Goal: Task Accomplishment & Management: Manage account settings

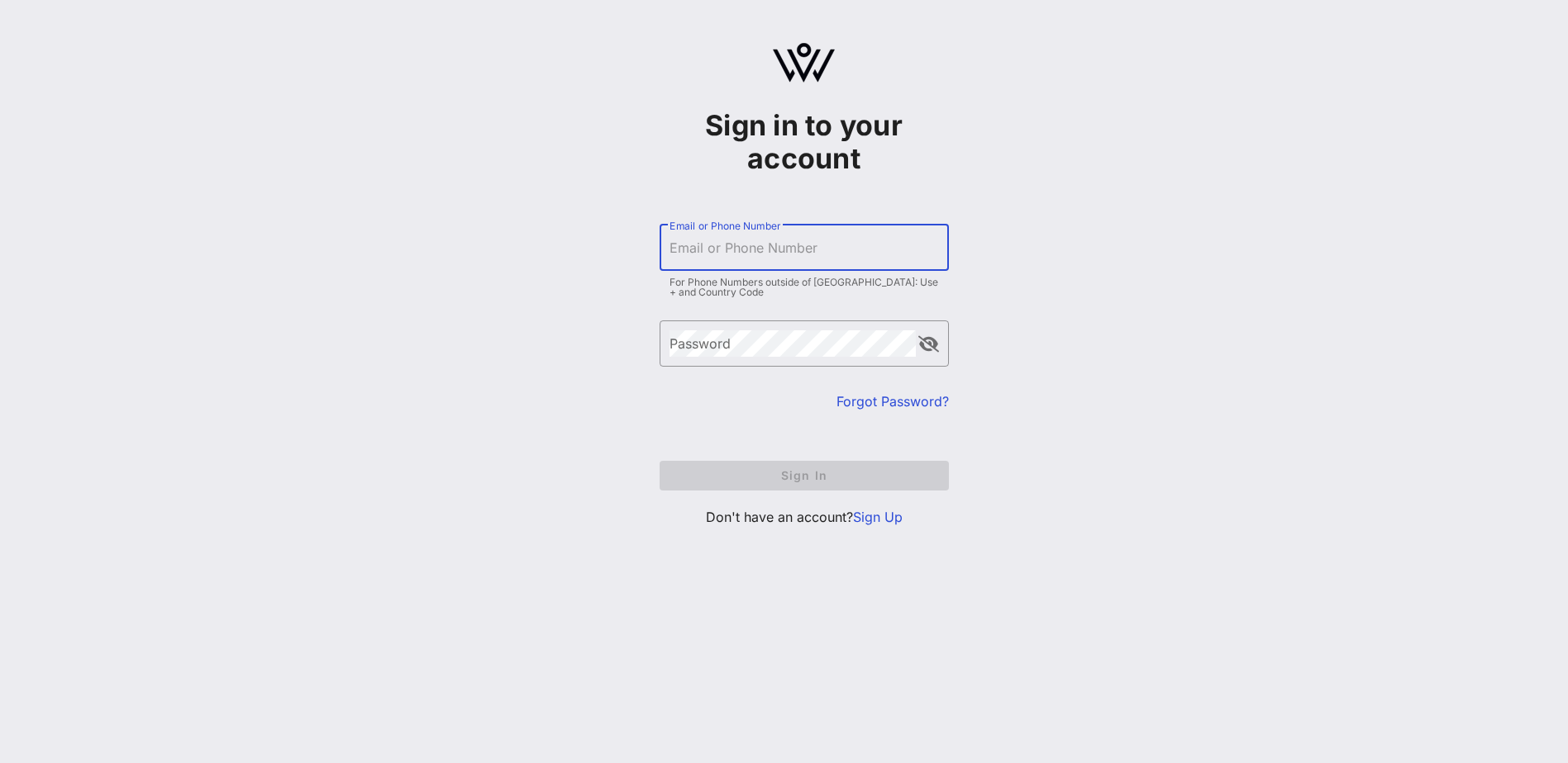
drag, startPoint x: 749, startPoint y: 244, endPoint x: 761, endPoint y: 242, distance: 12.2
click at [749, 244] on input "Email or Phone Number" at bounding box center [805, 248] width 270 height 26
type input "[EMAIL_ADDRESS][DOMAIN_NAME]"
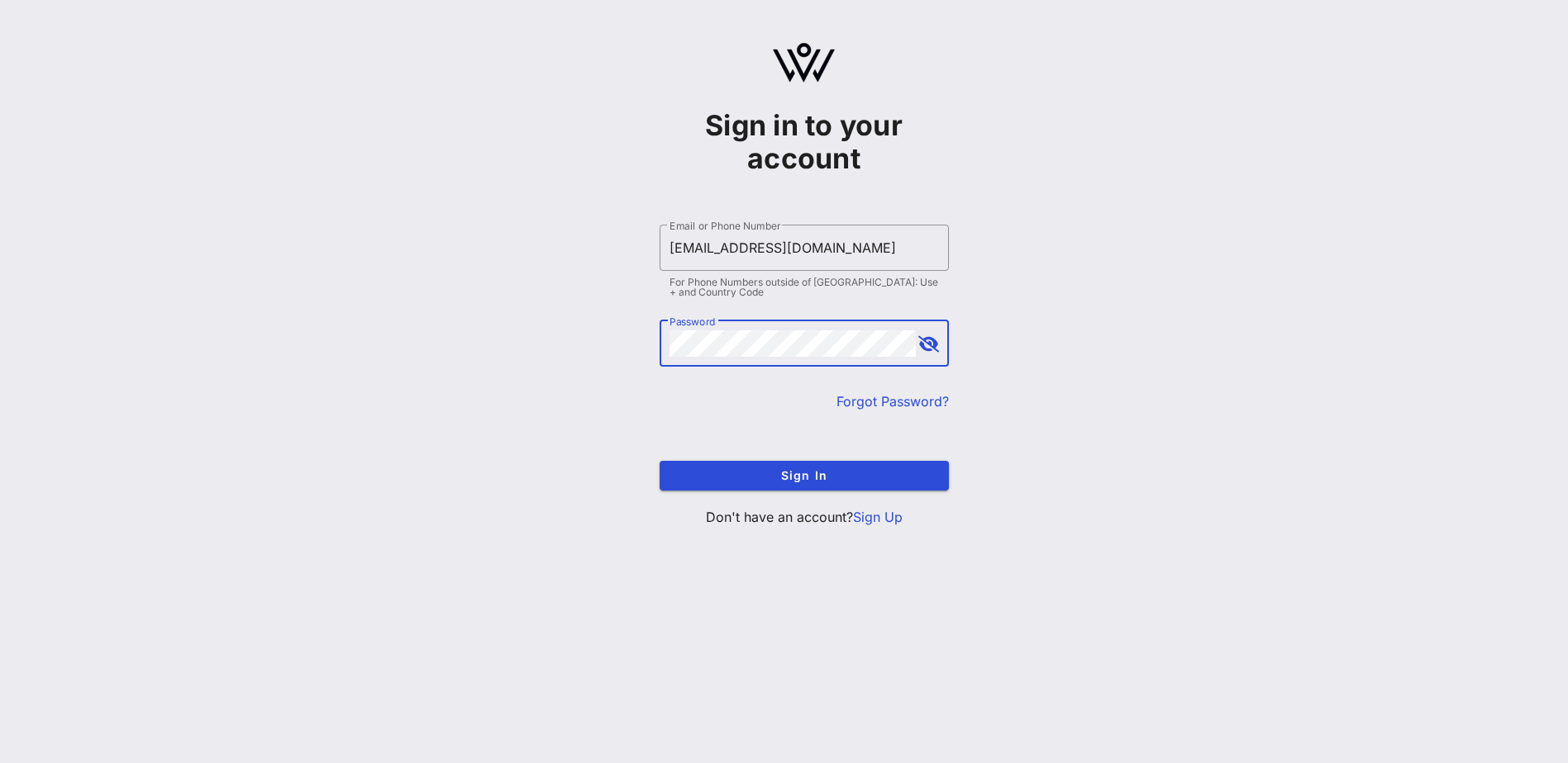
click at [925, 339] on button "append icon" at bounding box center [929, 344] width 21 height 17
click at [804, 471] on span "Sign In" at bounding box center [805, 475] width 263 height 14
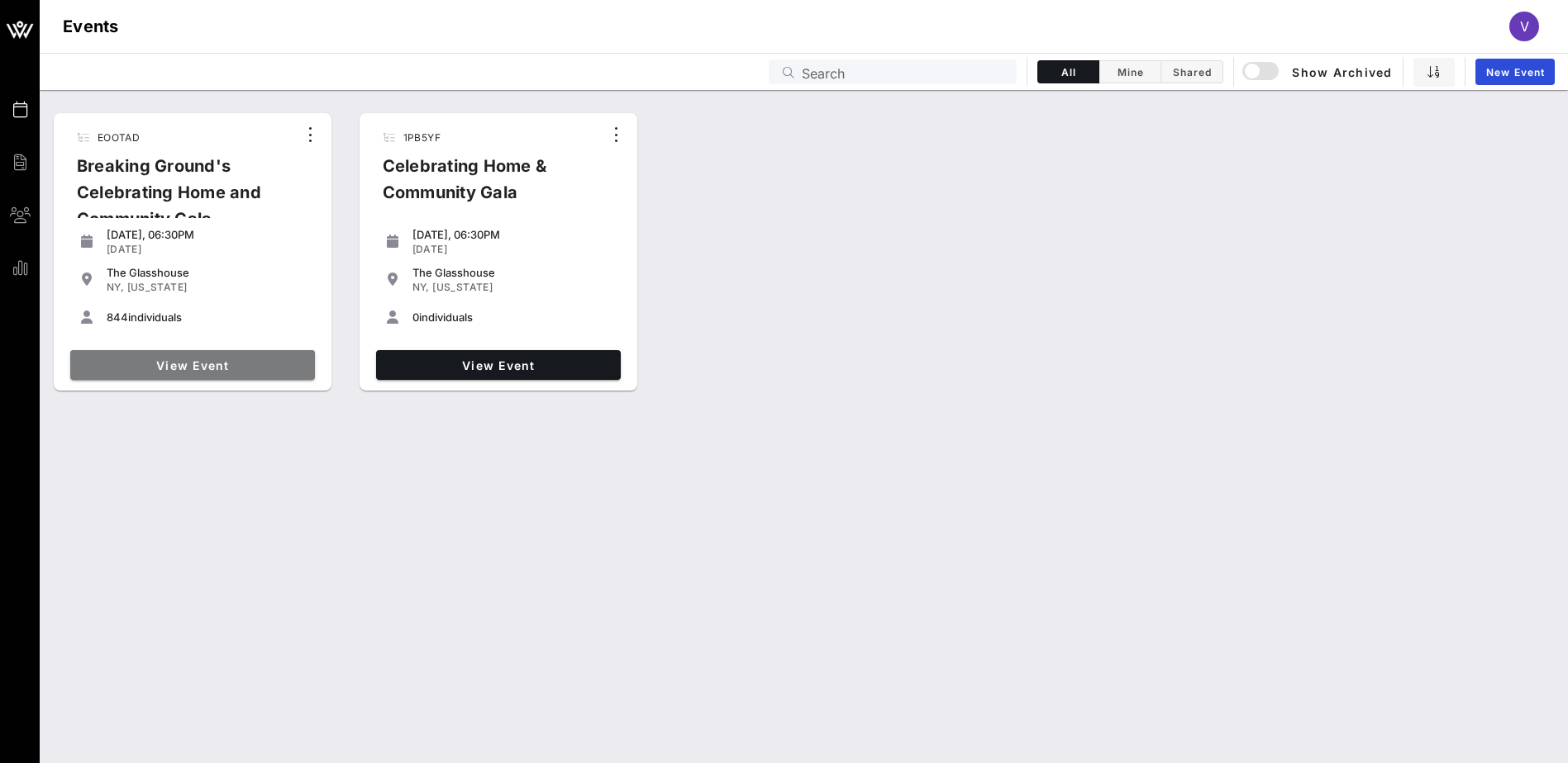
click at [219, 361] on span "View Event" at bounding box center [193, 366] width 231 height 14
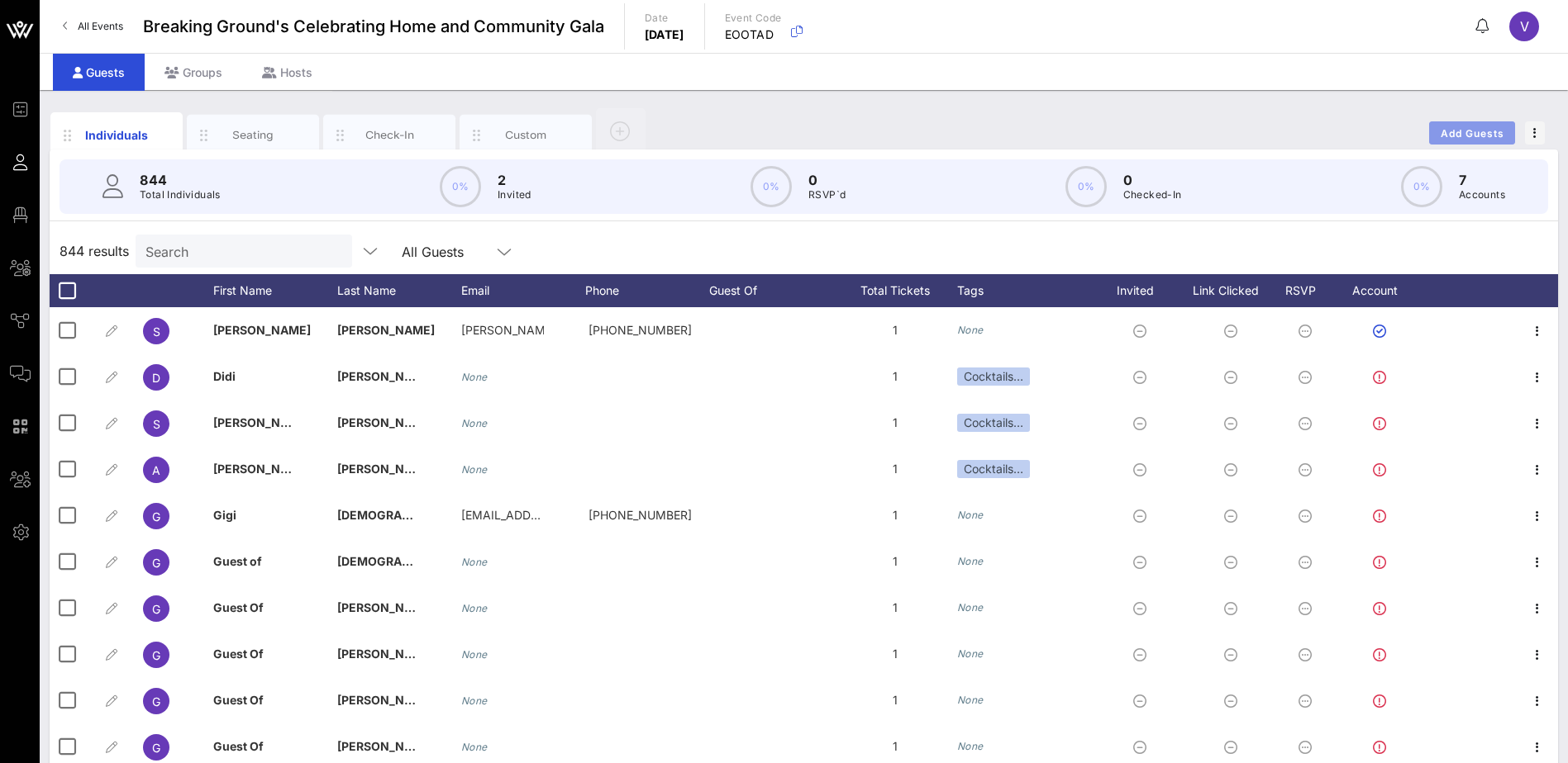
click at [1468, 125] on button "Add Guests" at bounding box center [1472, 133] width 86 height 23
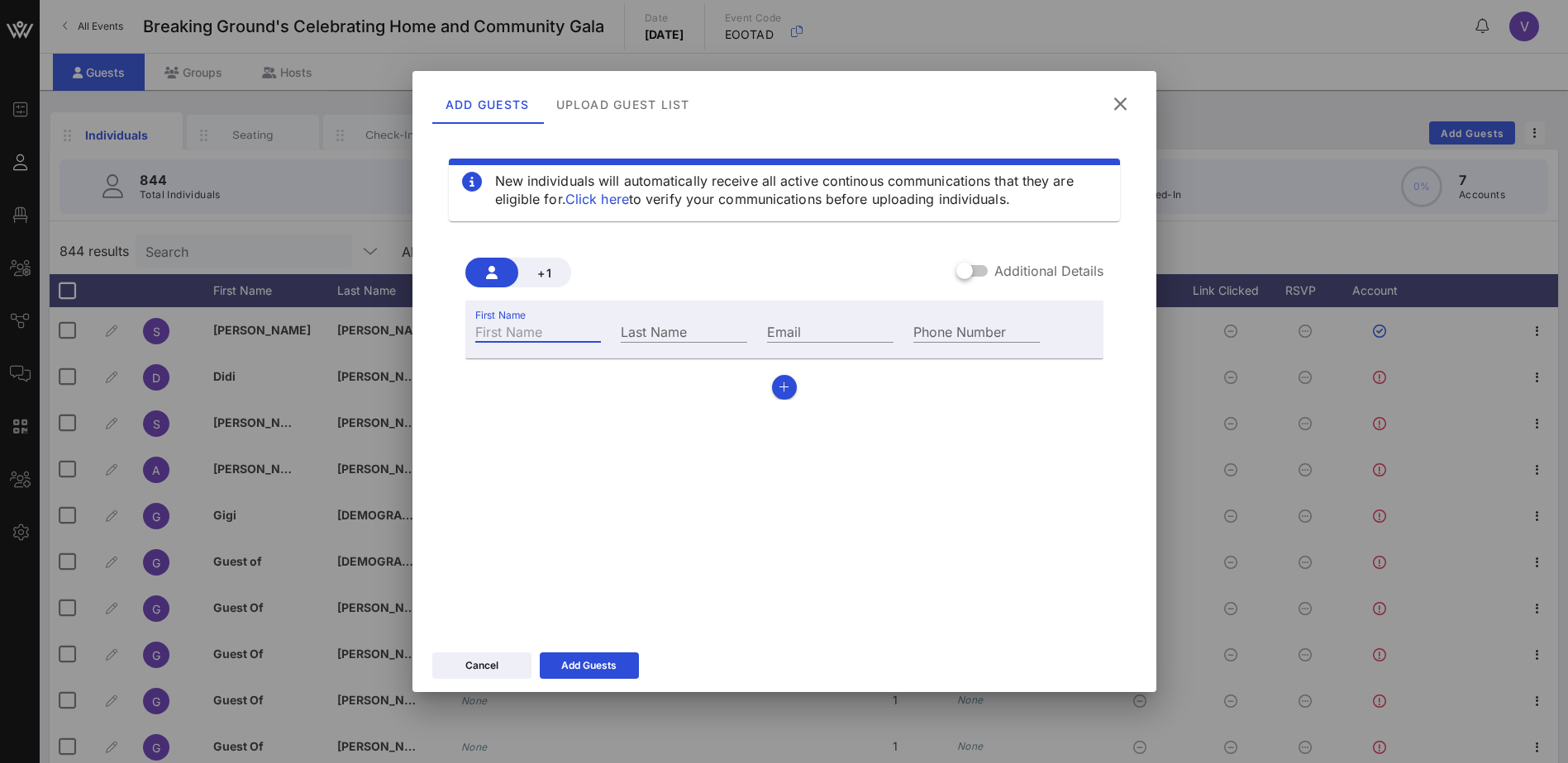
click at [496, 322] on div "First Name" at bounding box center [538, 331] width 126 height 22
type input "Jaleel"
type input "Brown"
click at [786, 331] on div "Email" at bounding box center [830, 331] width 126 height 22
paste input "[EMAIL_ADDRESS][DOMAIN_NAME]"
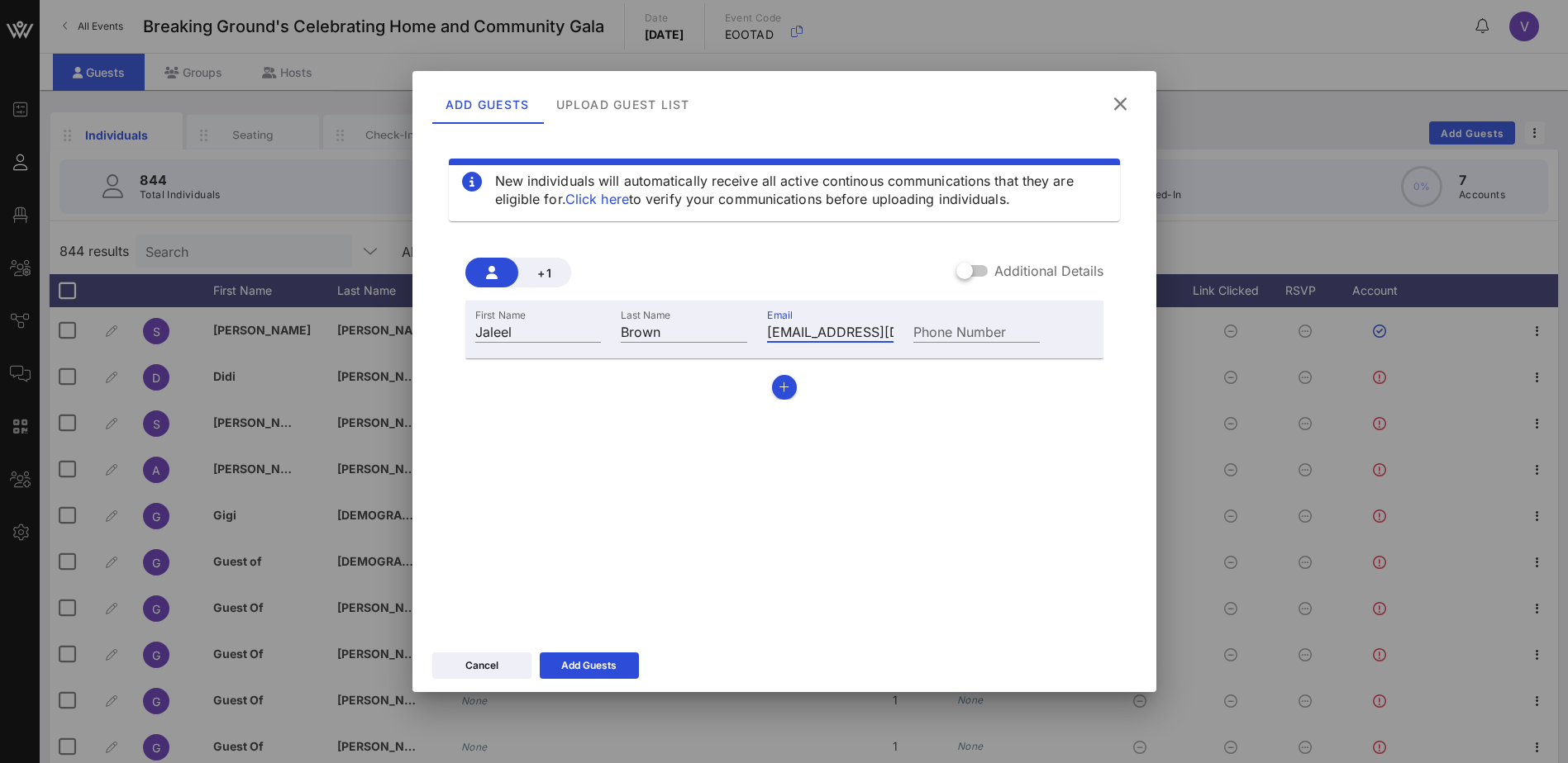
scroll to position [0, 16]
type input "[EMAIL_ADDRESS][DOMAIN_NAME]"
click at [595, 668] on button "Add Guests" at bounding box center [589, 666] width 99 height 26
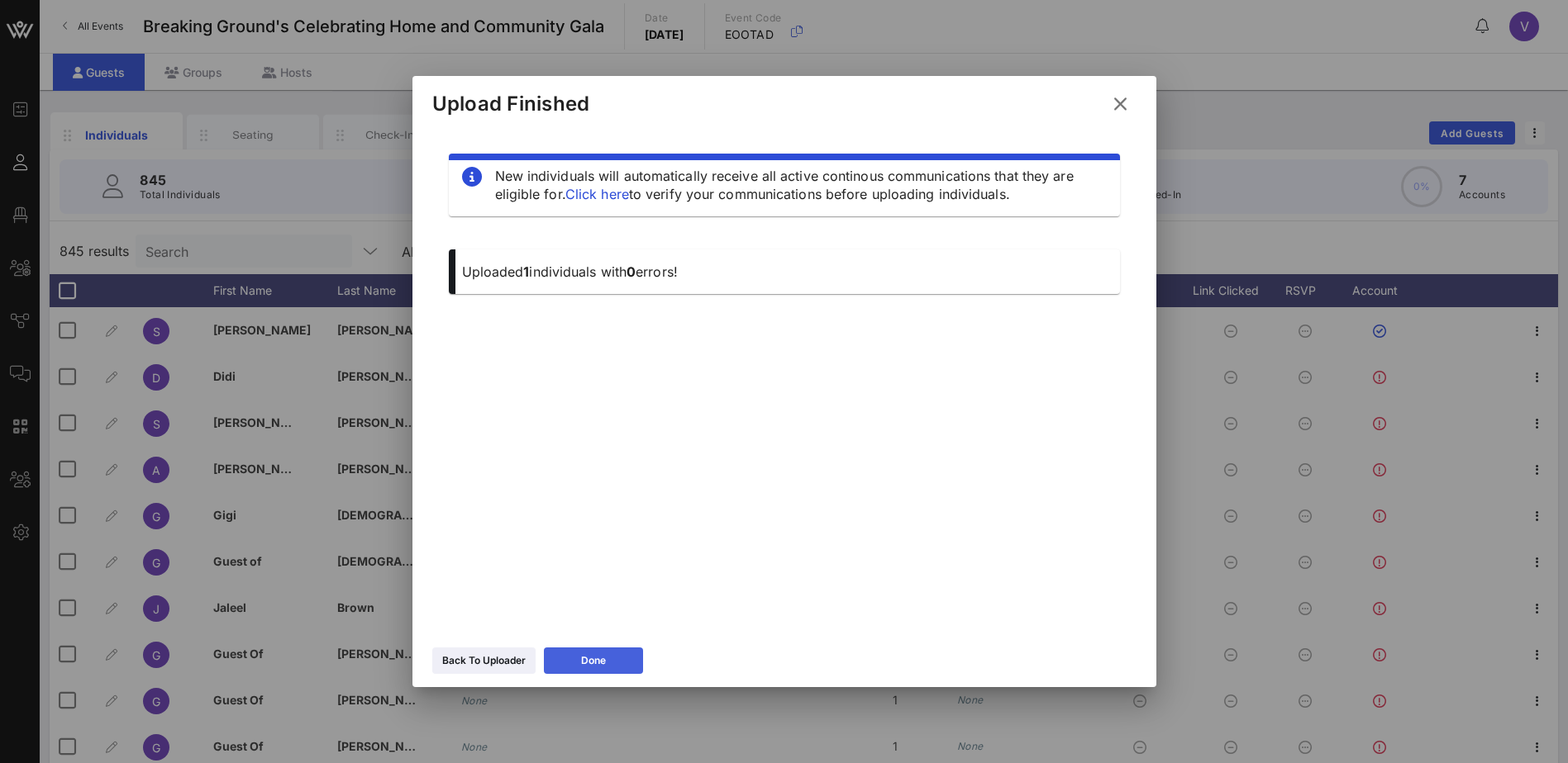
click at [585, 653] on div "Done" at bounding box center [594, 661] width 25 height 17
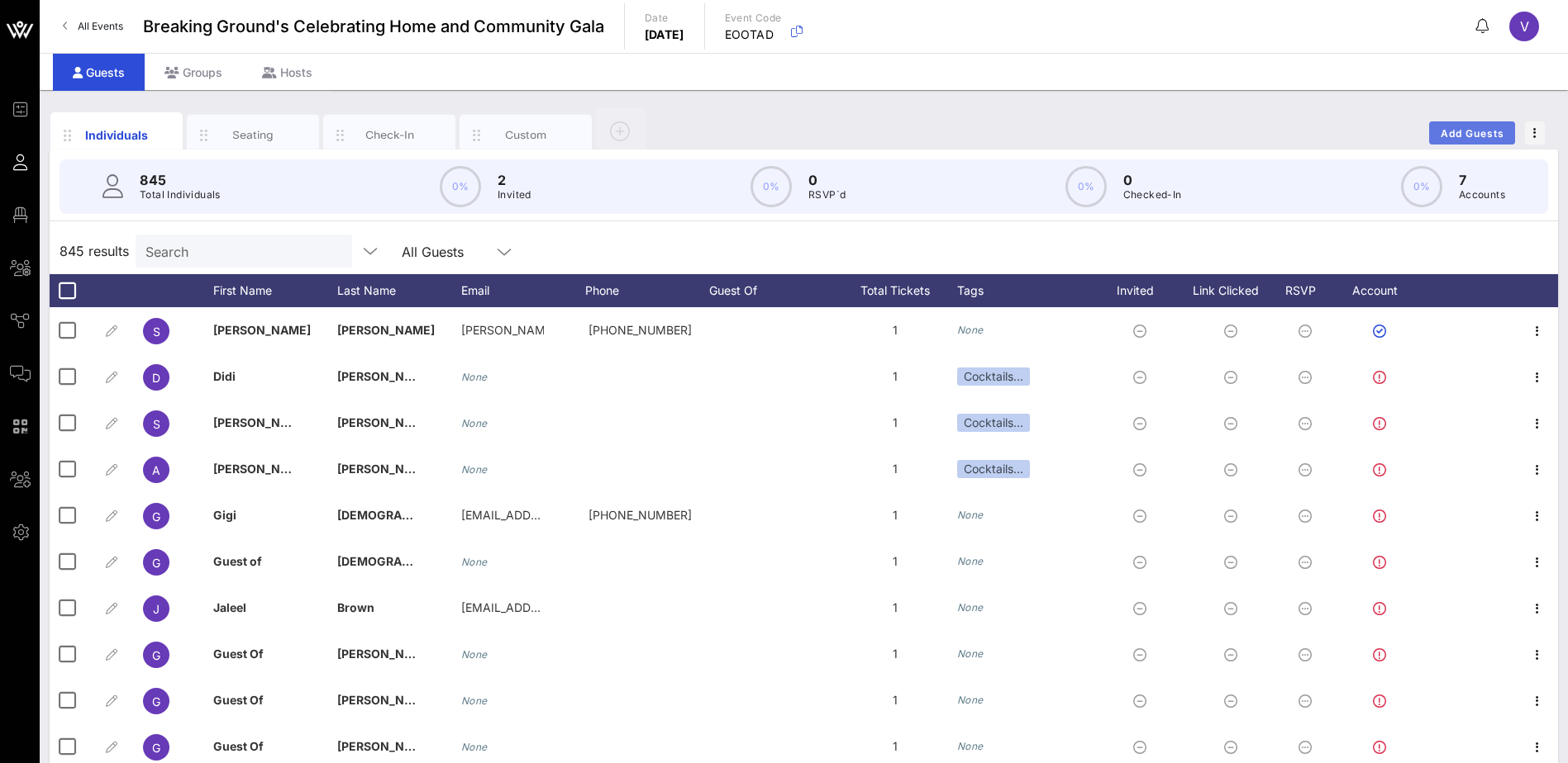
click at [1445, 126] on button "Add Guests" at bounding box center [1472, 133] width 86 height 23
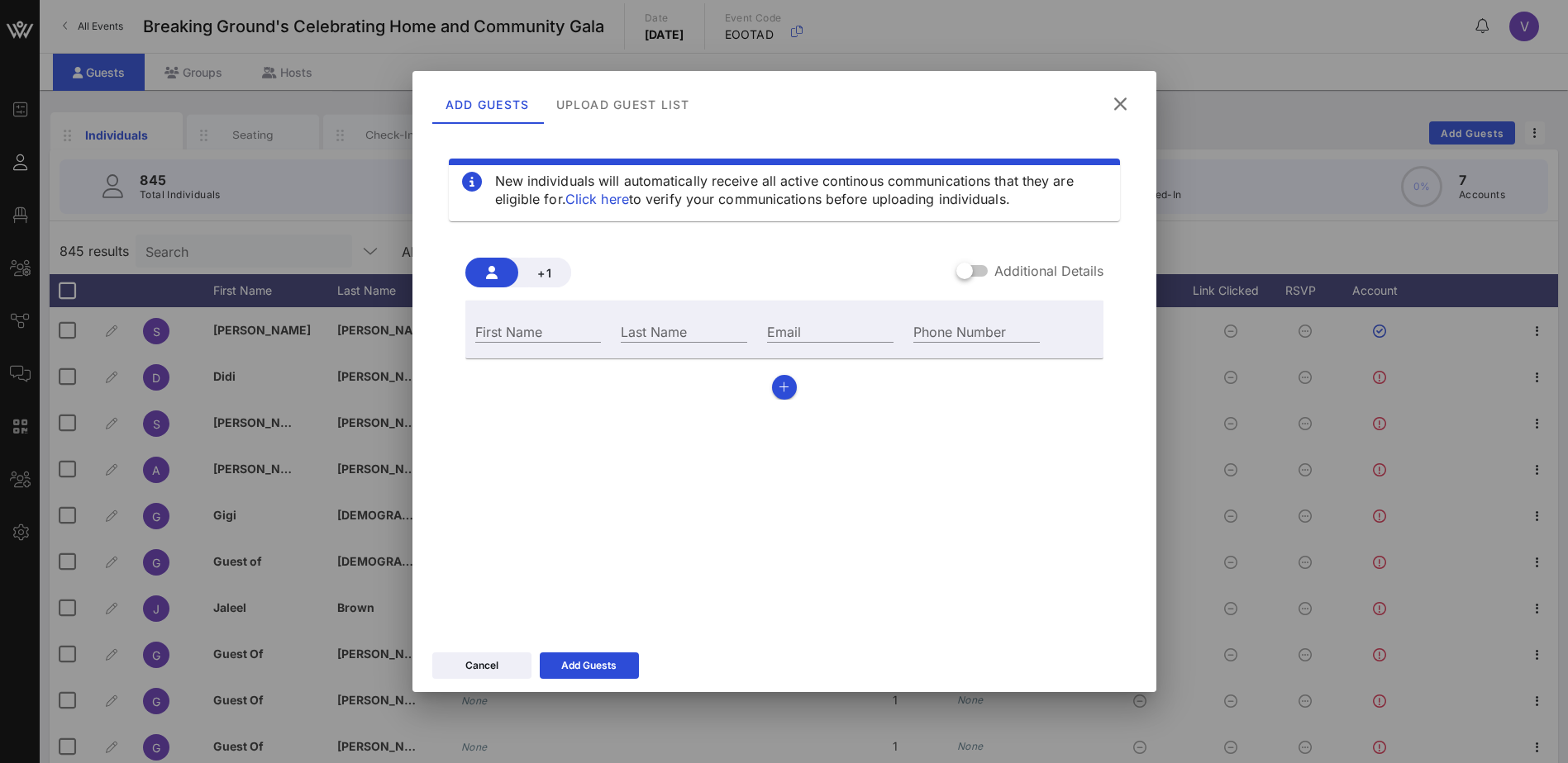
drag, startPoint x: 496, startPoint y: 332, endPoint x: 821, endPoint y: 276, distance: 329.8
click at [496, 332] on input "First Name" at bounding box center [538, 331] width 126 height 22
type input "[PERSON_NAME]"
drag, startPoint x: 812, startPoint y: 336, endPoint x: 840, endPoint y: 326, distance: 29.7
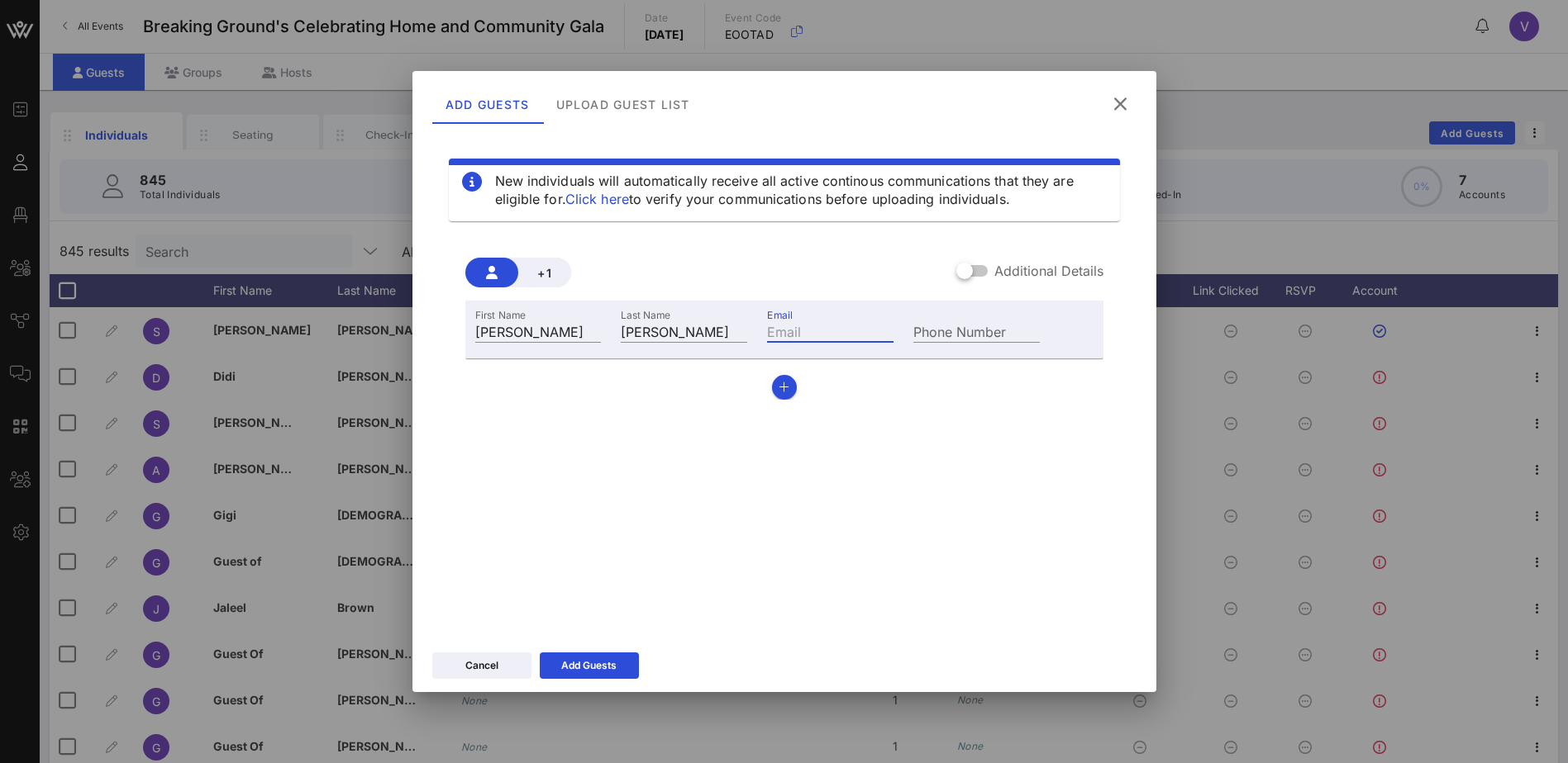
click at [812, 336] on input "Email" at bounding box center [830, 331] width 126 height 22
paste input "[EMAIL_ADDRESS][DOMAIN_NAME]"
type input "[EMAIL_ADDRESS][DOMAIN_NAME]"
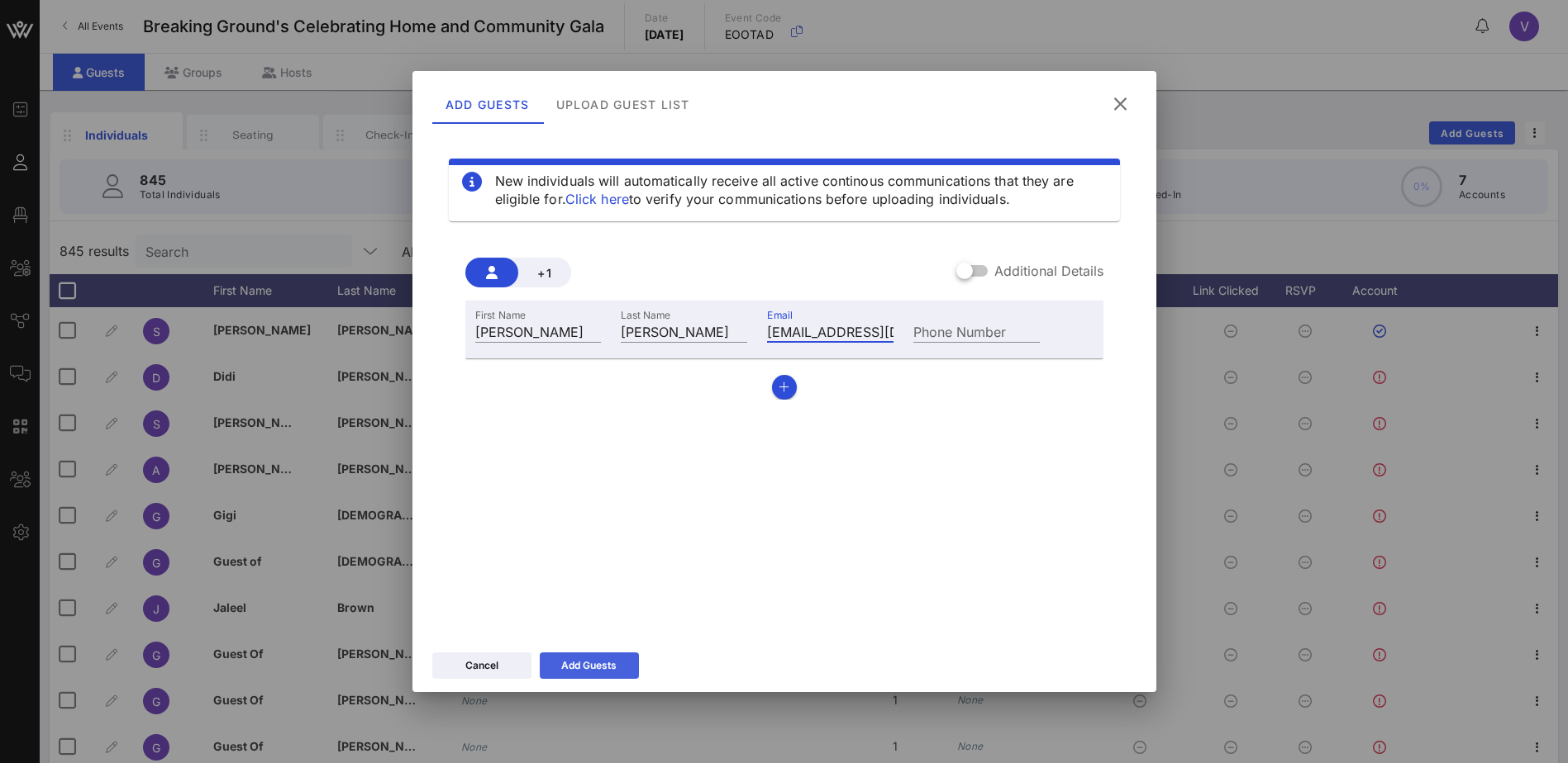
click at [608, 668] on div "Add Guests" at bounding box center [588, 666] width 55 height 17
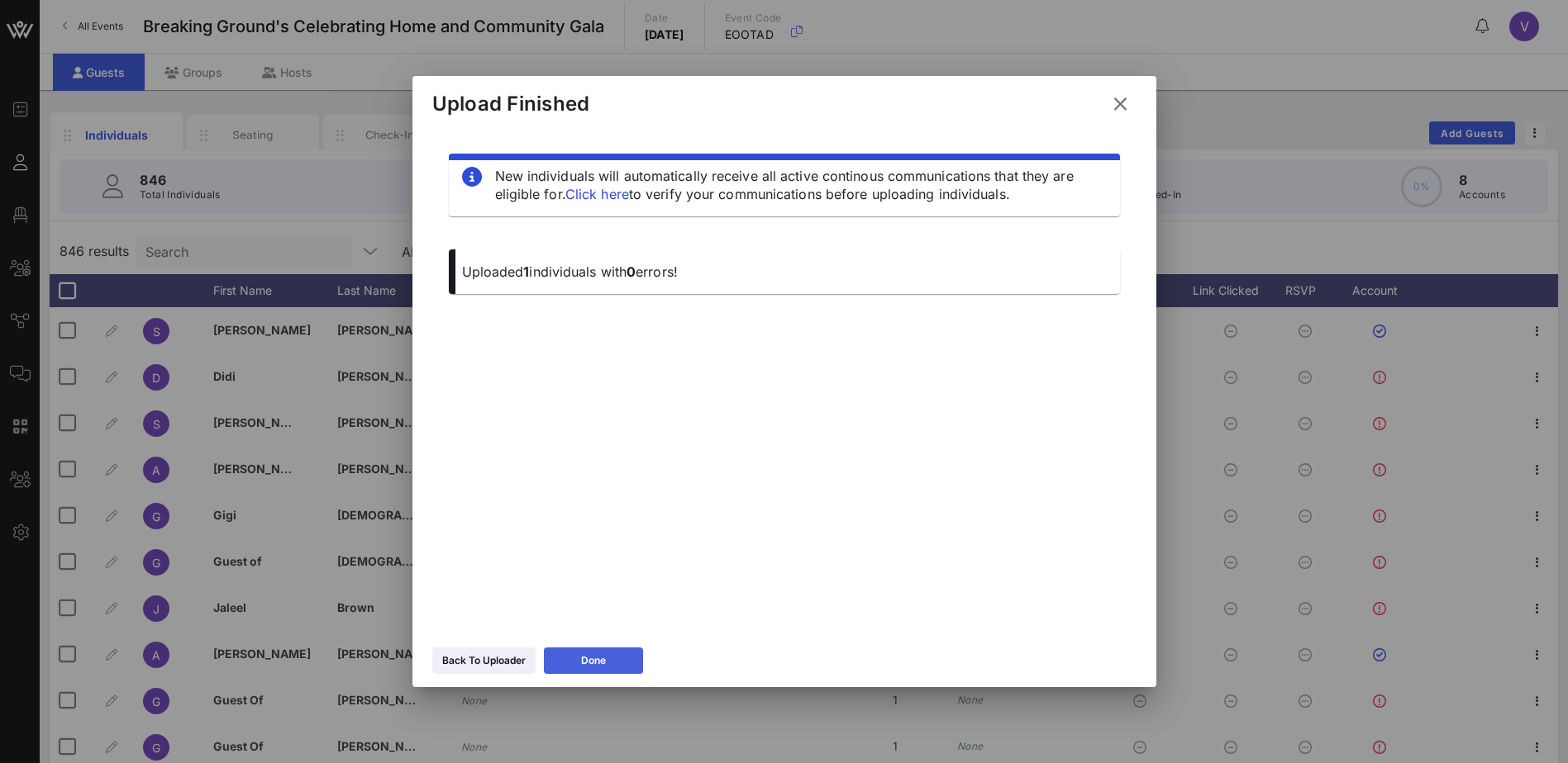
click at [601, 659] on div "Done" at bounding box center [594, 661] width 25 height 17
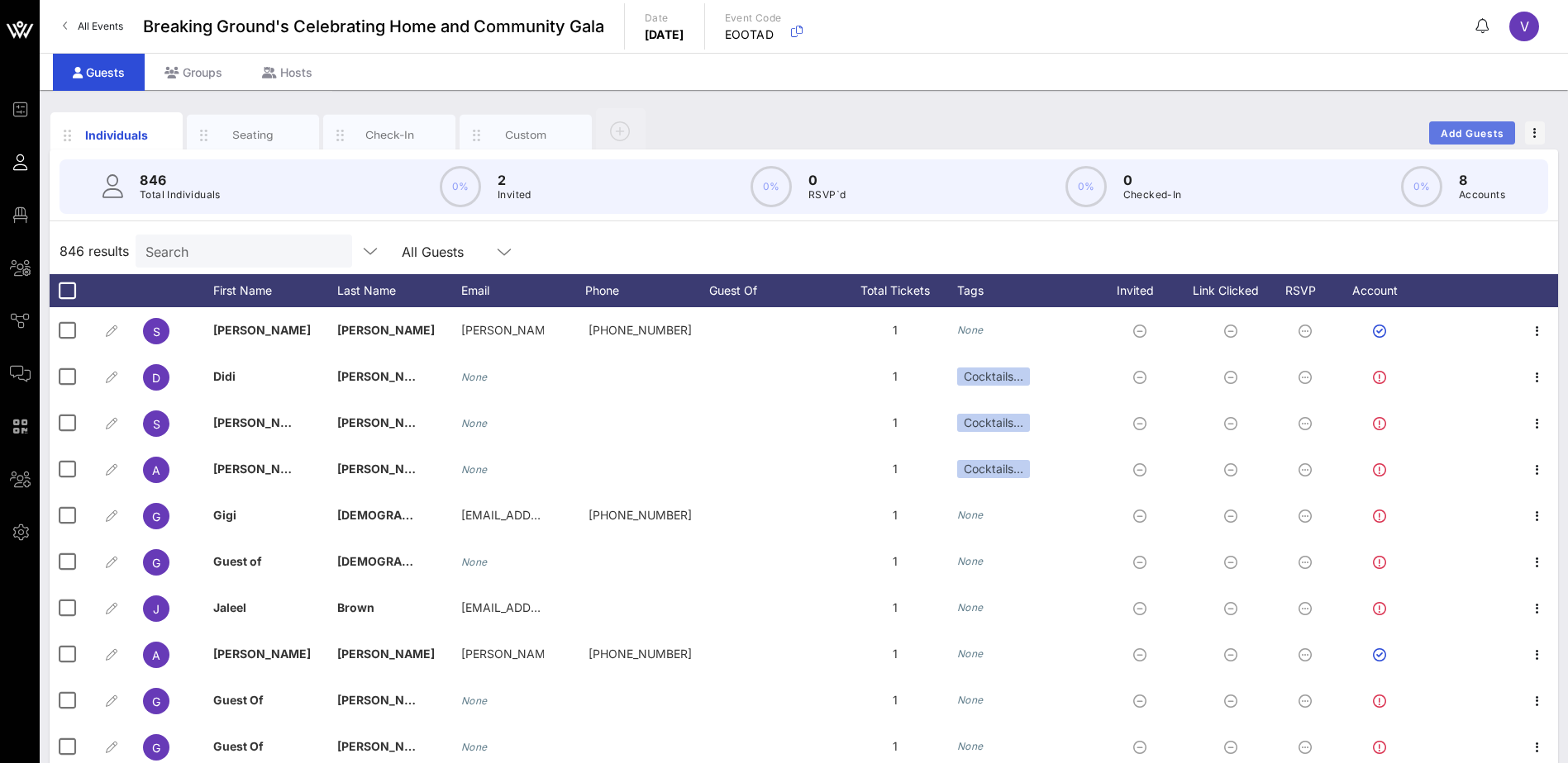
click at [1480, 127] on span "Add Guests" at bounding box center [1473, 133] width 66 height 12
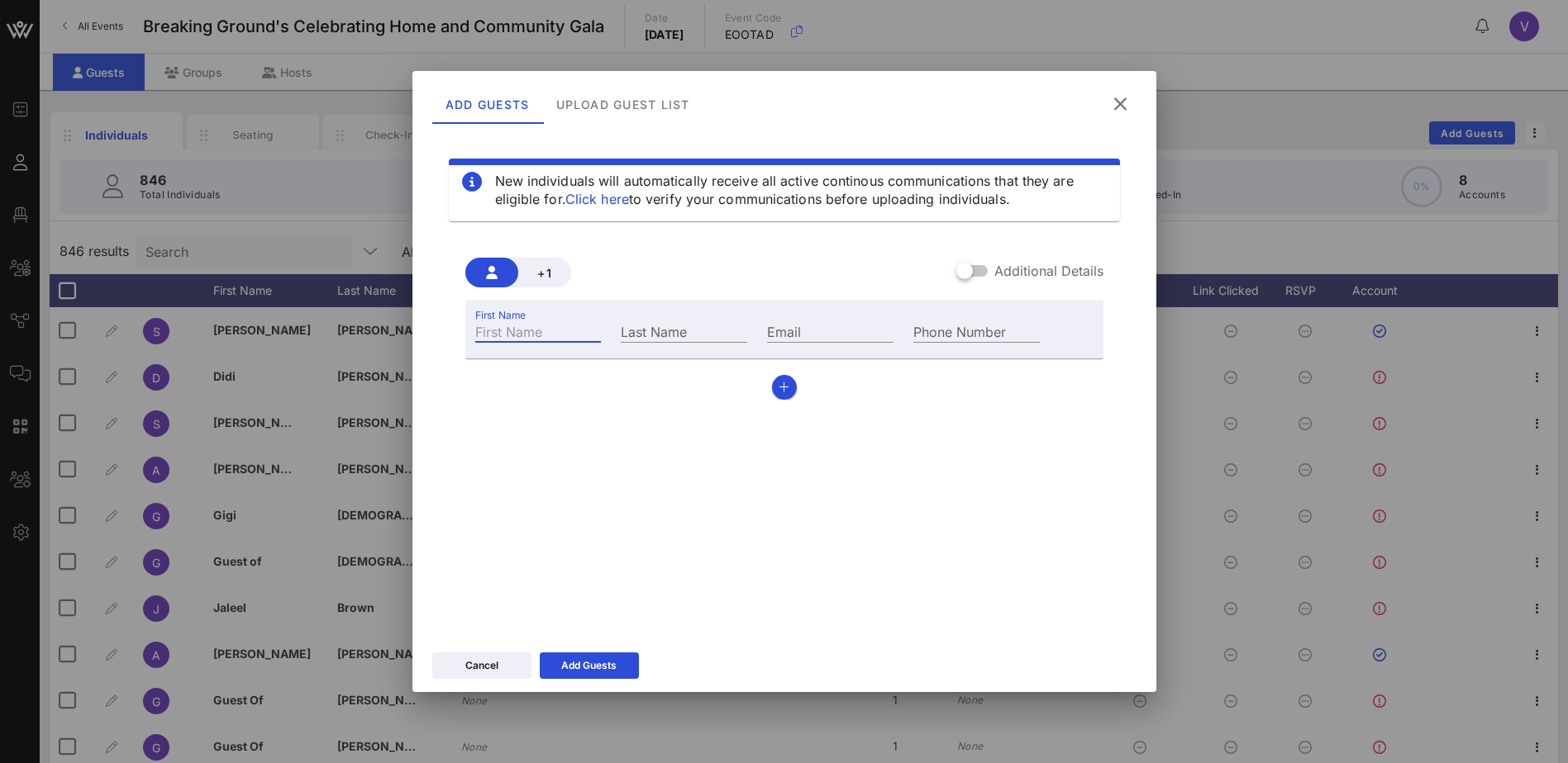
drag, startPoint x: 543, startPoint y: 332, endPoint x: 742, endPoint y: 307, distance: 200.6
click at [543, 332] on input "First Name" at bounding box center [538, 331] width 126 height 22
type input "Lauren"
type input "Kimura"
drag, startPoint x: 776, startPoint y: 326, endPoint x: 828, endPoint y: 322, distance: 52.2
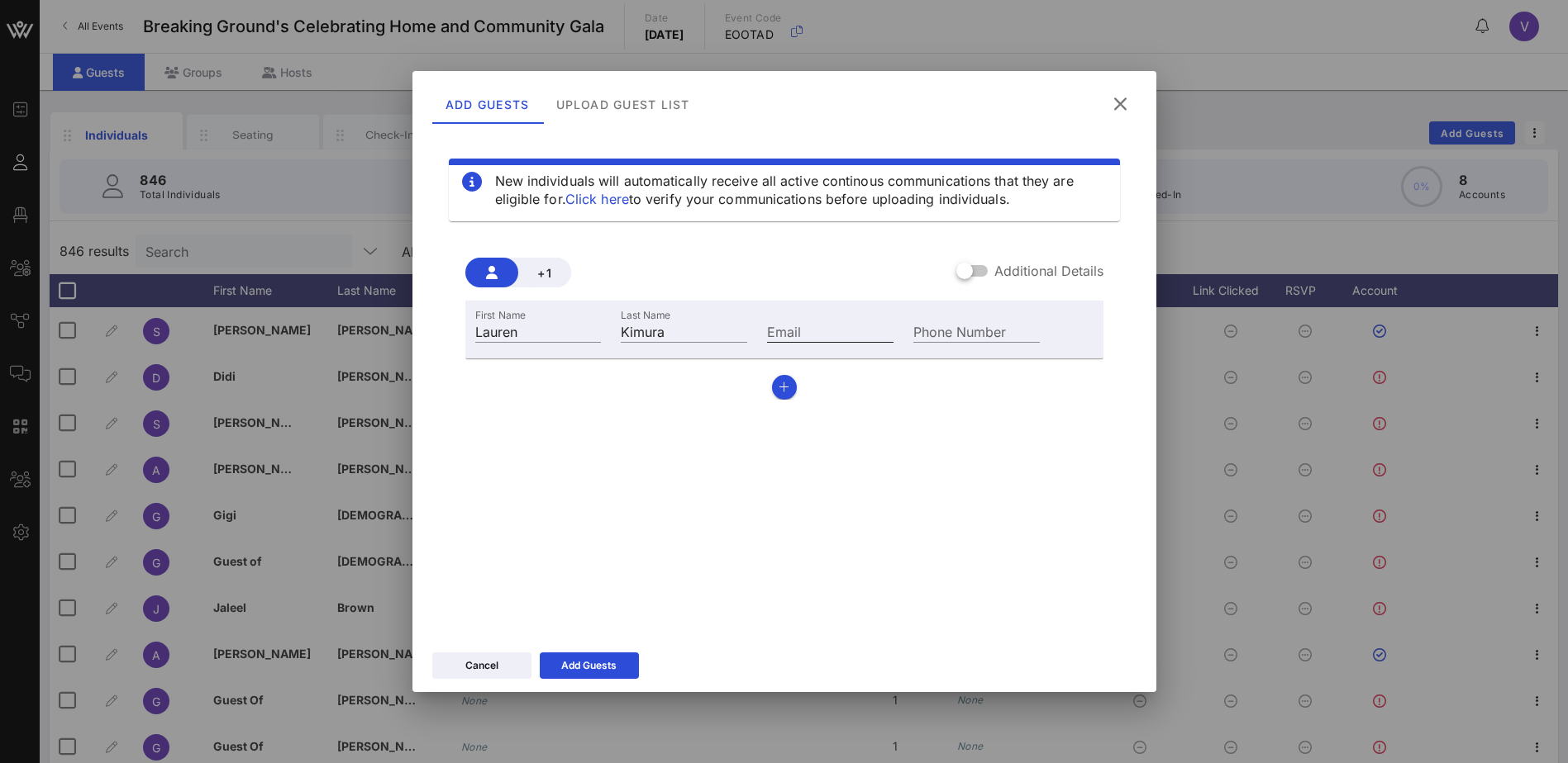
click at [776, 326] on label "Email" at bounding box center [784, 332] width 34 height 17
click at [776, 326] on input "Email" at bounding box center [830, 331] width 126 height 22
paste input "[EMAIL_ADDRESS][DOMAIN_NAME]"
type input "[EMAIL_ADDRESS][DOMAIN_NAME]"
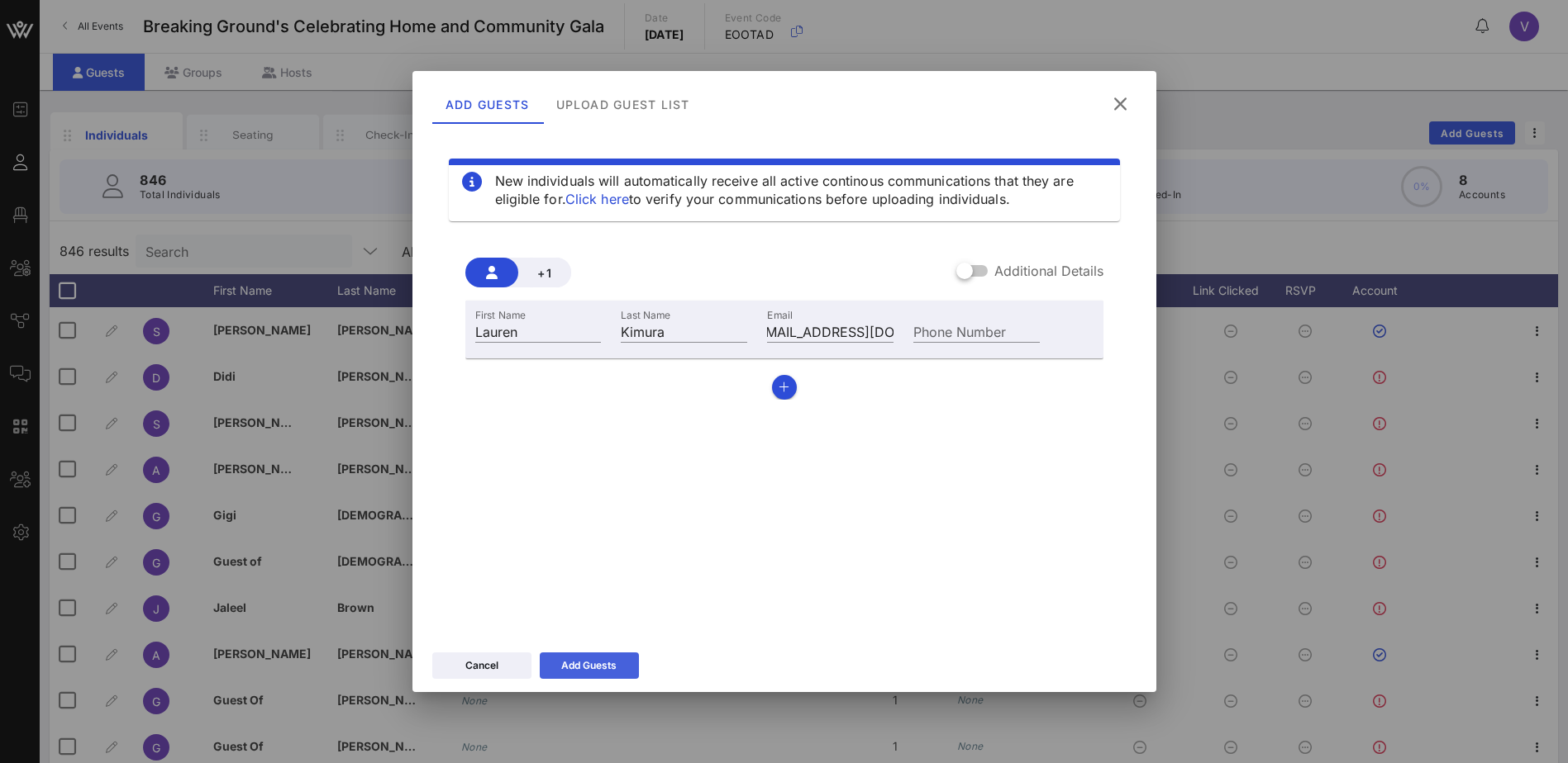
scroll to position [0, 0]
click at [595, 661] on div "Add Guests" at bounding box center [588, 666] width 55 height 17
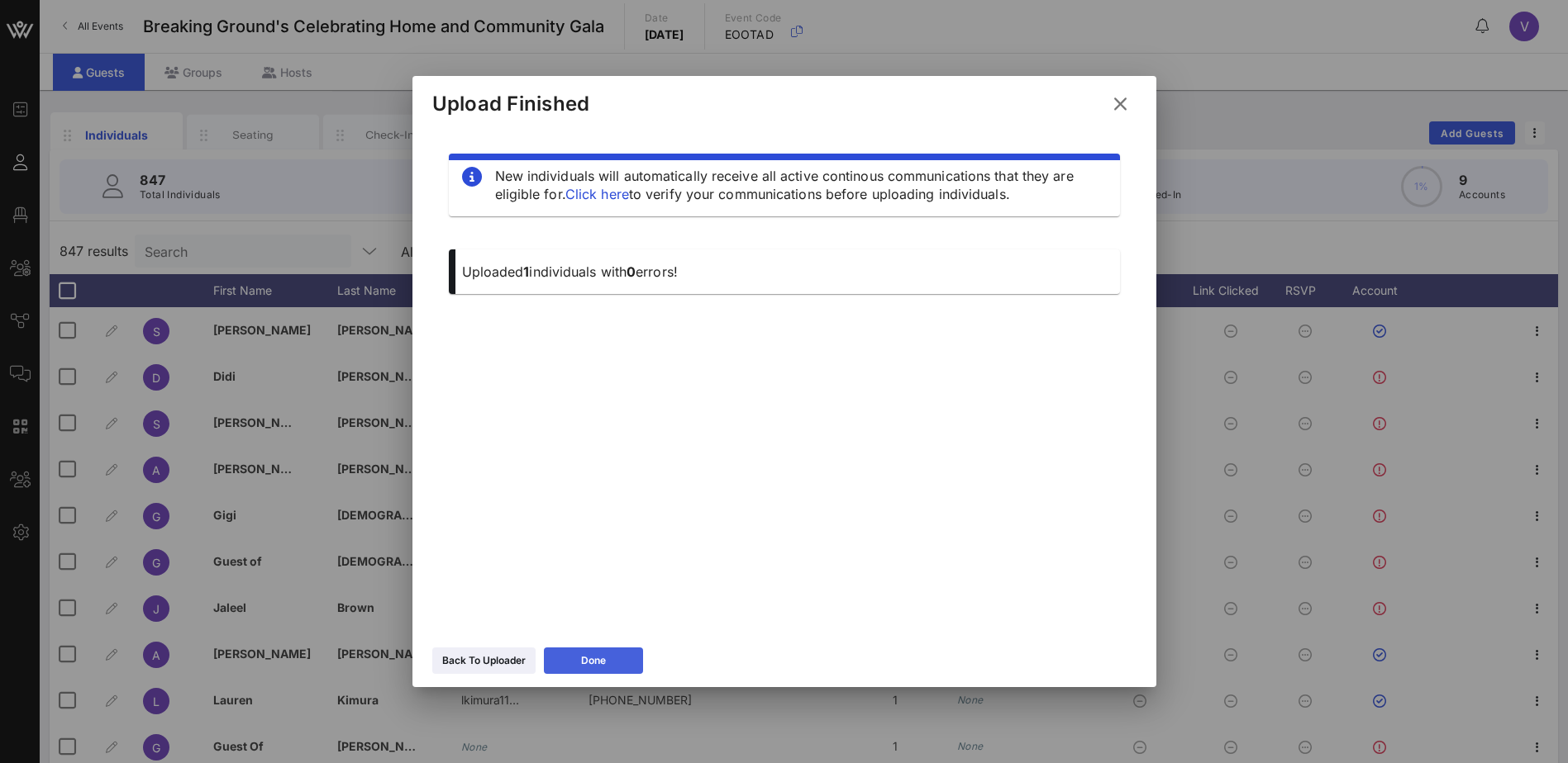
click at [615, 654] on button "Done" at bounding box center [593, 661] width 99 height 26
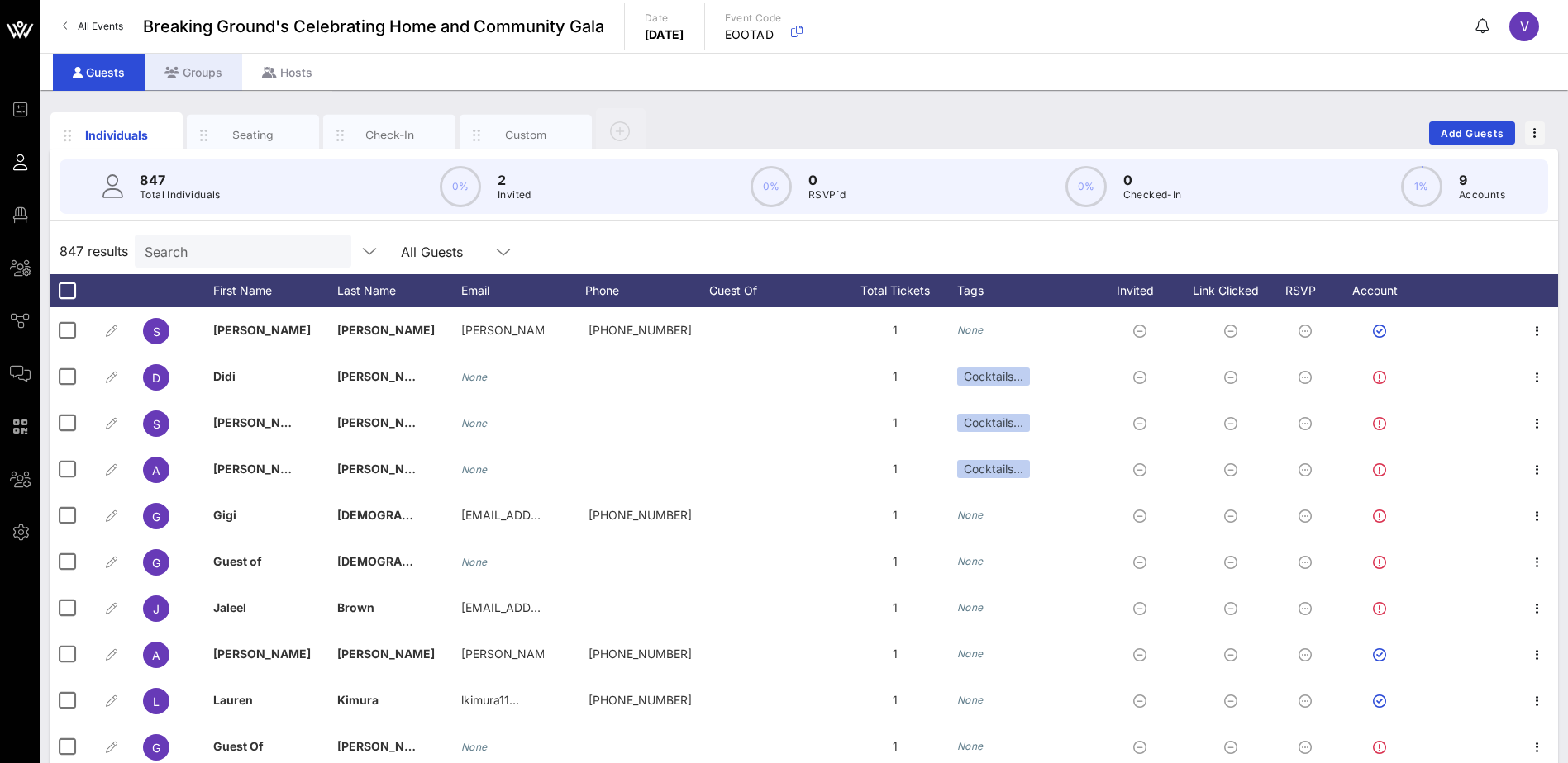
click at [188, 67] on div "Groups" at bounding box center [193, 72] width 97 height 37
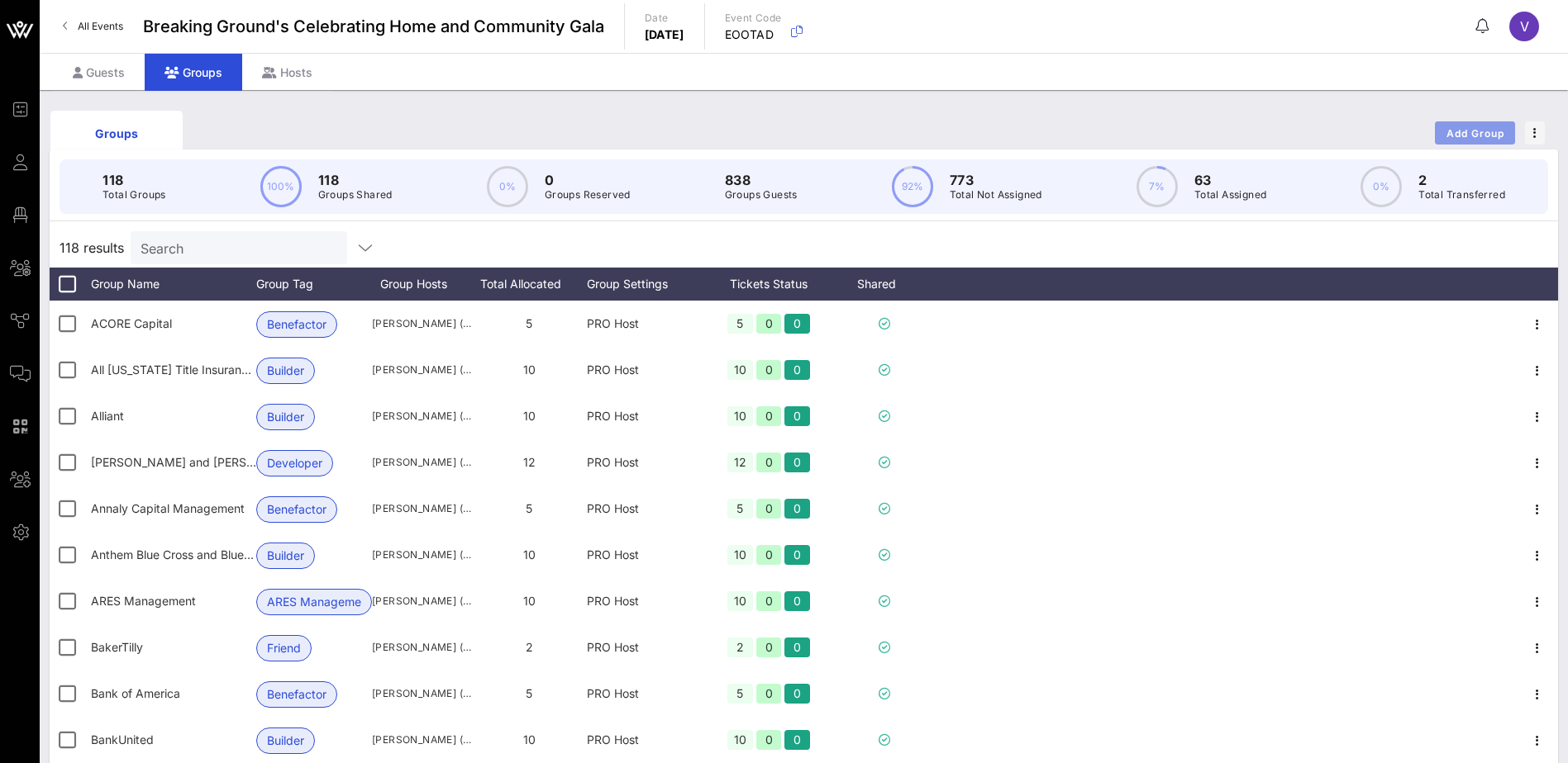
click at [1474, 127] on span "Add Group" at bounding box center [1475, 133] width 60 height 12
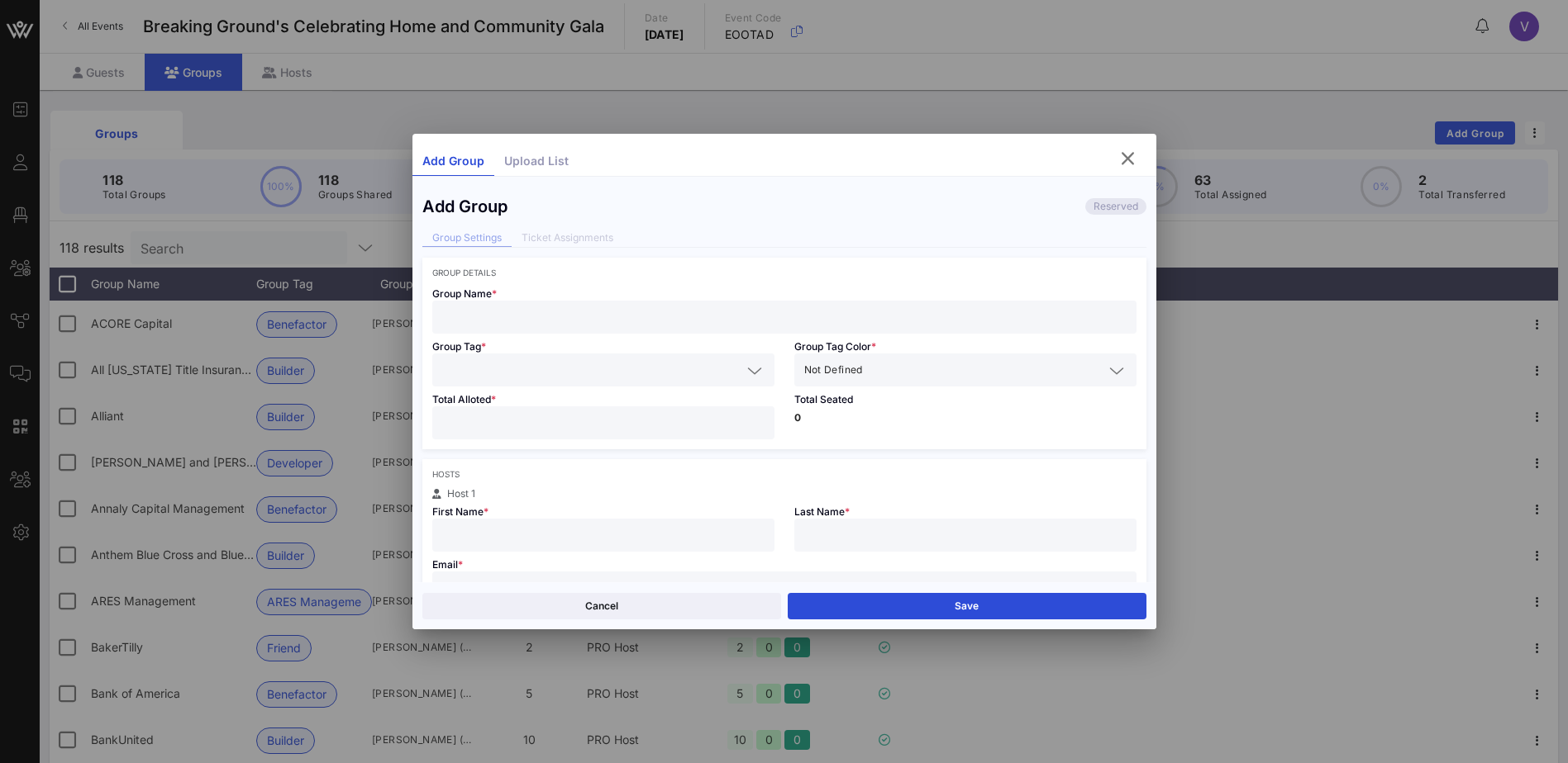
click at [471, 313] on input "text" at bounding box center [784, 317] width 685 height 22
type input "[PERSON_NAME]"
click at [751, 373] on icon at bounding box center [755, 371] width 15 height 20
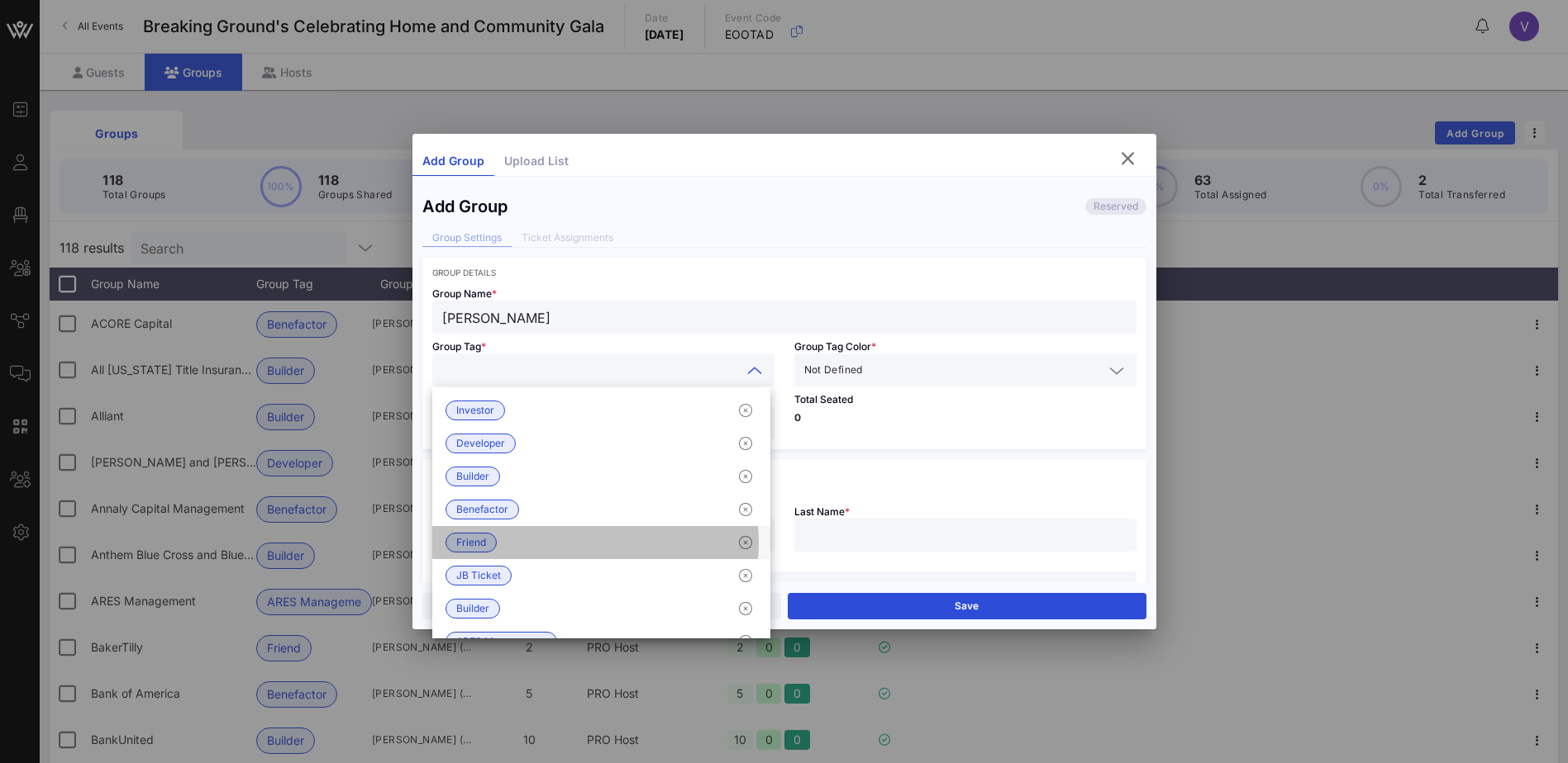
click at [480, 545] on span "Friend" at bounding box center [471, 542] width 30 height 18
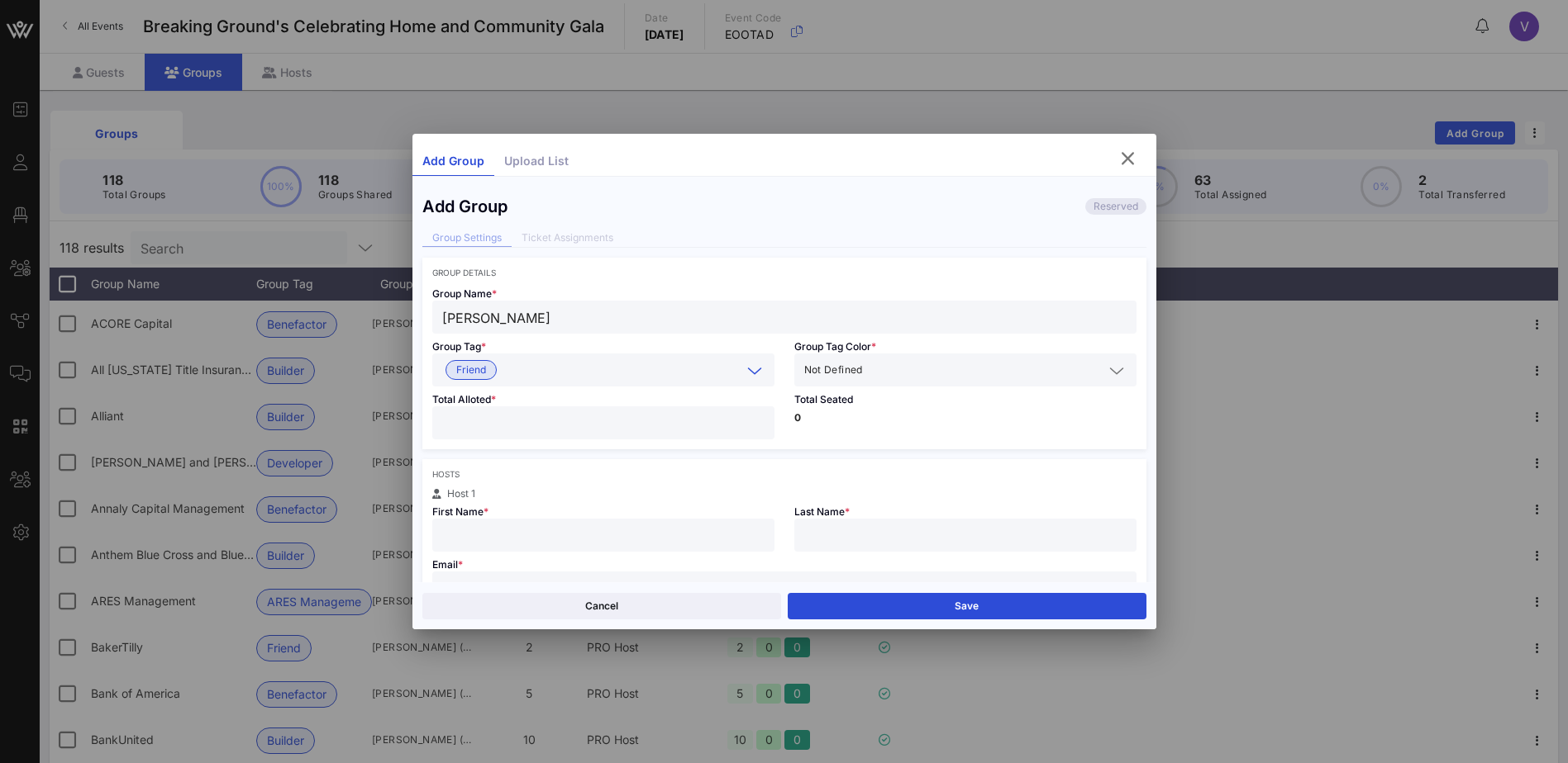
click at [482, 422] on input "number" at bounding box center [603, 423] width 322 height 22
type input "*"
click at [522, 541] on input "text" at bounding box center [603, 536] width 322 height 22
click at [459, 540] on input "text" at bounding box center [603, 536] width 322 height 22
type input "[PERSON_NAME]"
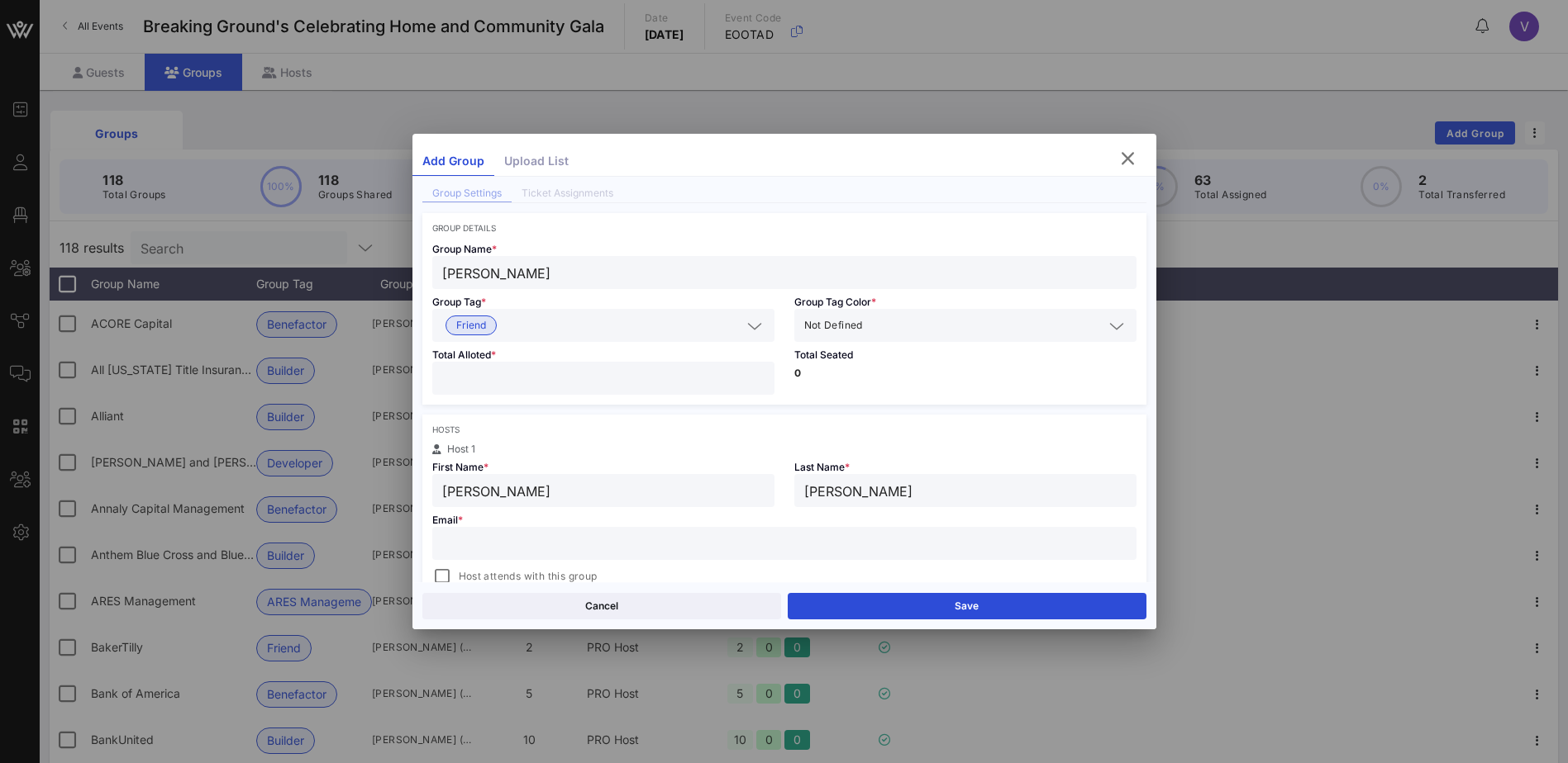
scroll to position [82, 0]
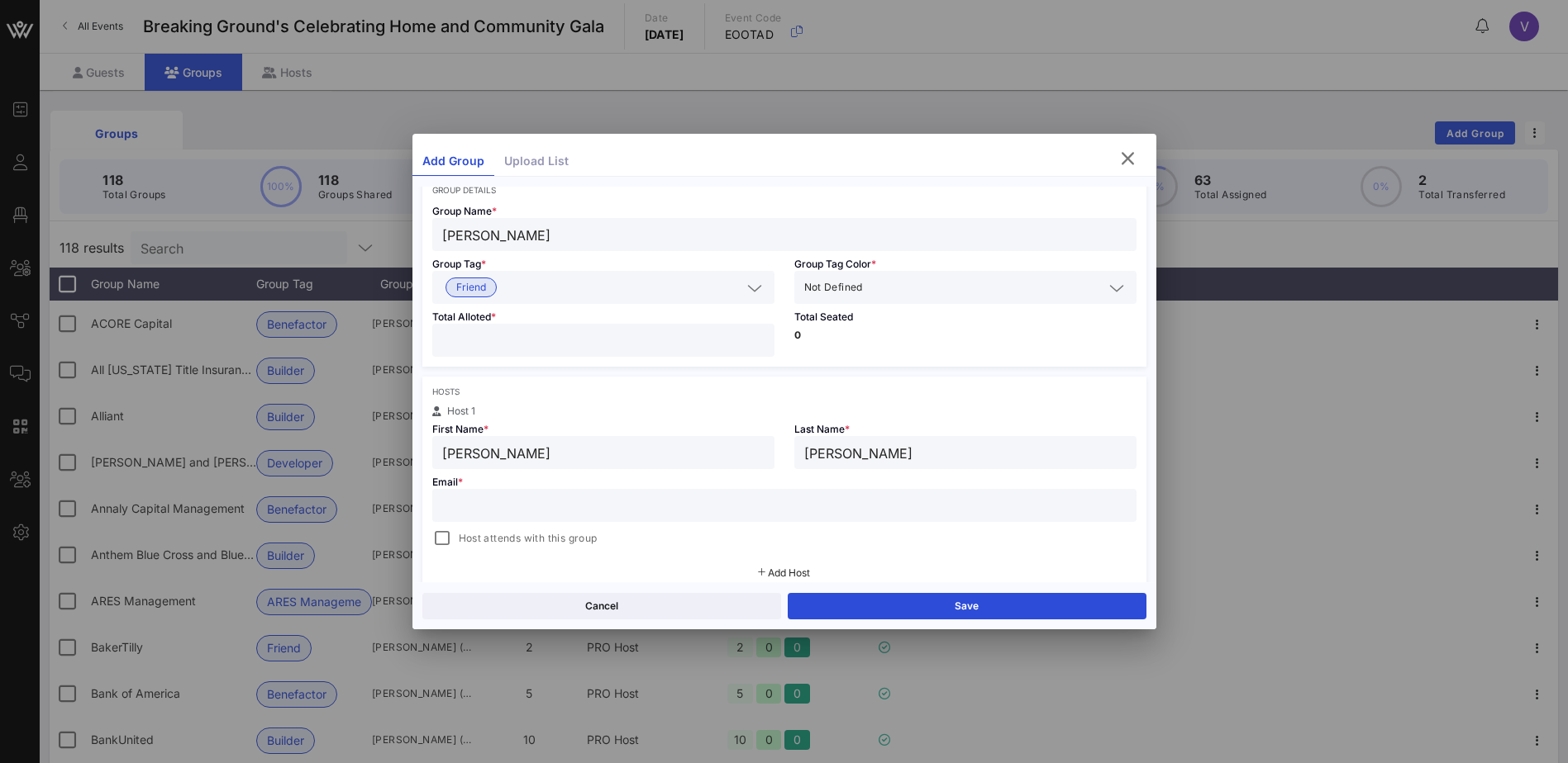
type input "[PERSON_NAME]"
click at [483, 510] on input "text" at bounding box center [784, 506] width 685 height 22
drag, startPoint x: 503, startPoint y: 500, endPoint x: 544, endPoint y: 497, distance: 41.1
click at [503, 500] on input "text" at bounding box center [784, 506] width 685 height 22
paste input "[EMAIL_ADDRESS][PERSON_NAME][DOMAIN_NAME]"
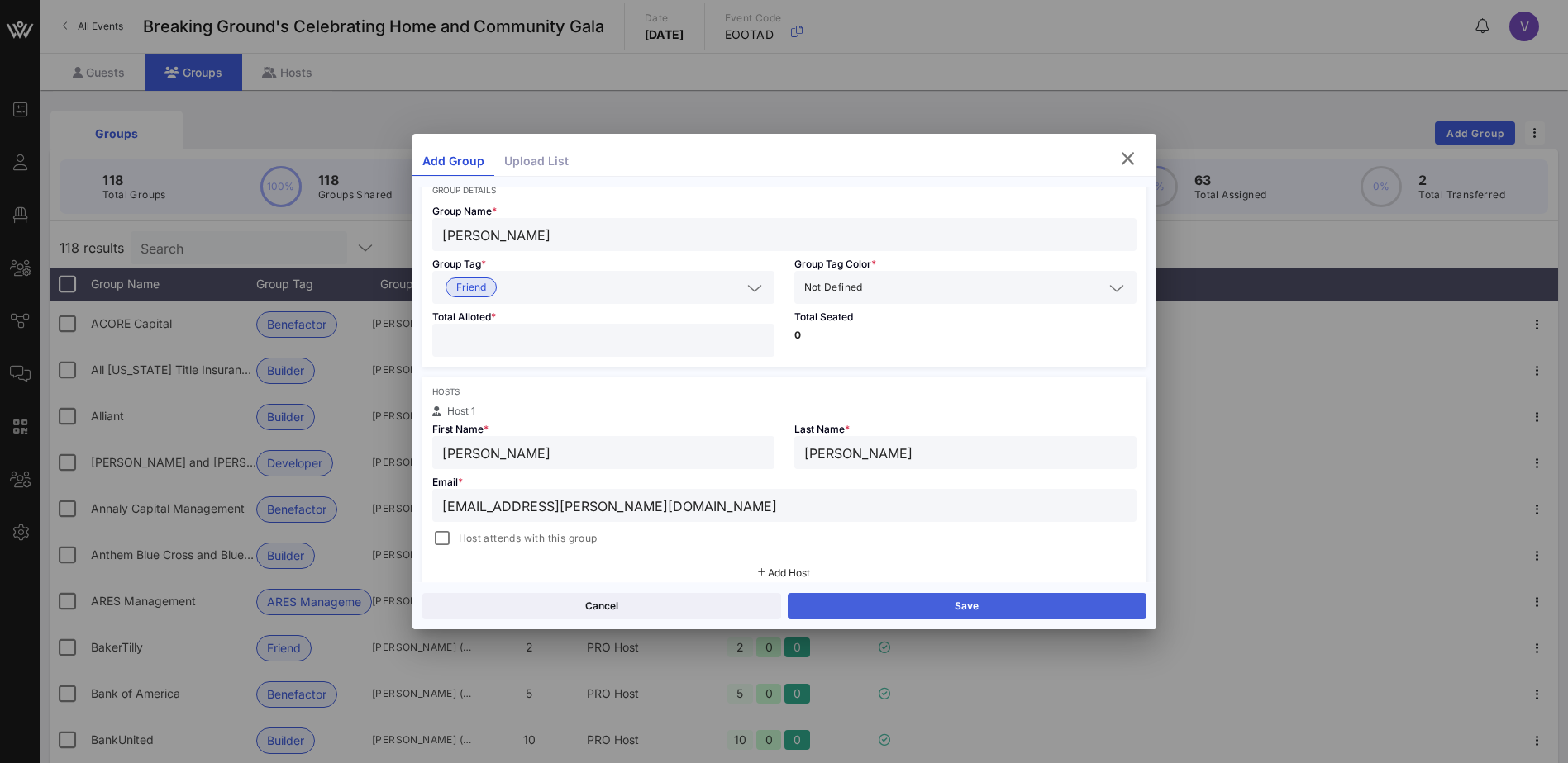
type input "[EMAIL_ADDRESS][PERSON_NAME][DOMAIN_NAME]"
click at [906, 599] on button "Save" at bounding box center [967, 606] width 359 height 26
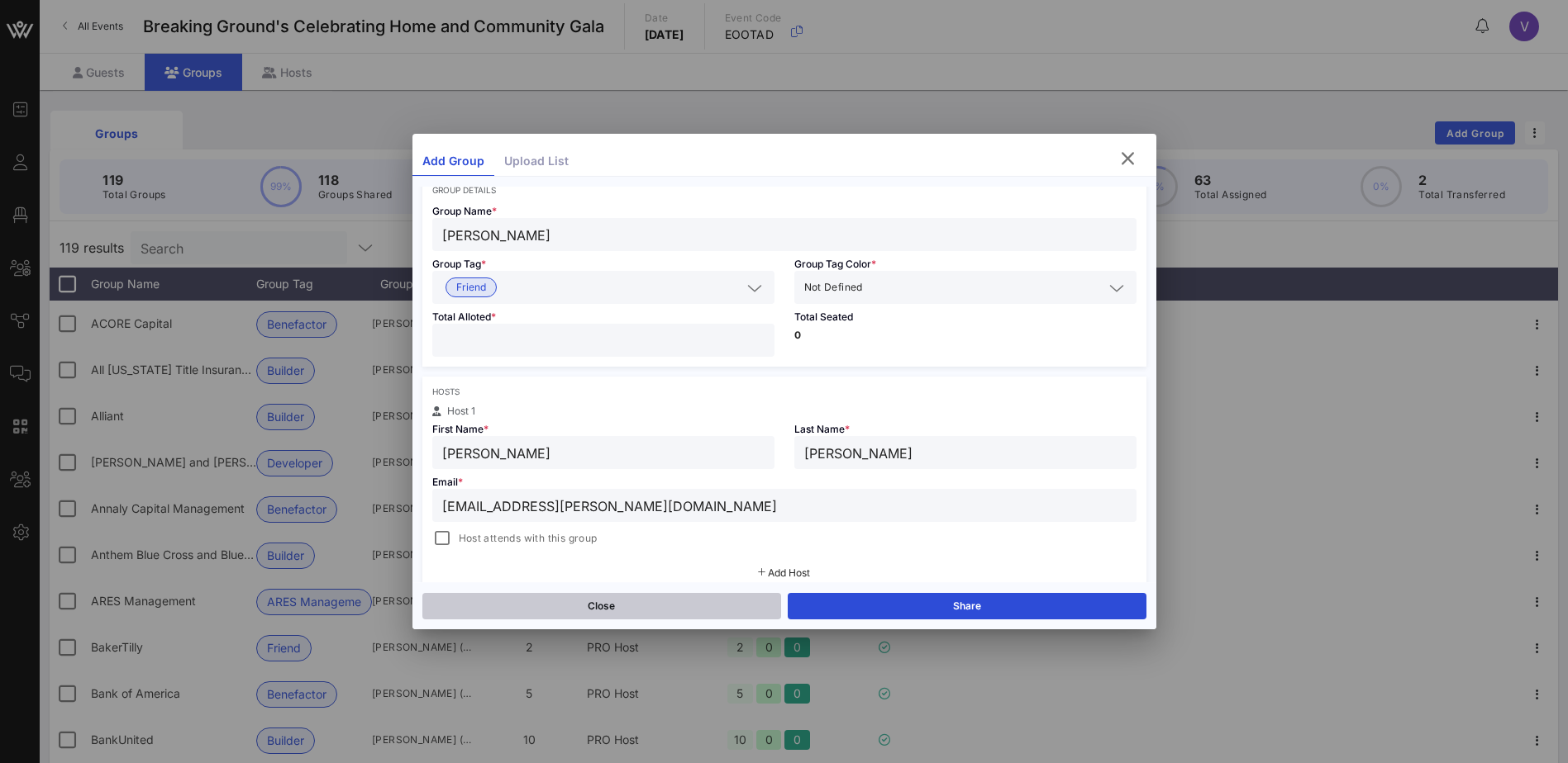
click at [700, 606] on button "Close" at bounding box center [601, 606] width 359 height 26
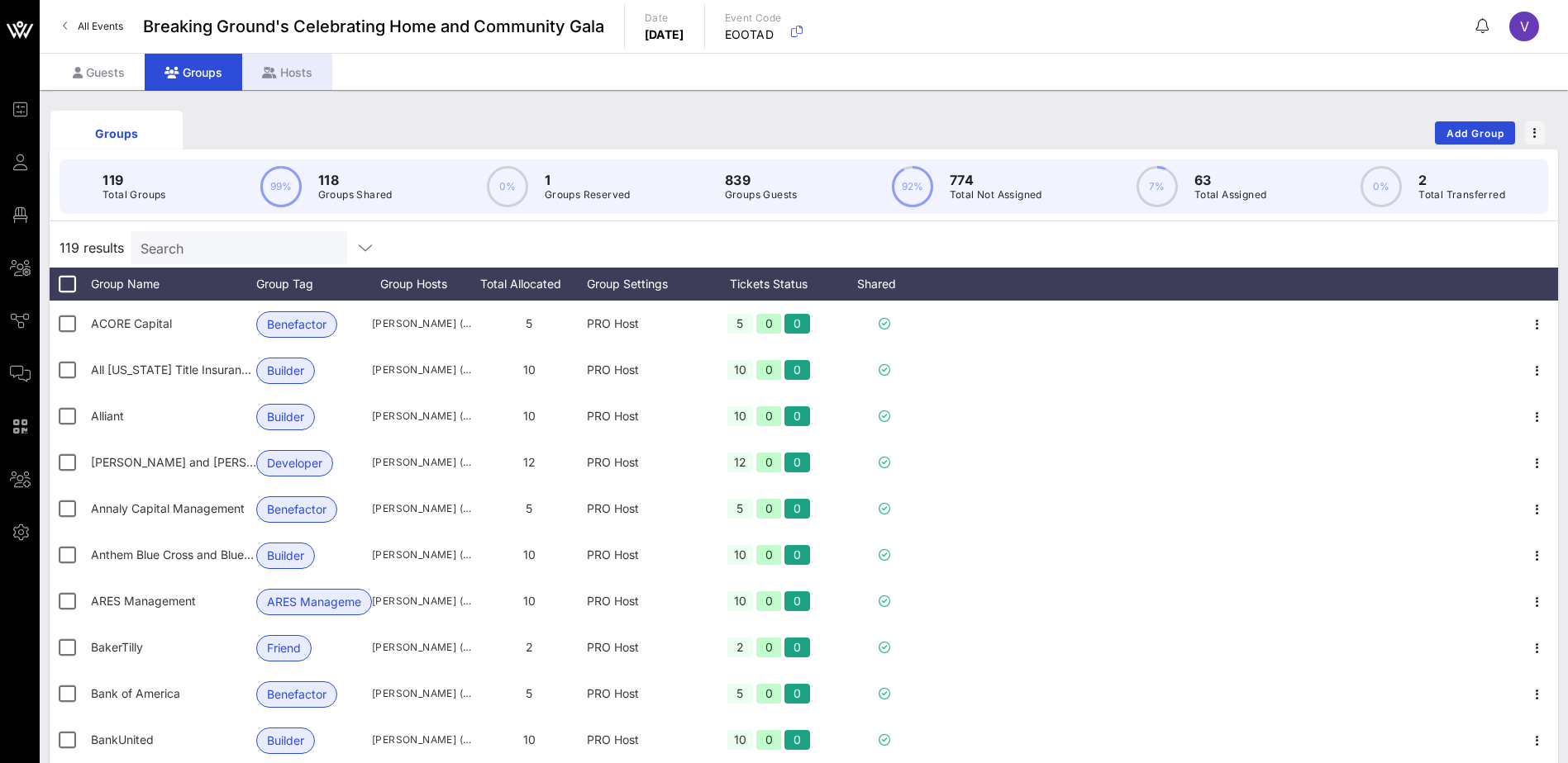
click at [287, 72] on div "Hosts" at bounding box center [287, 72] width 90 height 37
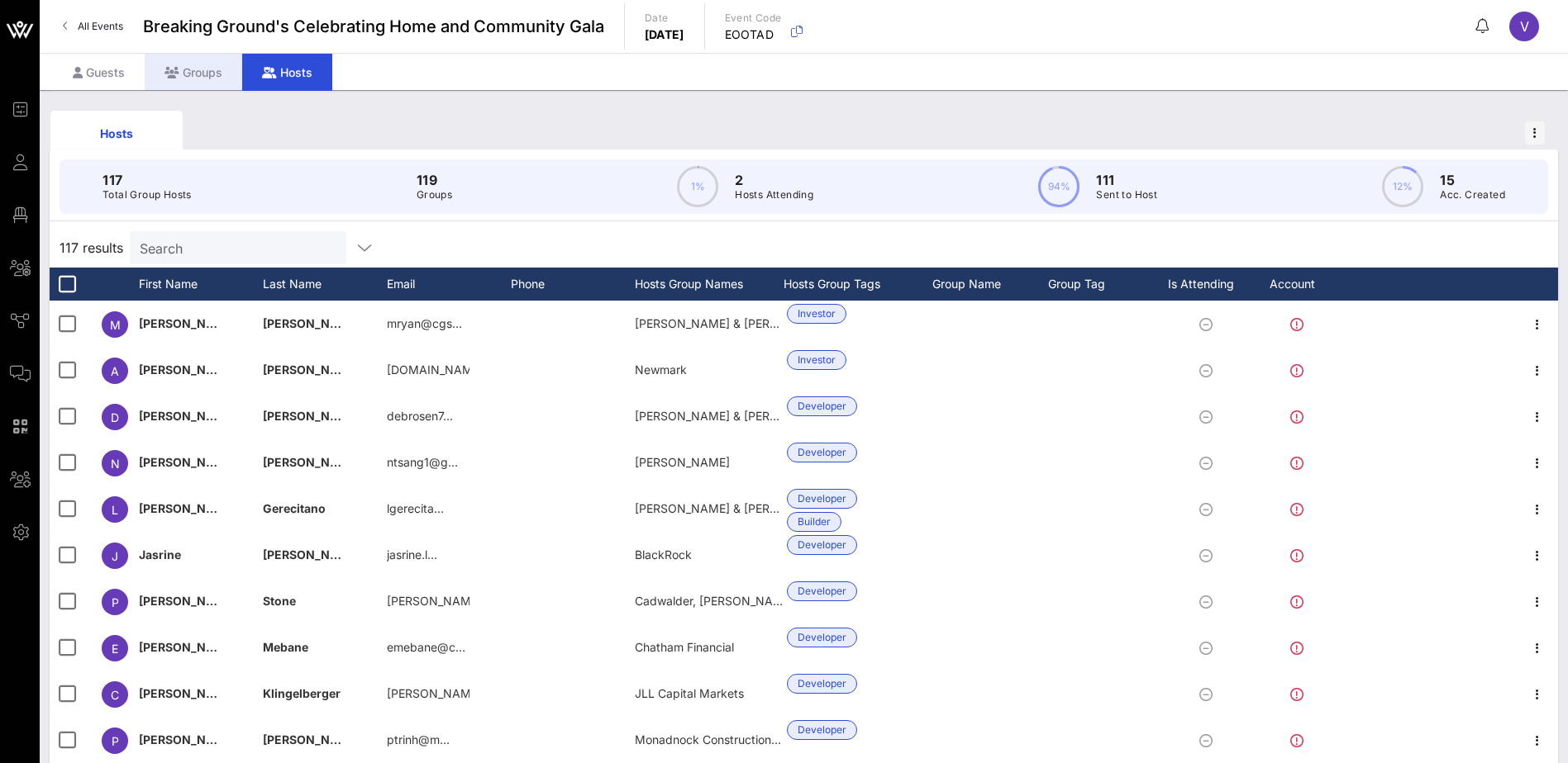
click at [192, 75] on div "Groups" at bounding box center [193, 72] width 97 height 37
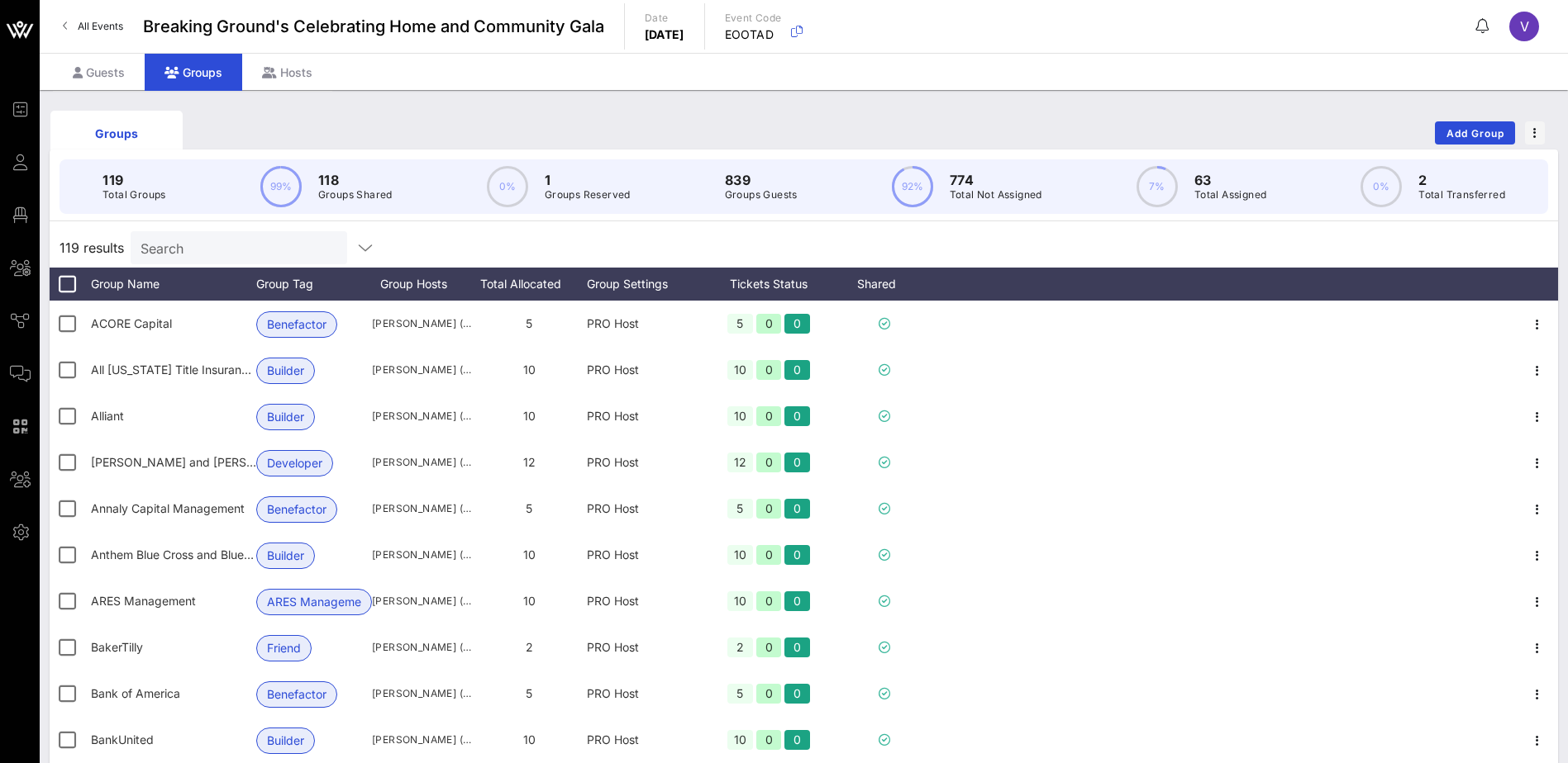
click at [198, 246] on input "Search" at bounding box center [237, 248] width 193 height 22
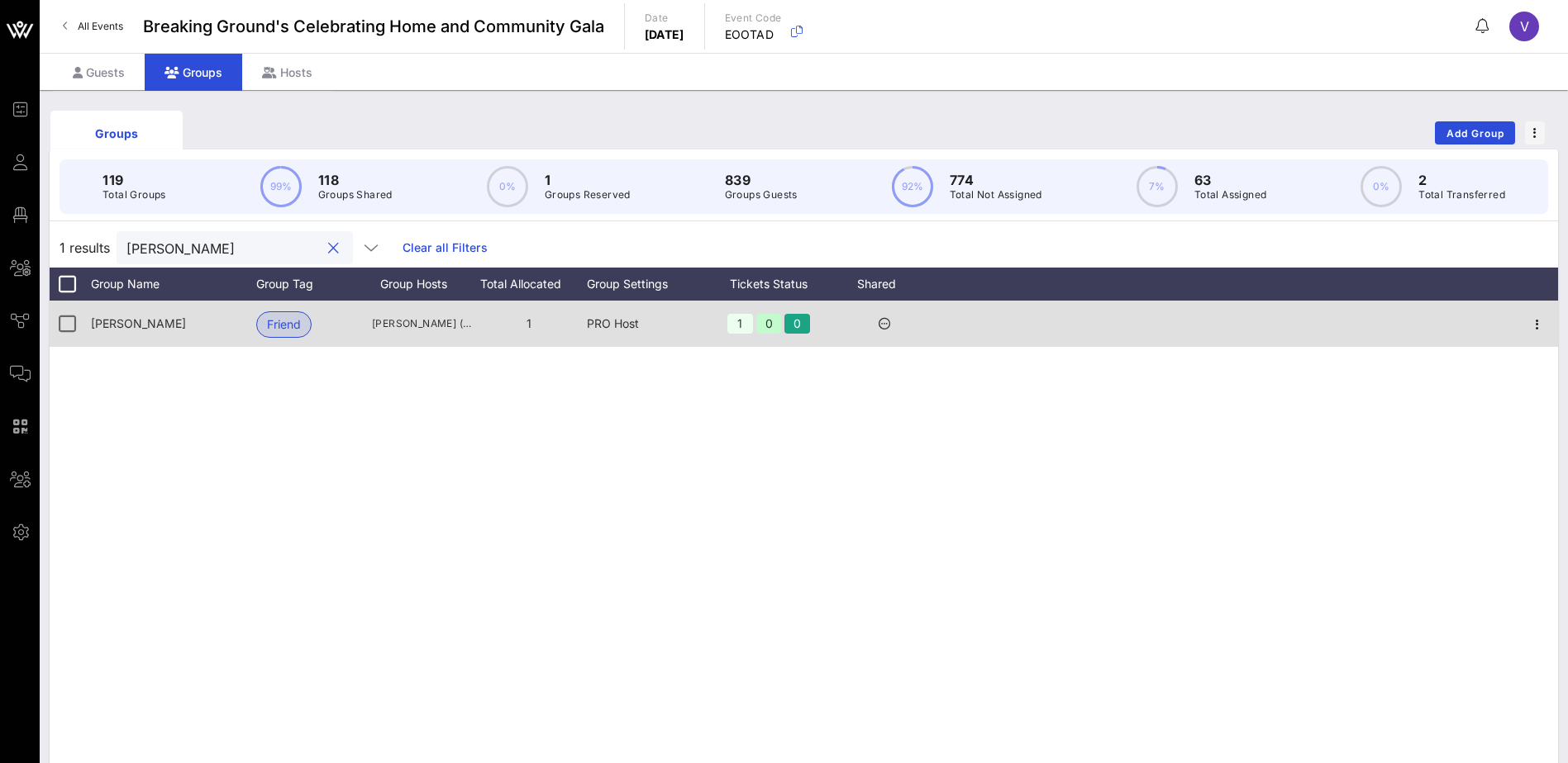
type input "[PERSON_NAME]"
click at [883, 323] on icon at bounding box center [884, 323] width 11 height 11
click at [1541, 321] on icon "button" at bounding box center [1537, 325] width 20 height 20
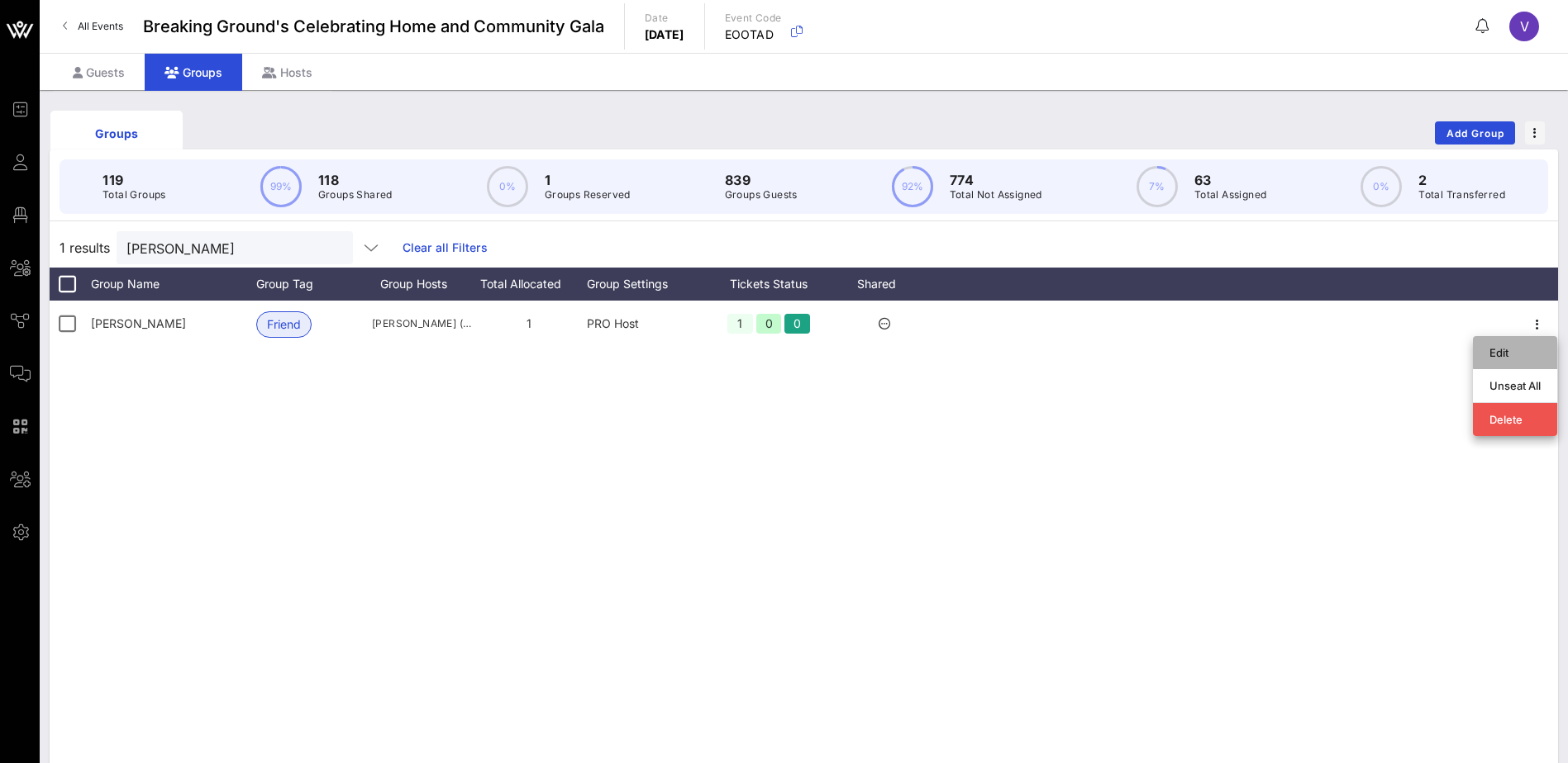
click at [1509, 346] on div "Edit" at bounding box center [1515, 353] width 52 height 13
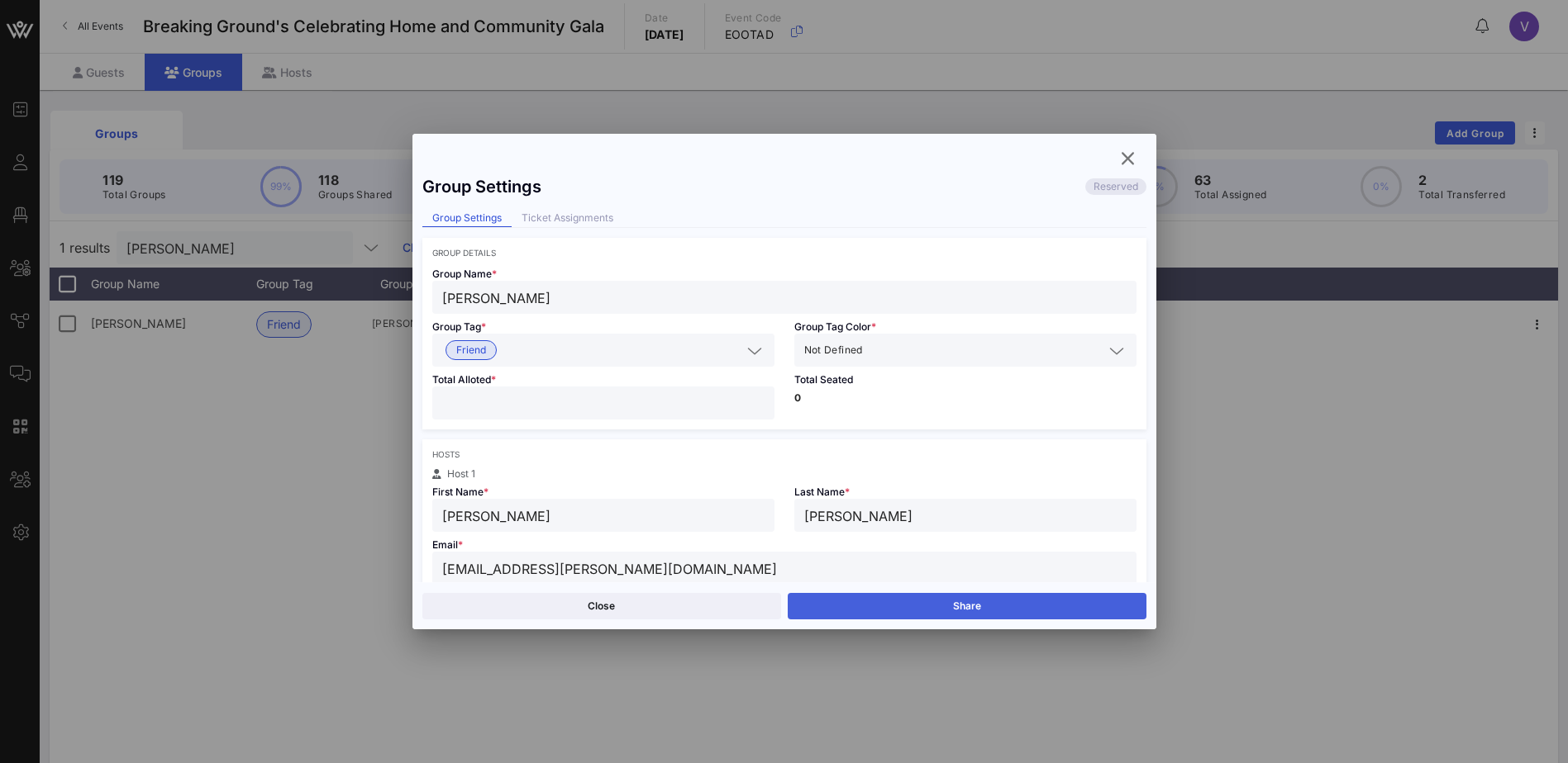
click at [939, 605] on button "Share" at bounding box center [967, 606] width 359 height 26
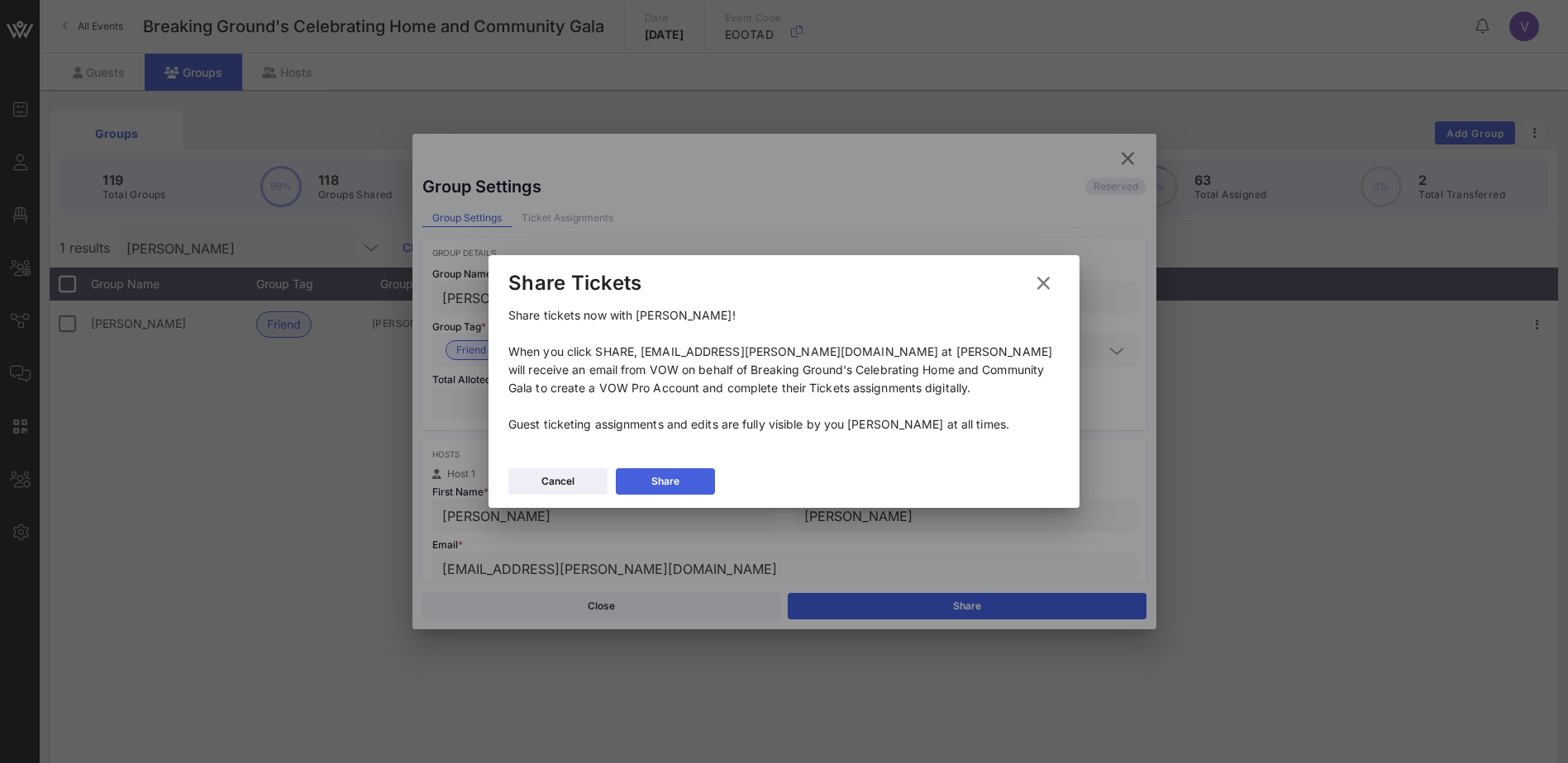
click at [668, 479] on icon at bounding box center [664, 481] width 12 height 10
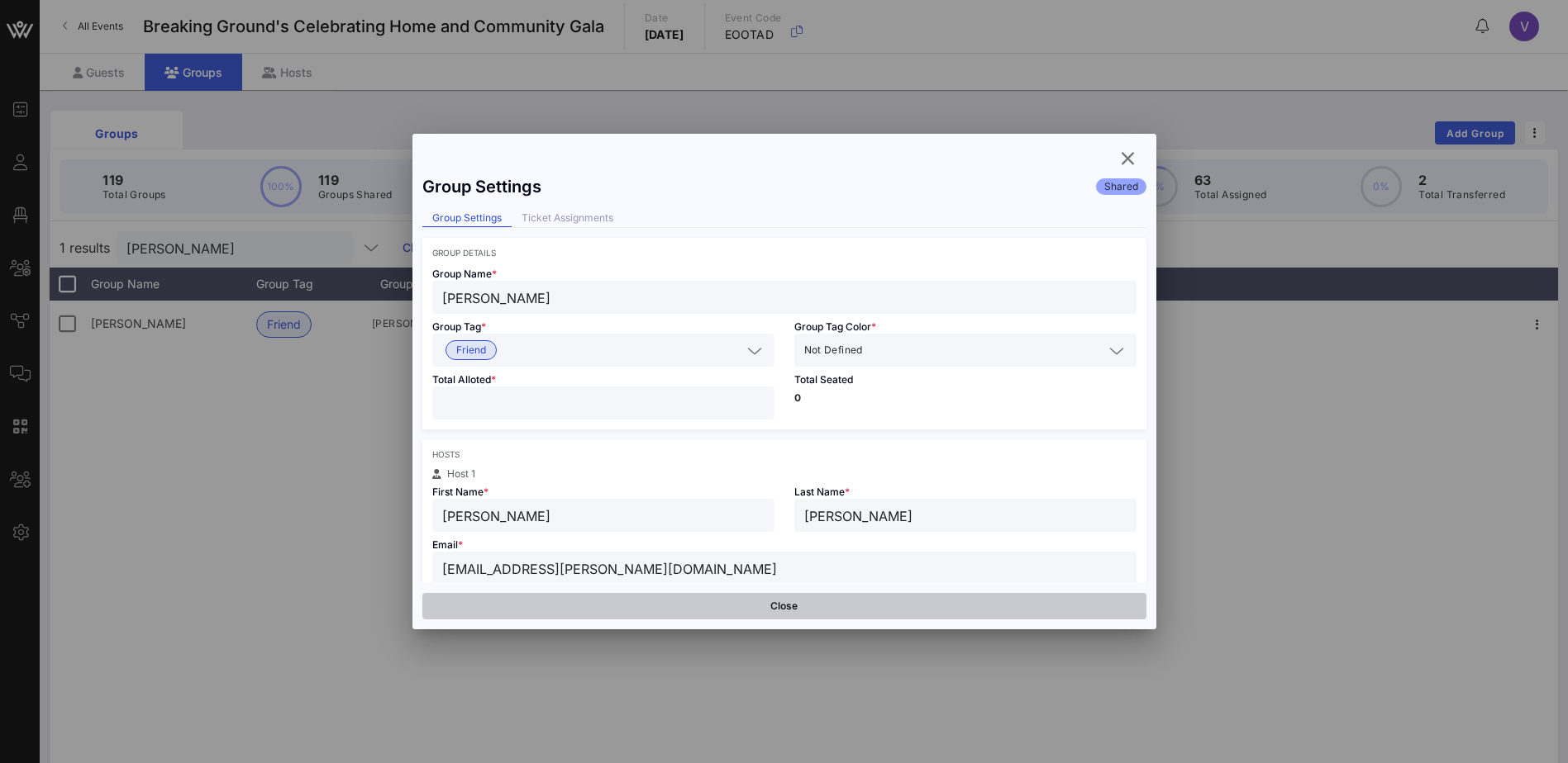
click at [791, 601] on button "Close" at bounding box center [784, 606] width 724 height 26
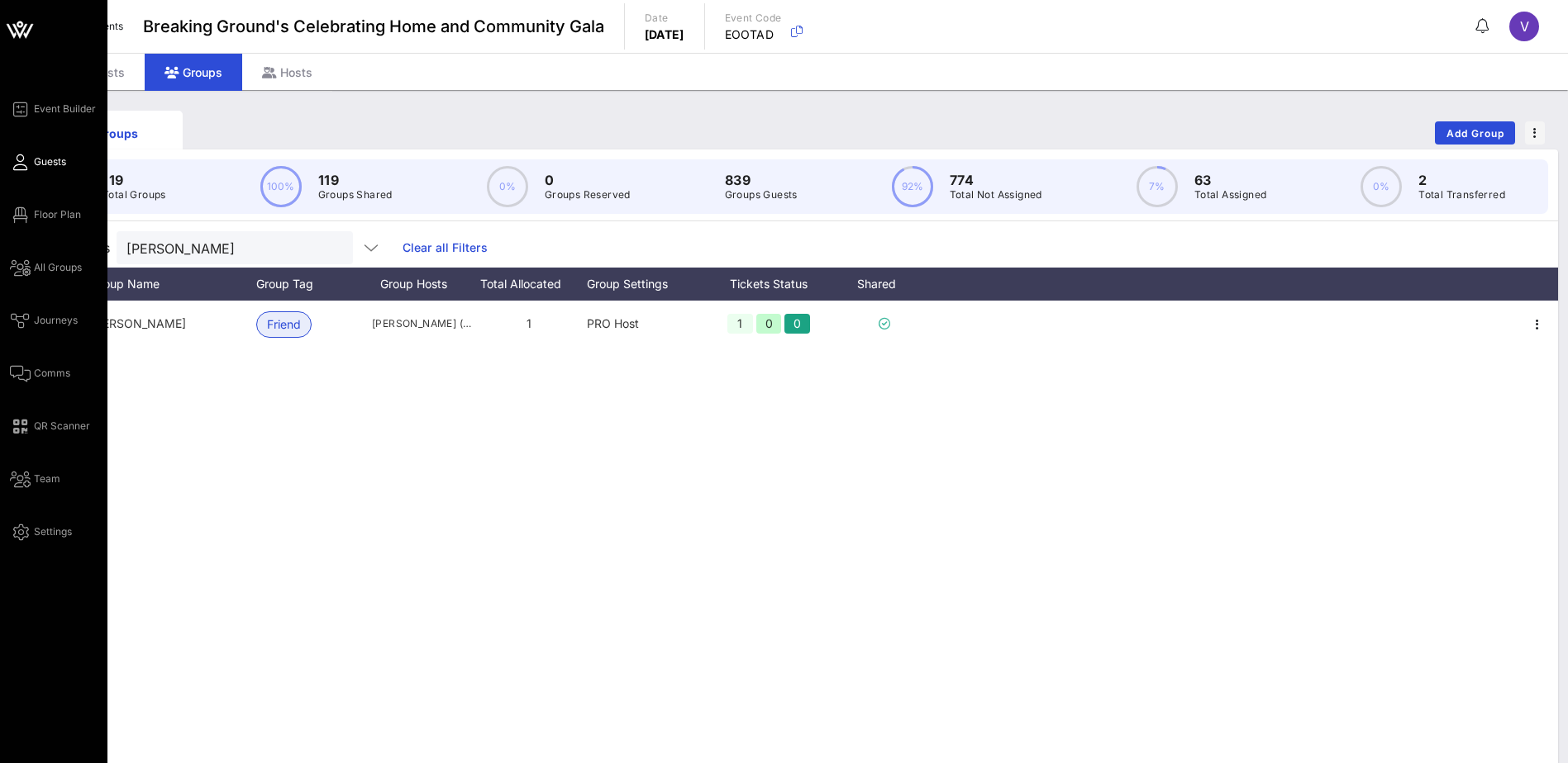
click at [29, 161] on icon at bounding box center [20, 162] width 21 height 3
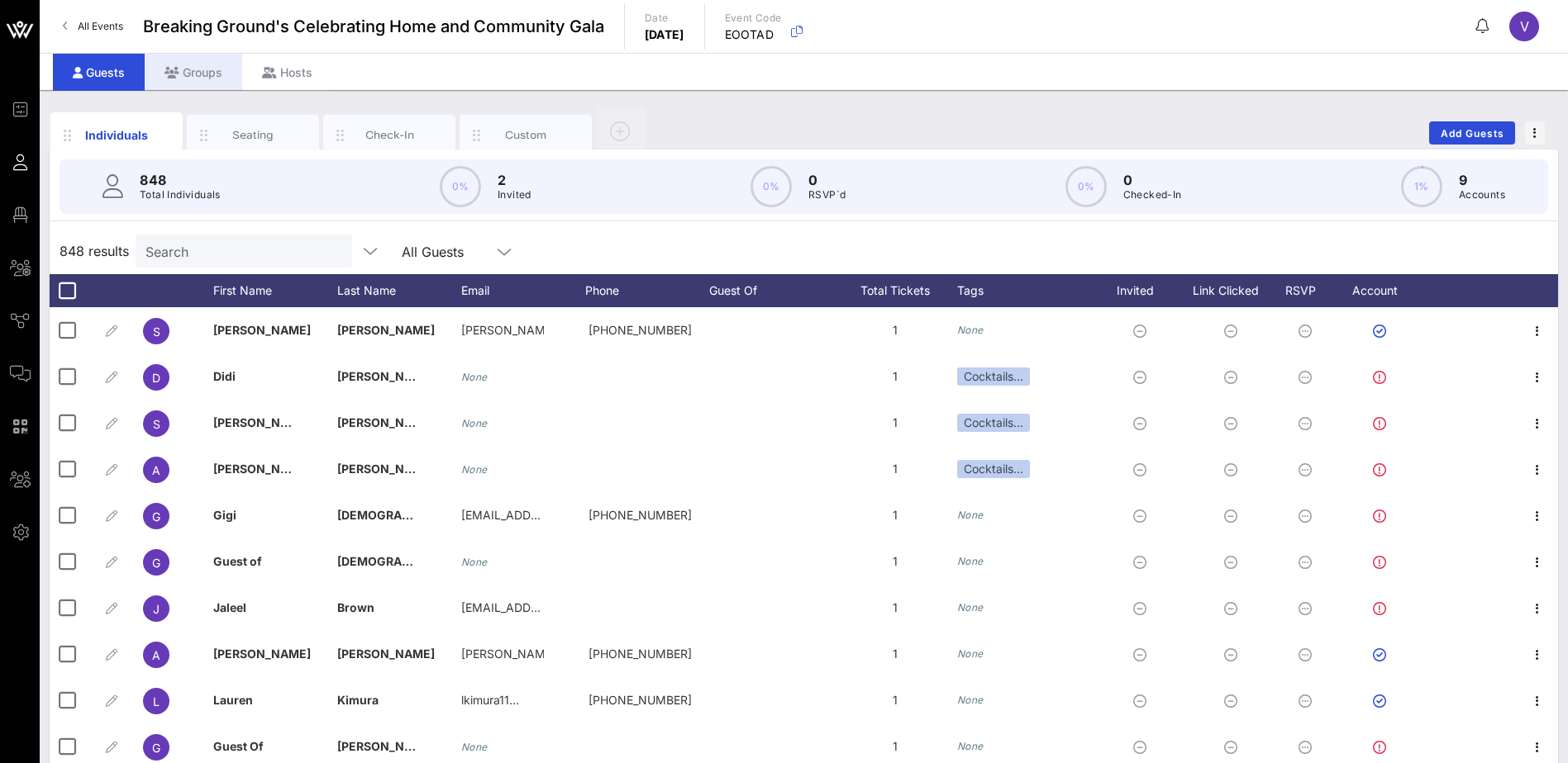
click at [190, 74] on div "Groups" at bounding box center [193, 72] width 97 height 37
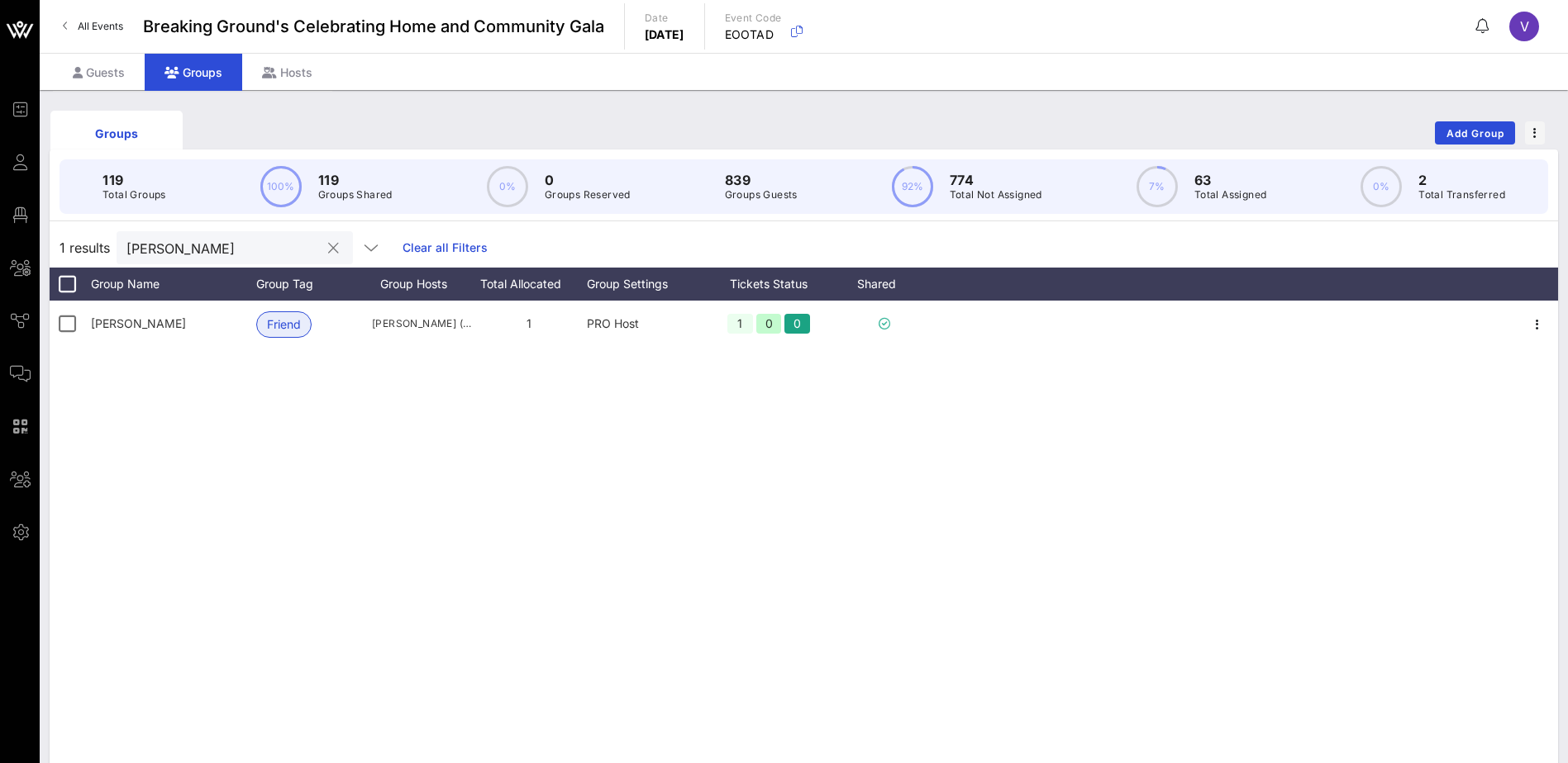
click at [328, 248] on button "clear icon" at bounding box center [334, 248] width 11 height 17
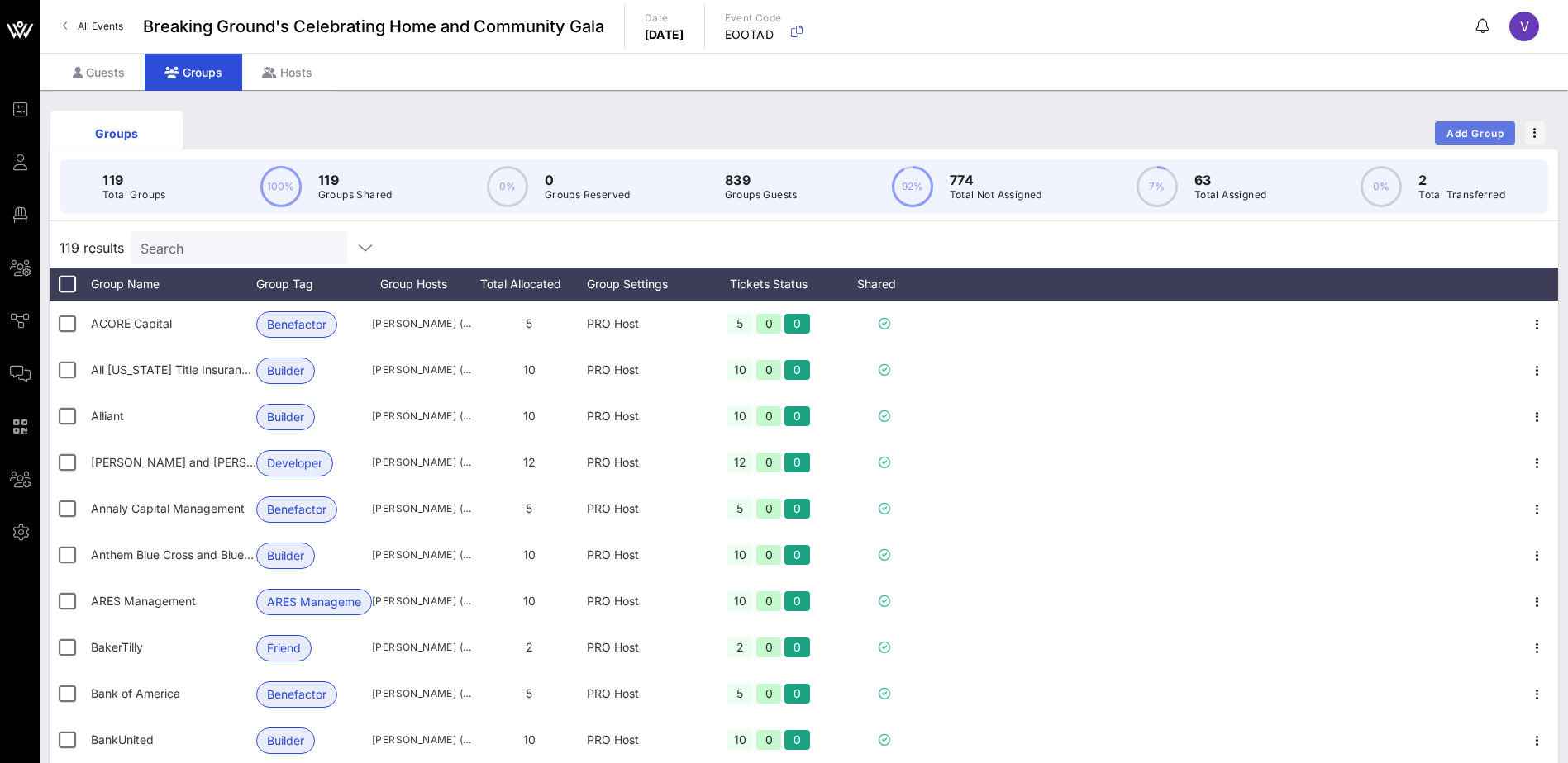
click at [1473, 129] on span "Add Group" at bounding box center [1475, 133] width 60 height 12
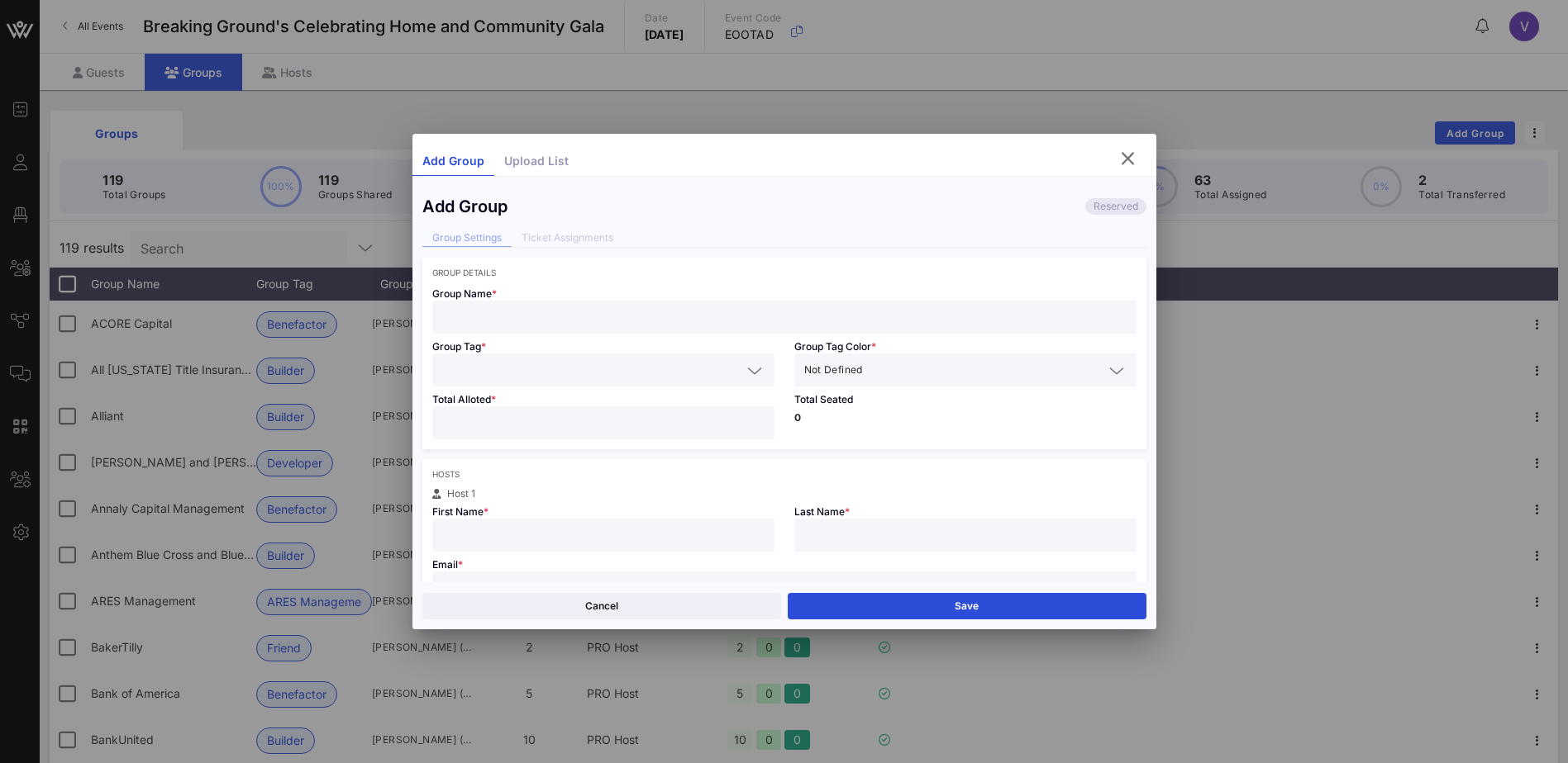
click at [468, 311] on input "text" at bounding box center [784, 317] width 685 height 22
type input "PwC"
click at [748, 370] on icon at bounding box center [755, 371] width 15 height 20
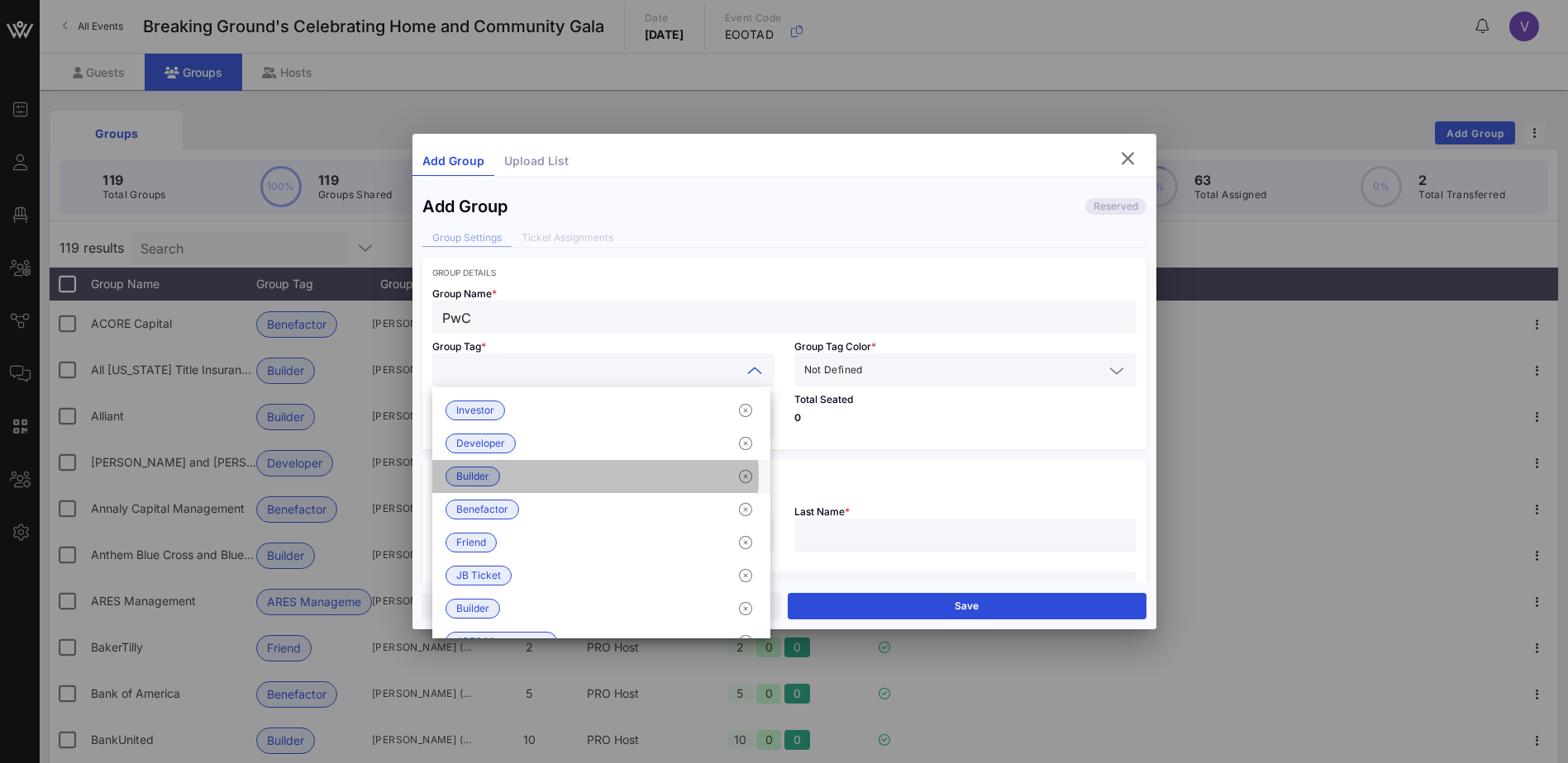
click at [462, 479] on span "Builder" at bounding box center [473, 476] width 33 height 18
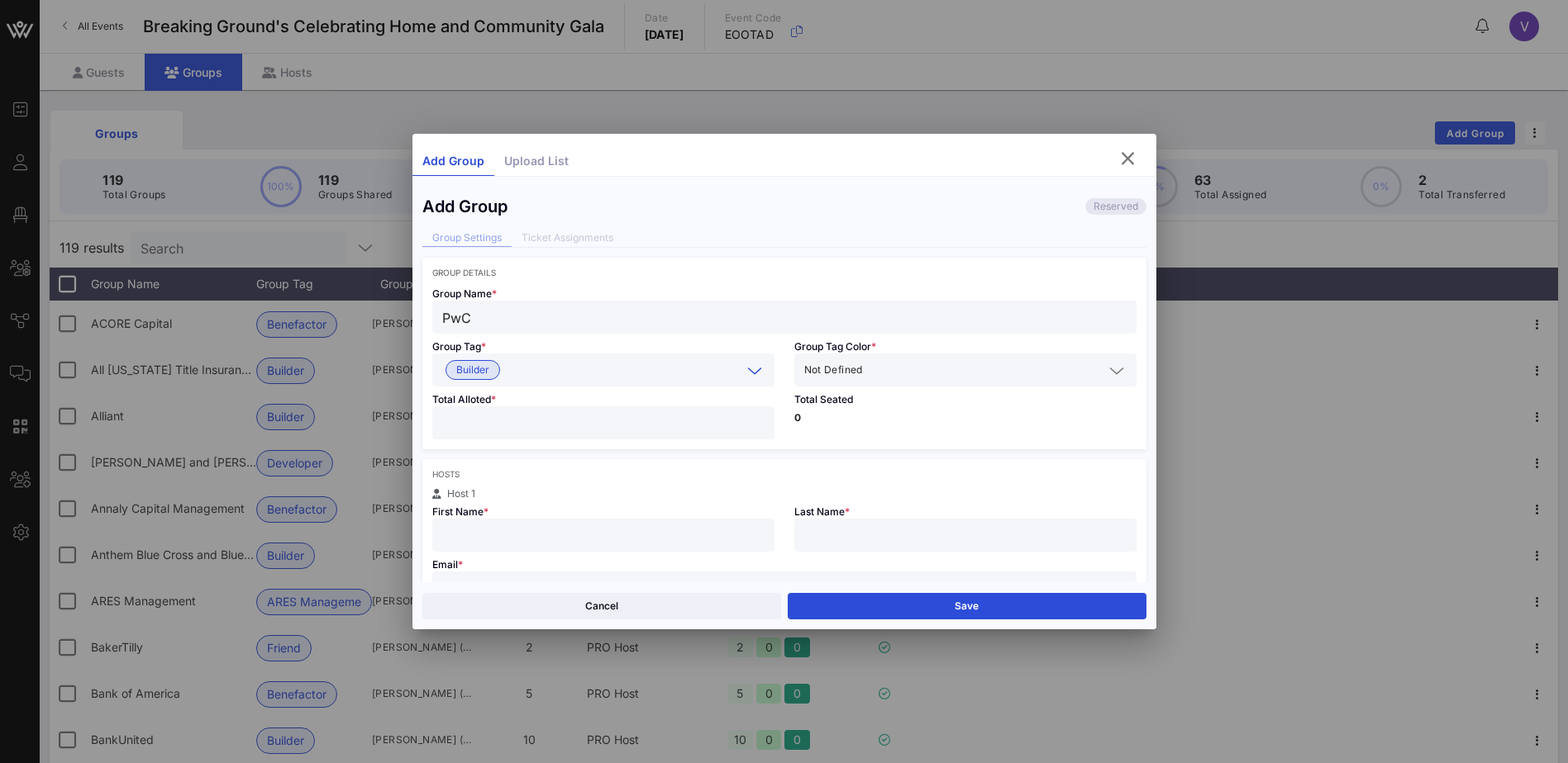
click at [464, 419] on input "number" at bounding box center [603, 423] width 322 height 22
type input "**"
click at [487, 531] on input "text" at bounding box center [603, 536] width 322 height 22
type input "[PERSON_NAME]"
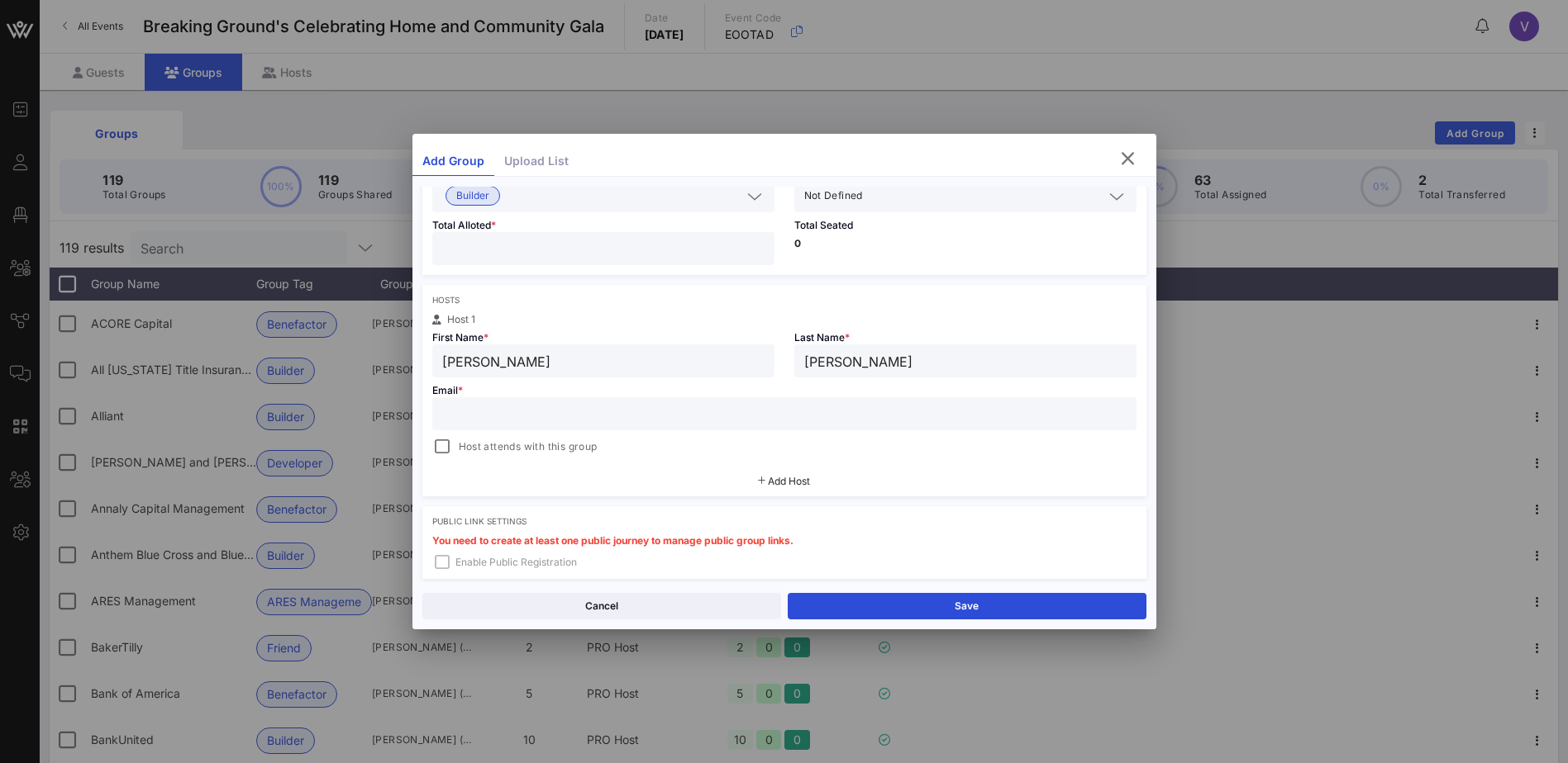
scroll to position [248, 0]
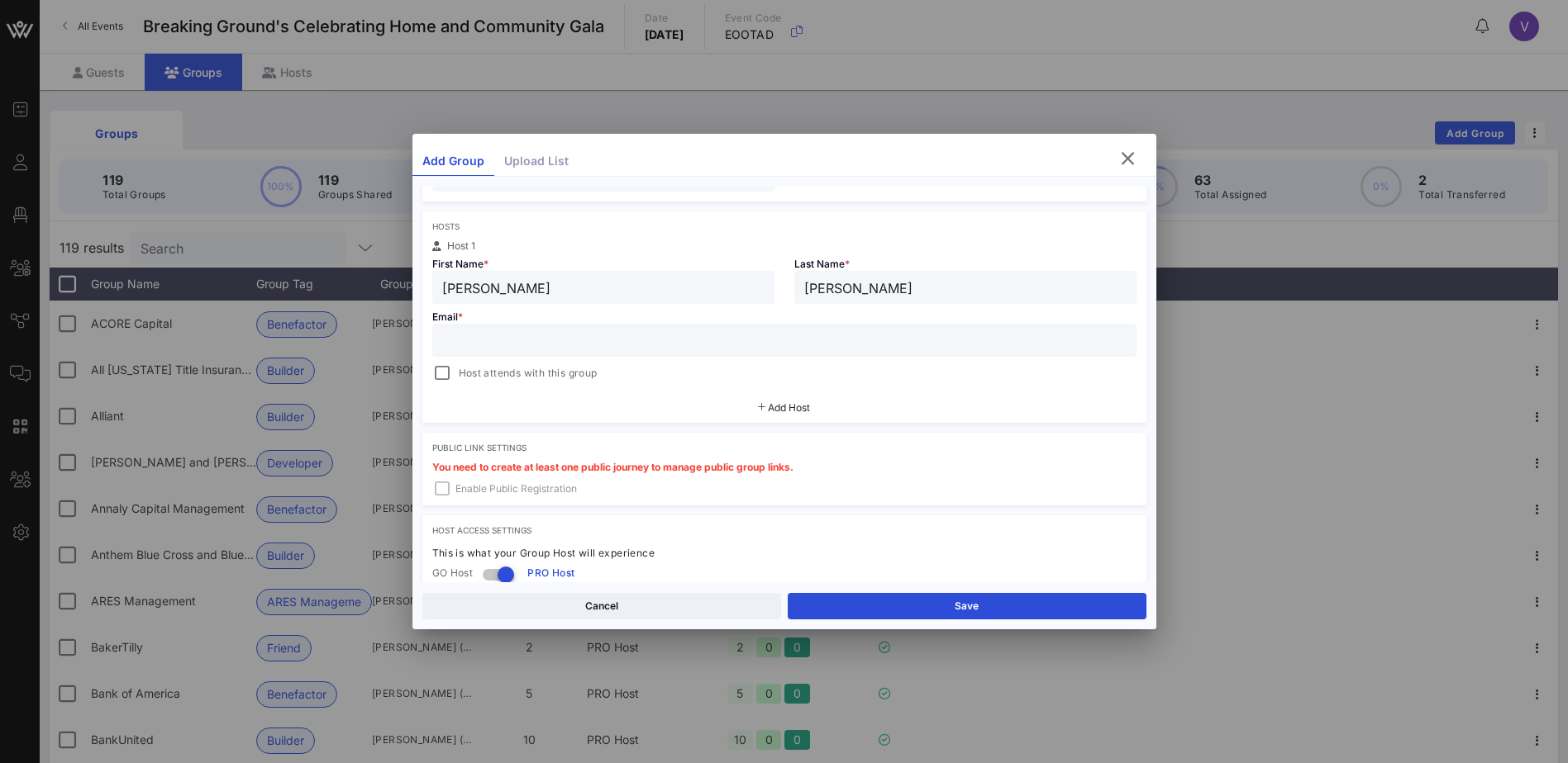
type input "[PERSON_NAME]"
click at [487, 333] on input "text" at bounding box center [784, 340] width 685 height 22
click at [480, 334] on input "text" at bounding box center [784, 340] width 685 height 22
paste input "[PERSON_NAME][EMAIL_ADDRESS][PERSON_NAME][DOMAIN_NAME]"
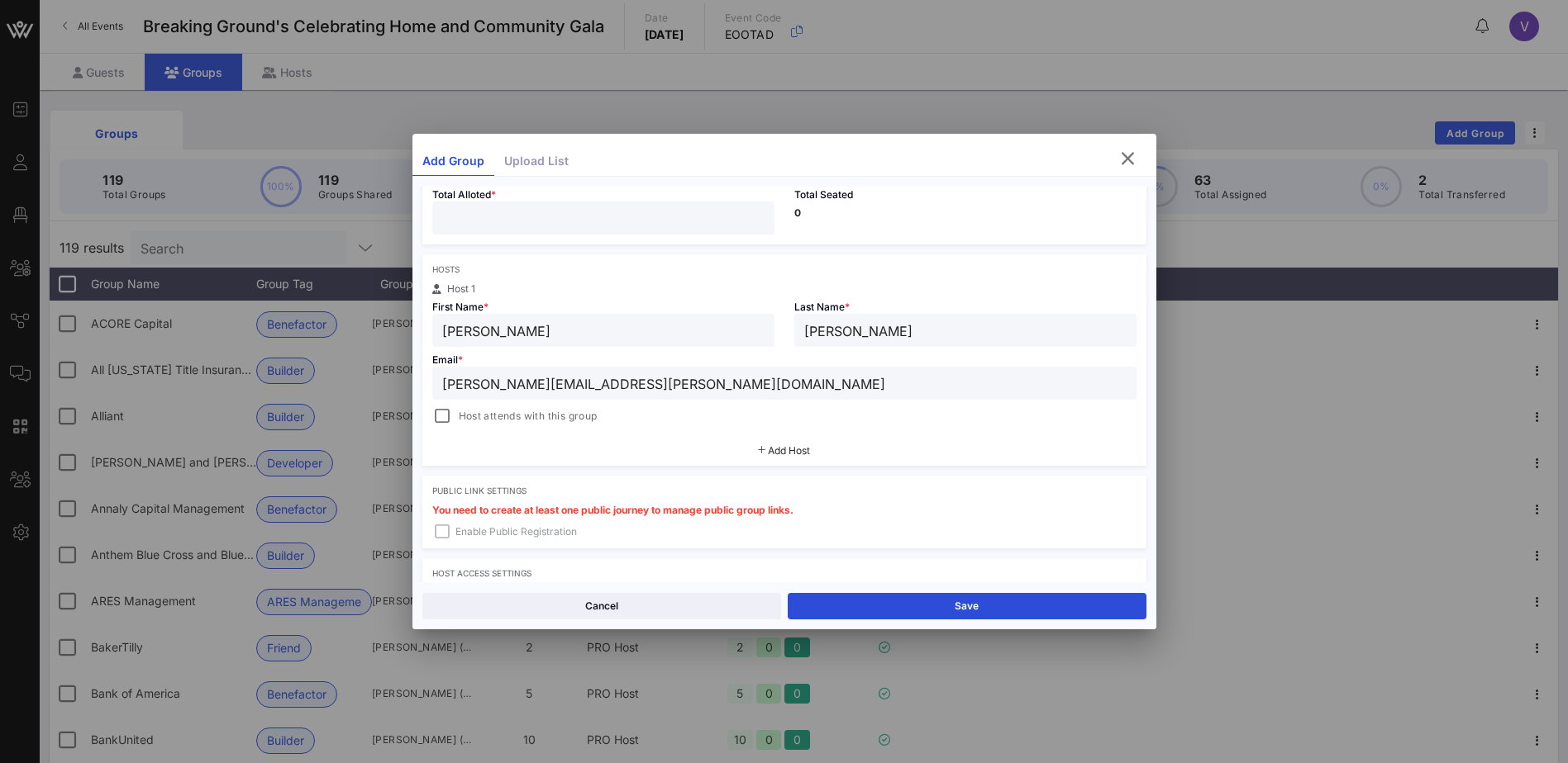
scroll to position [165, 0]
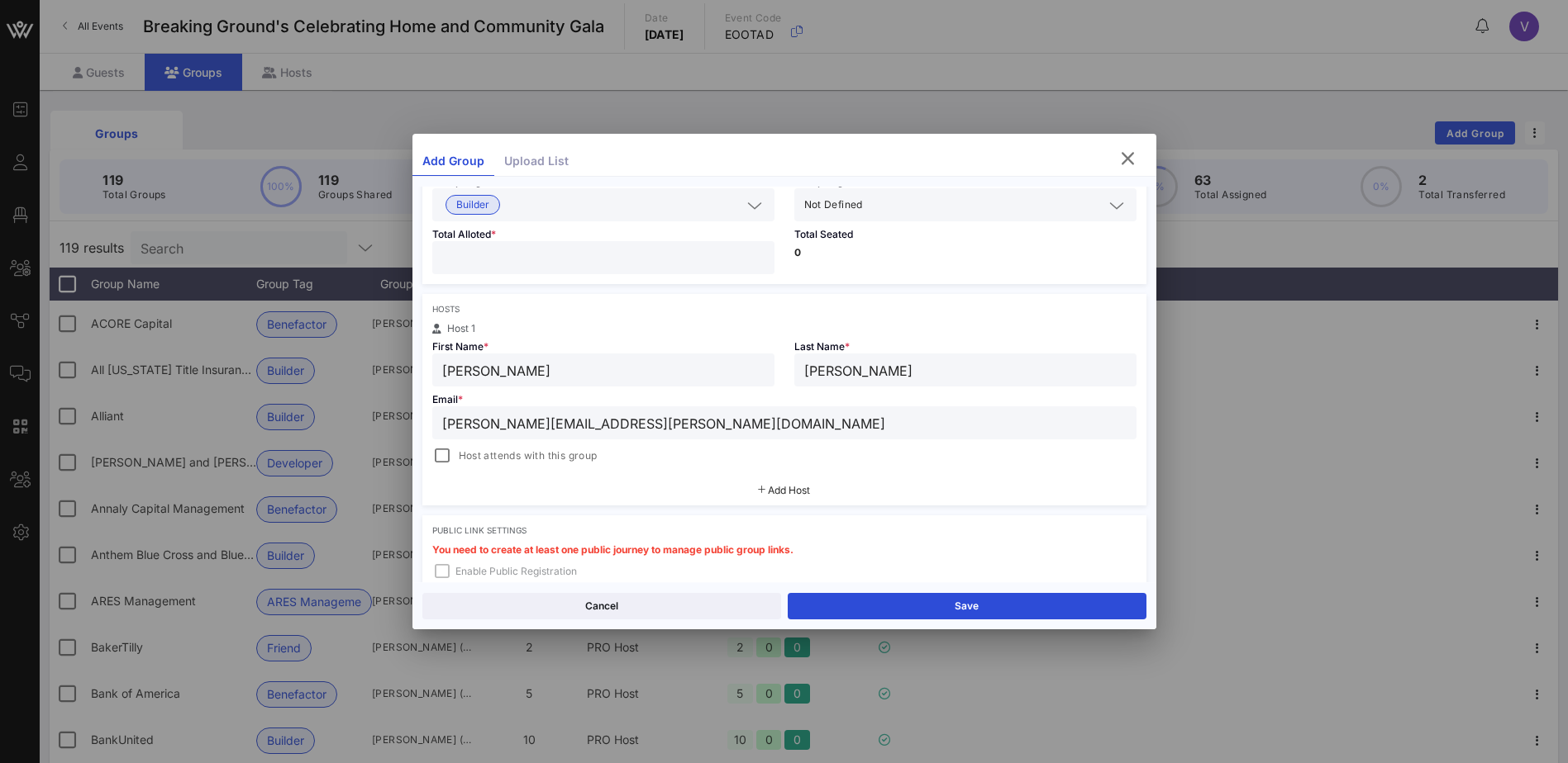
click at [440, 421] on div "[PERSON_NAME][EMAIL_ADDRESS][PERSON_NAME][DOMAIN_NAME]" at bounding box center [784, 424] width 704 height 33
click at [440, 425] on div "[PERSON_NAME][EMAIL_ADDRESS][PERSON_NAME][DOMAIN_NAME]" at bounding box center [784, 424] width 704 height 33
type input "[PERSON_NAME][EMAIL_ADDRESS][PERSON_NAME][DOMAIN_NAME]"
click at [939, 602] on button "Save" at bounding box center [967, 606] width 359 height 26
click at [939, 602] on button "Share" at bounding box center [967, 606] width 359 height 26
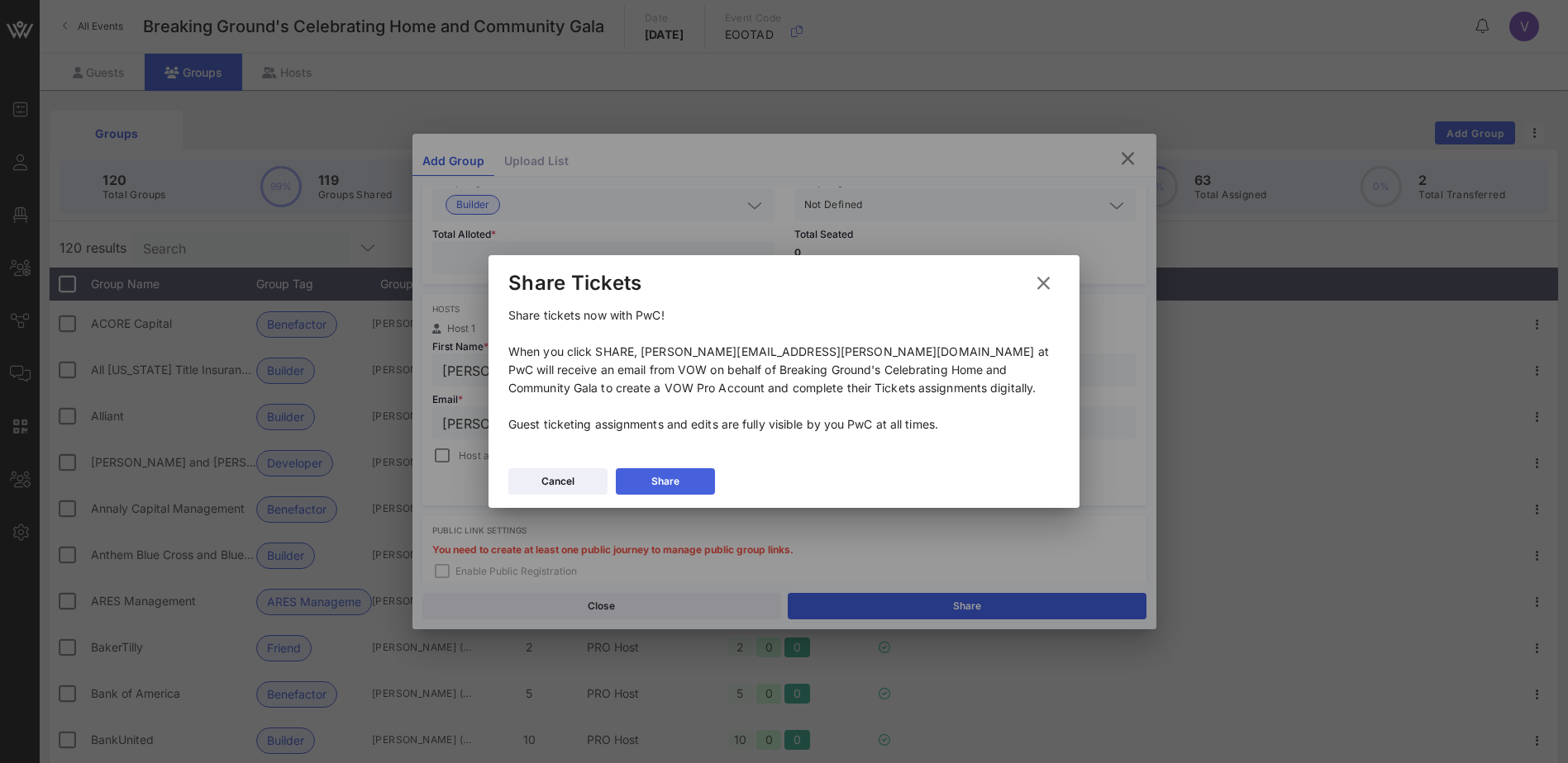
click at [688, 477] on button "Share" at bounding box center [664, 481] width 99 height 26
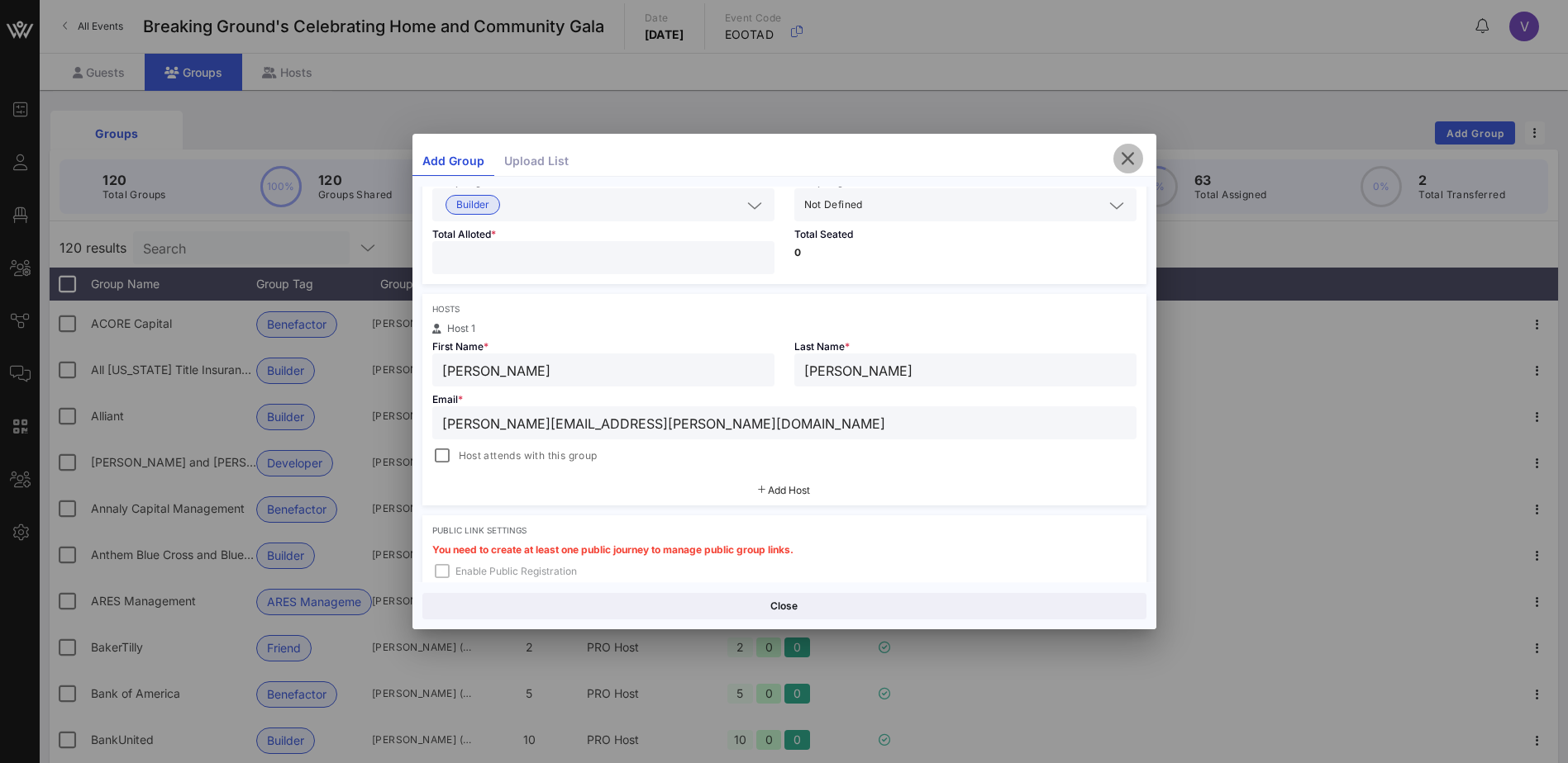
click at [1129, 155] on icon "button" at bounding box center [1128, 158] width 20 height 20
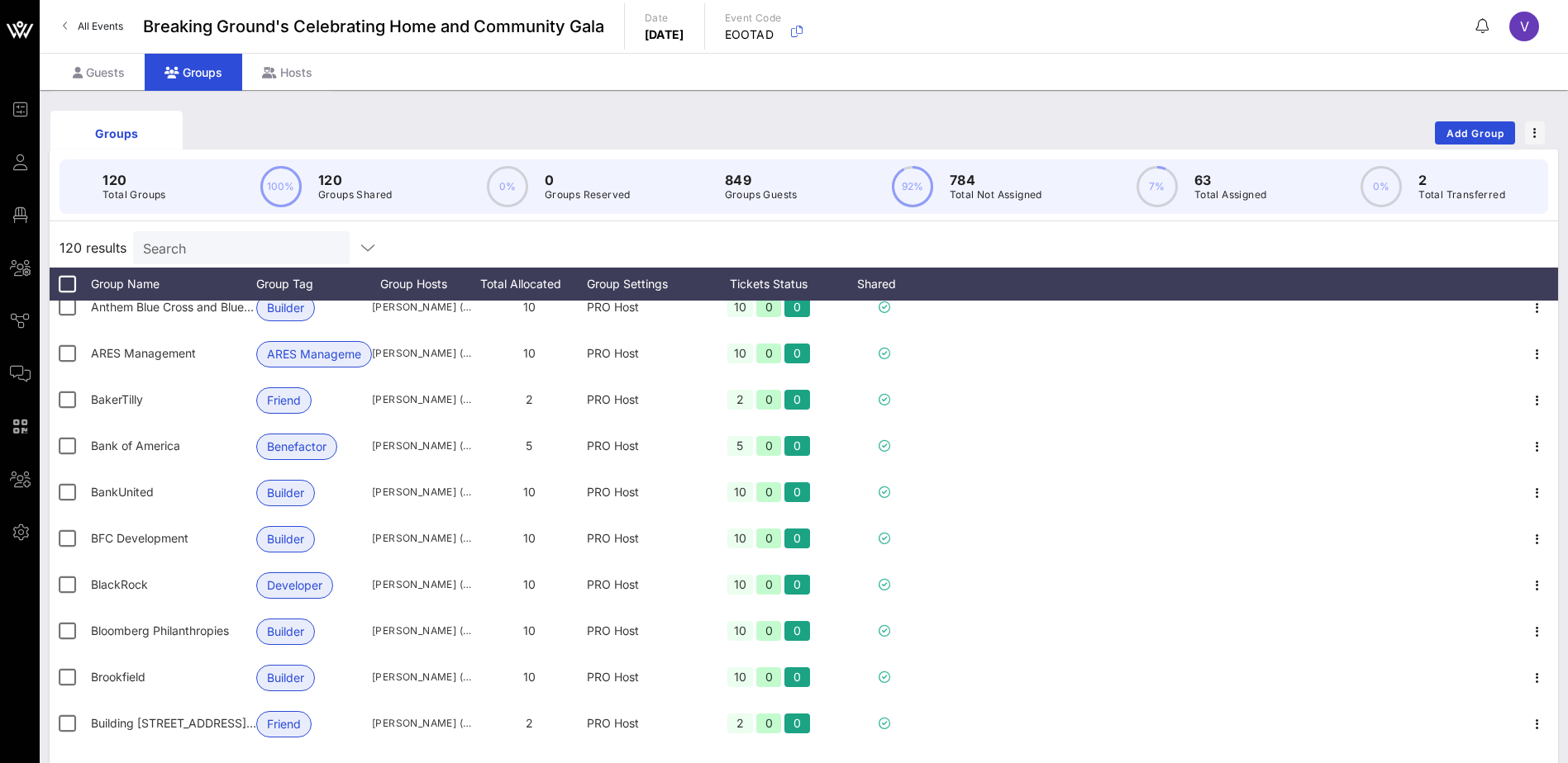
scroll to position [0, 0]
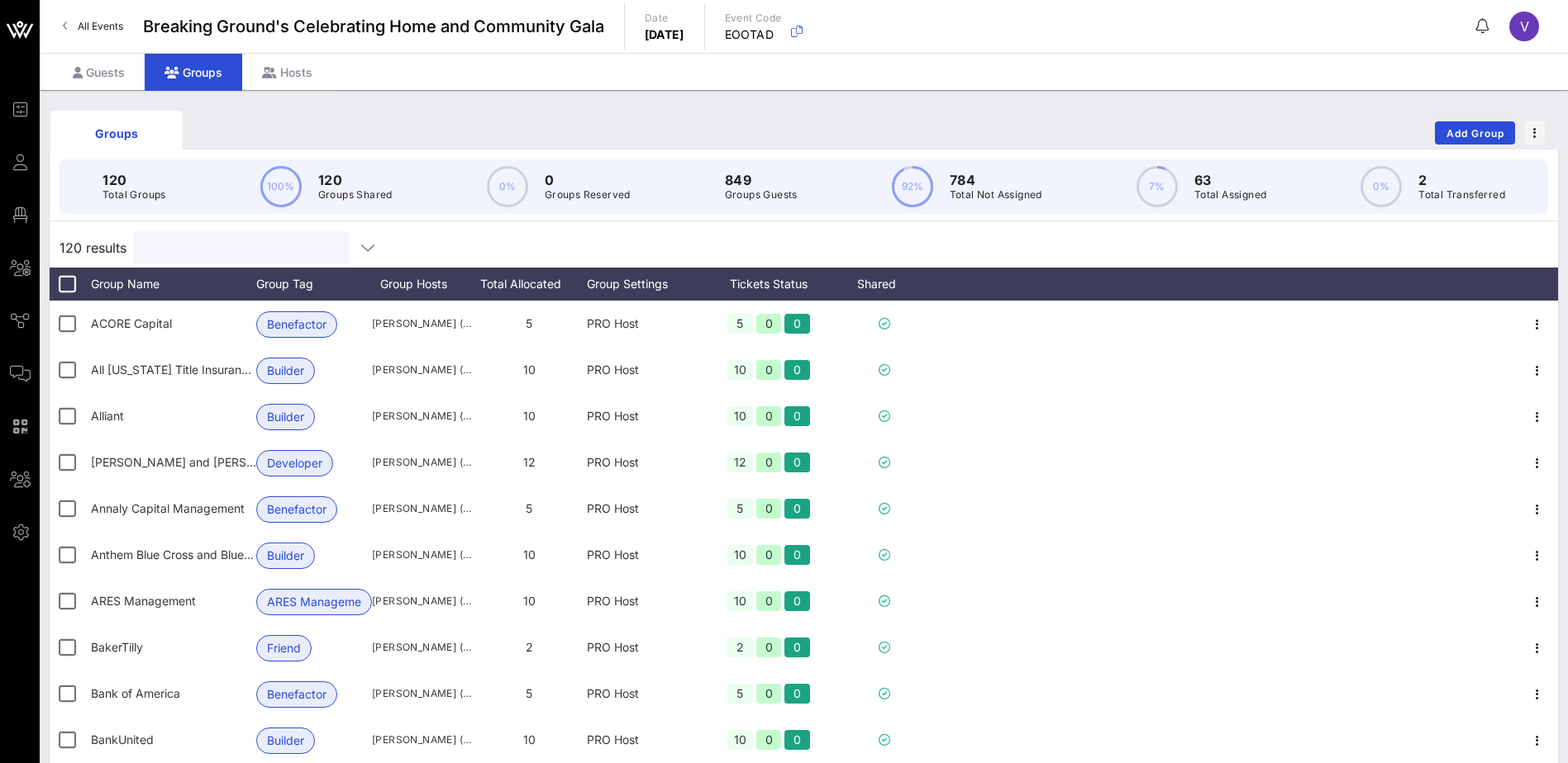
click at [257, 243] on input "text" at bounding box center [239, 248] width 193 height 22
type input "Pw"
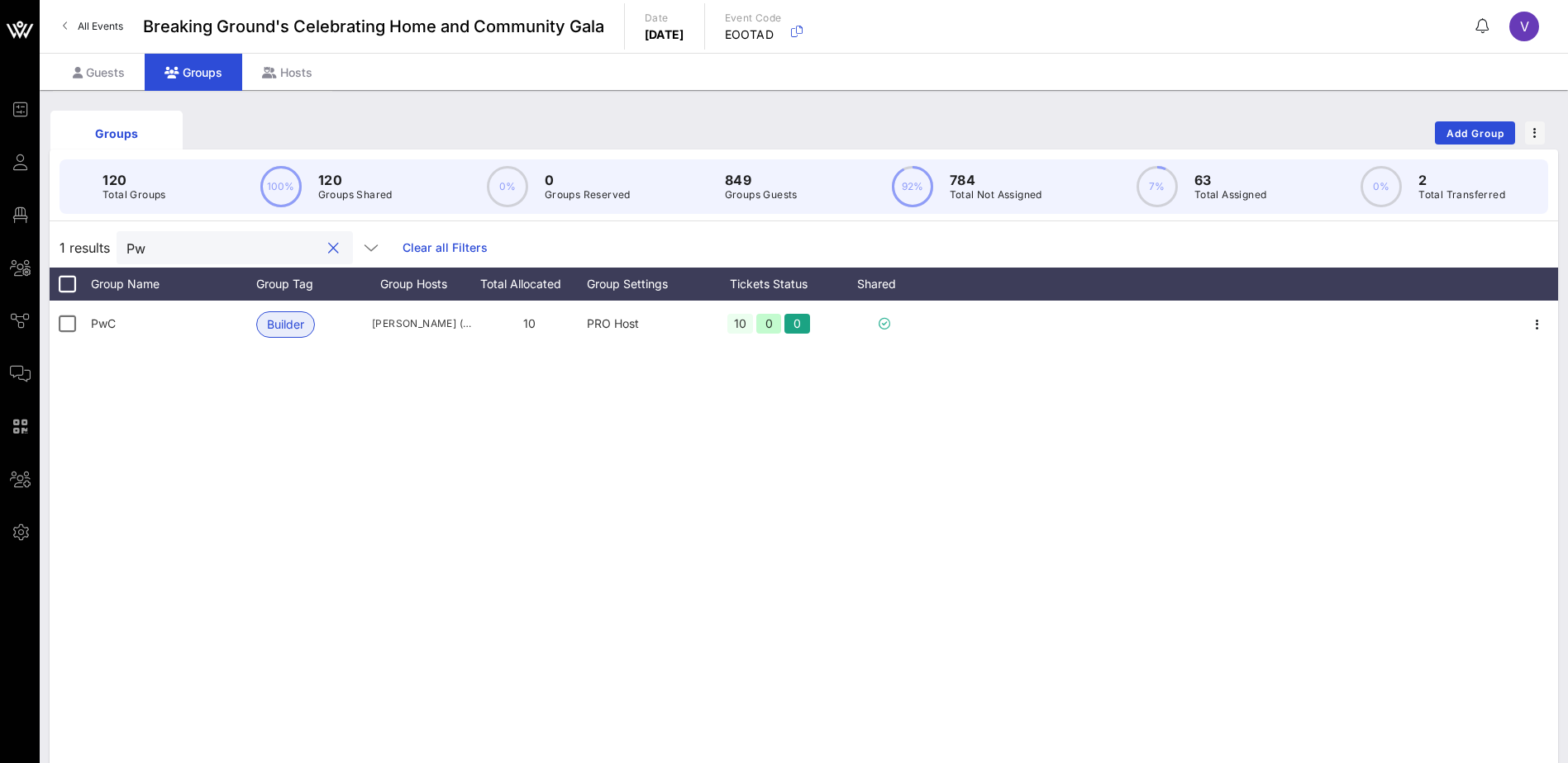
click at [328, 243] on button "clear icon" at bounding box center [334, 248] width 11 height 17
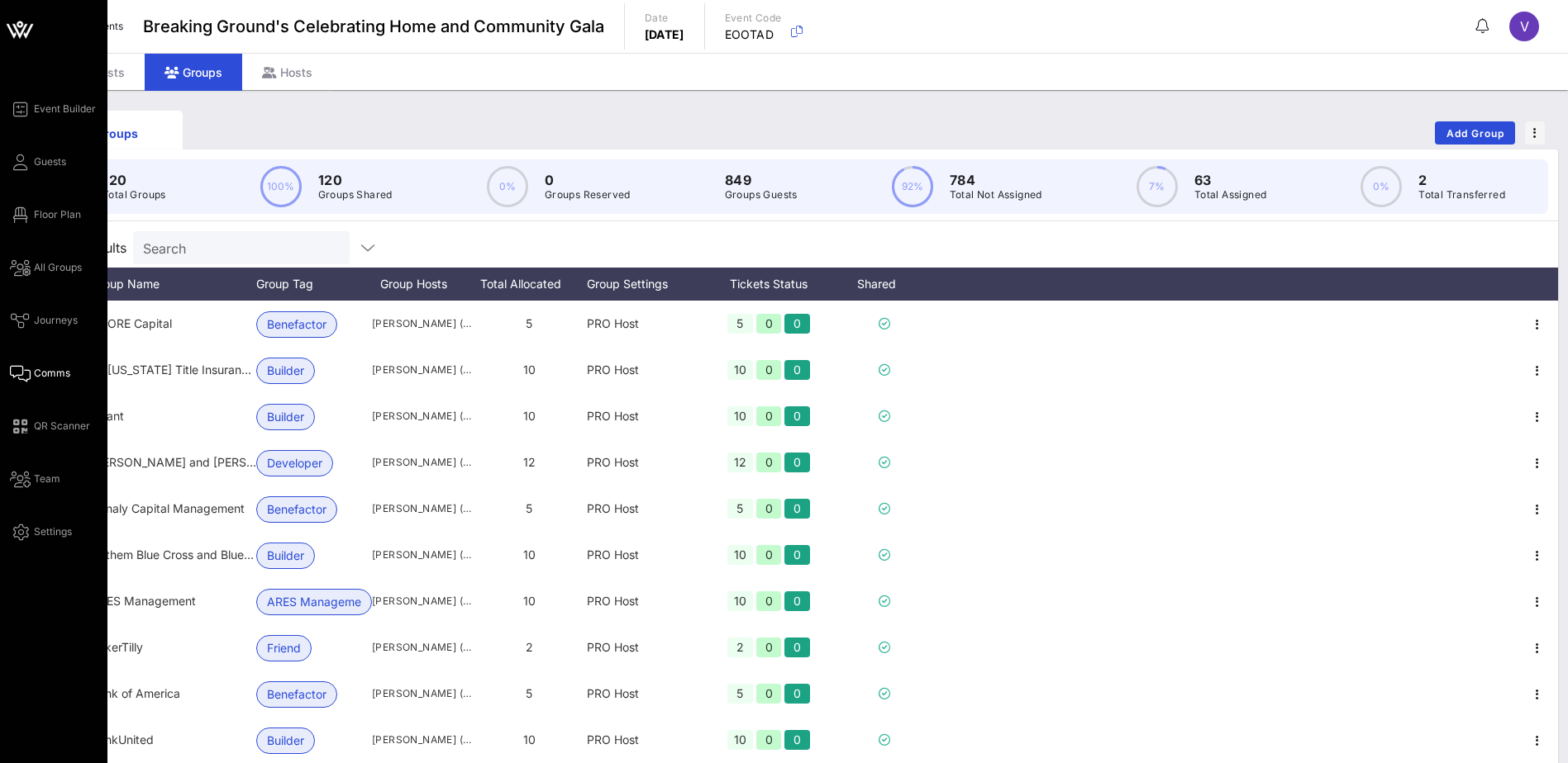
click at [57, 376] on span "Comms" at bounding box center [53, 373] width 37 height 15
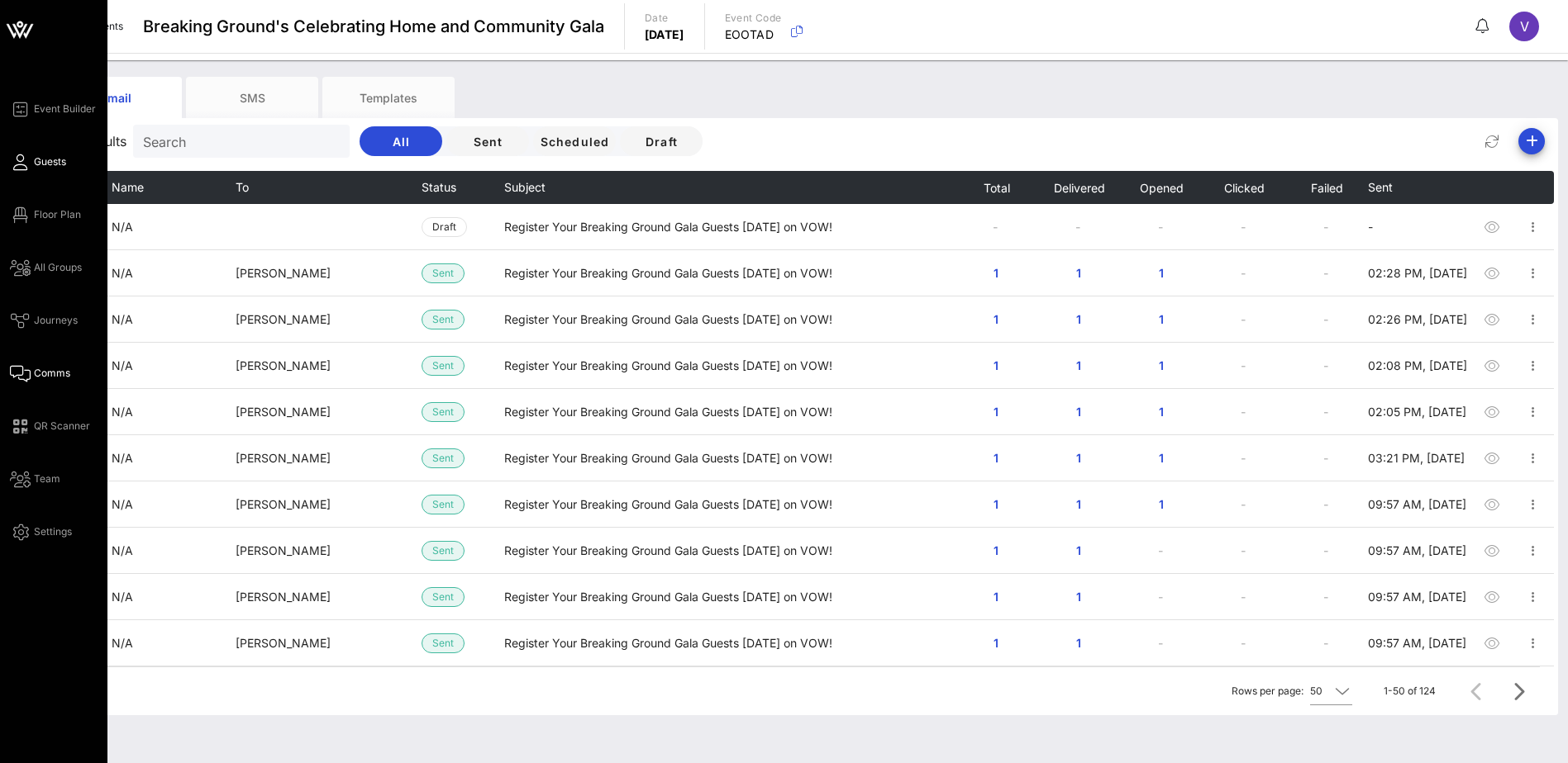
click at [32, 167] on link "Guests" at bounding box center [38, 162] width 56 height 20
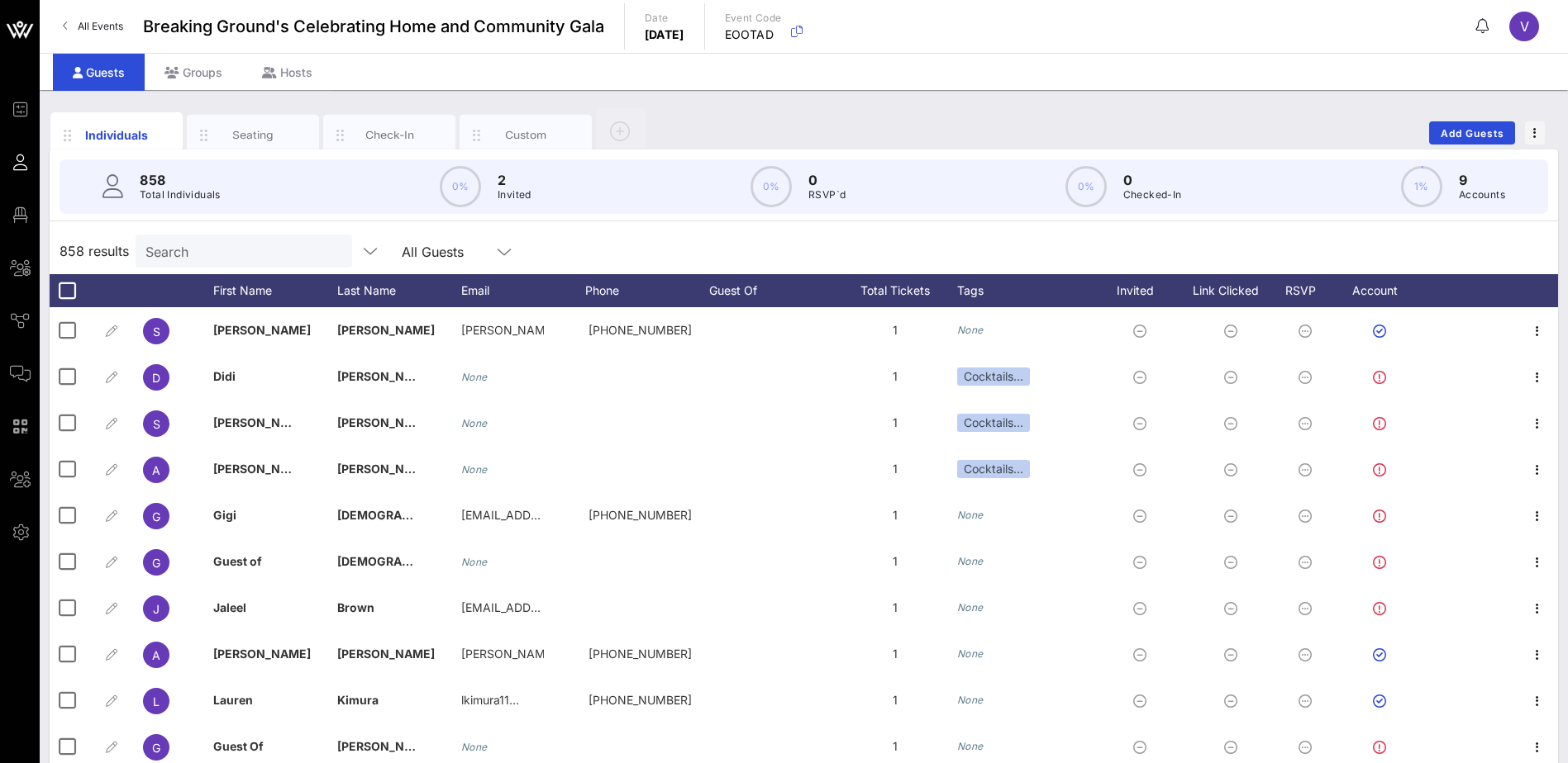
click at [155, 251] on input "Search" at bounding box center [242, 251] width 193 height 22
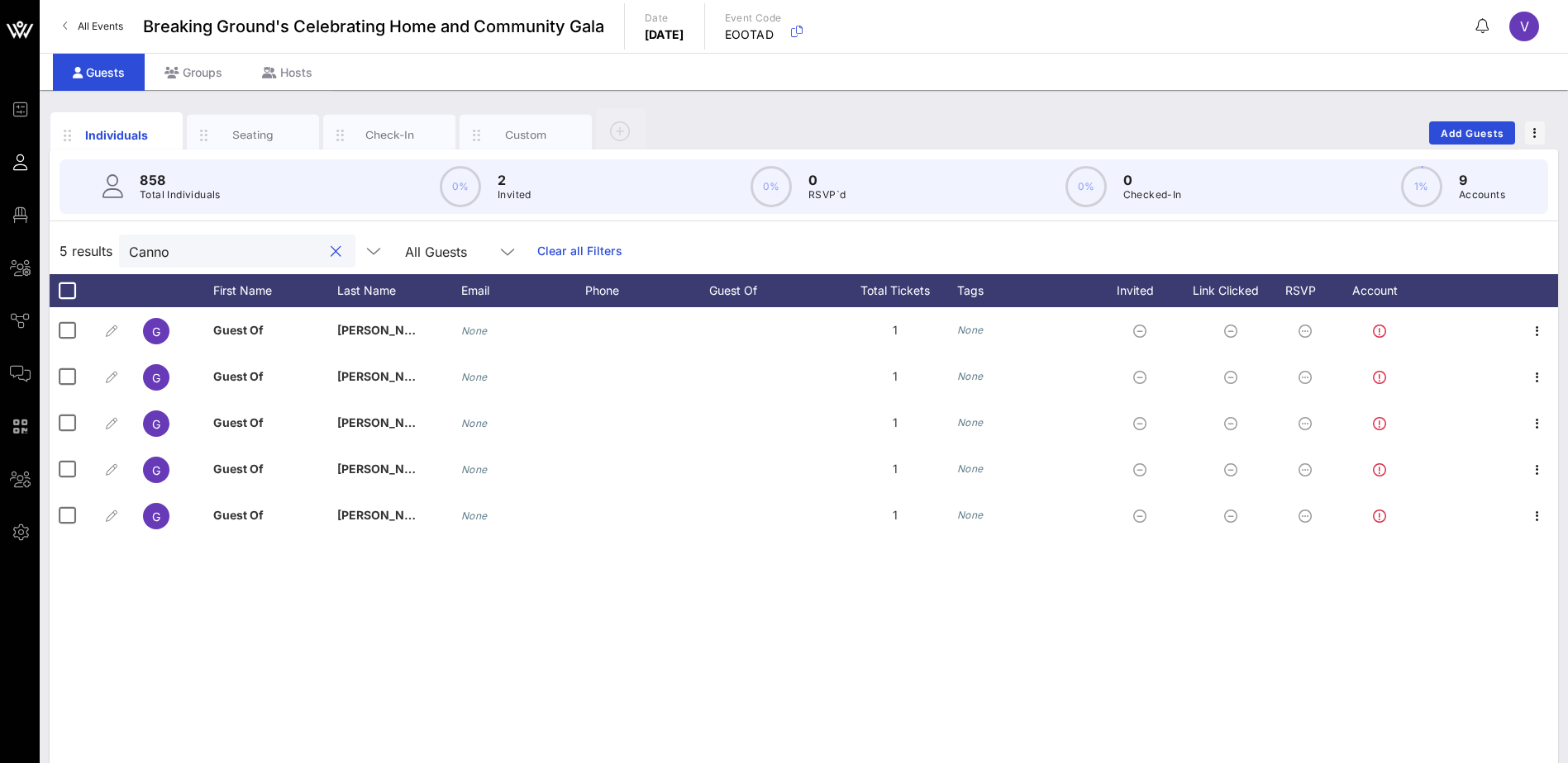
type input "[PERSON_NAME]"
click at [331, 250] on button "clear icon" at bounding box center [336, 252] width 11 height 17
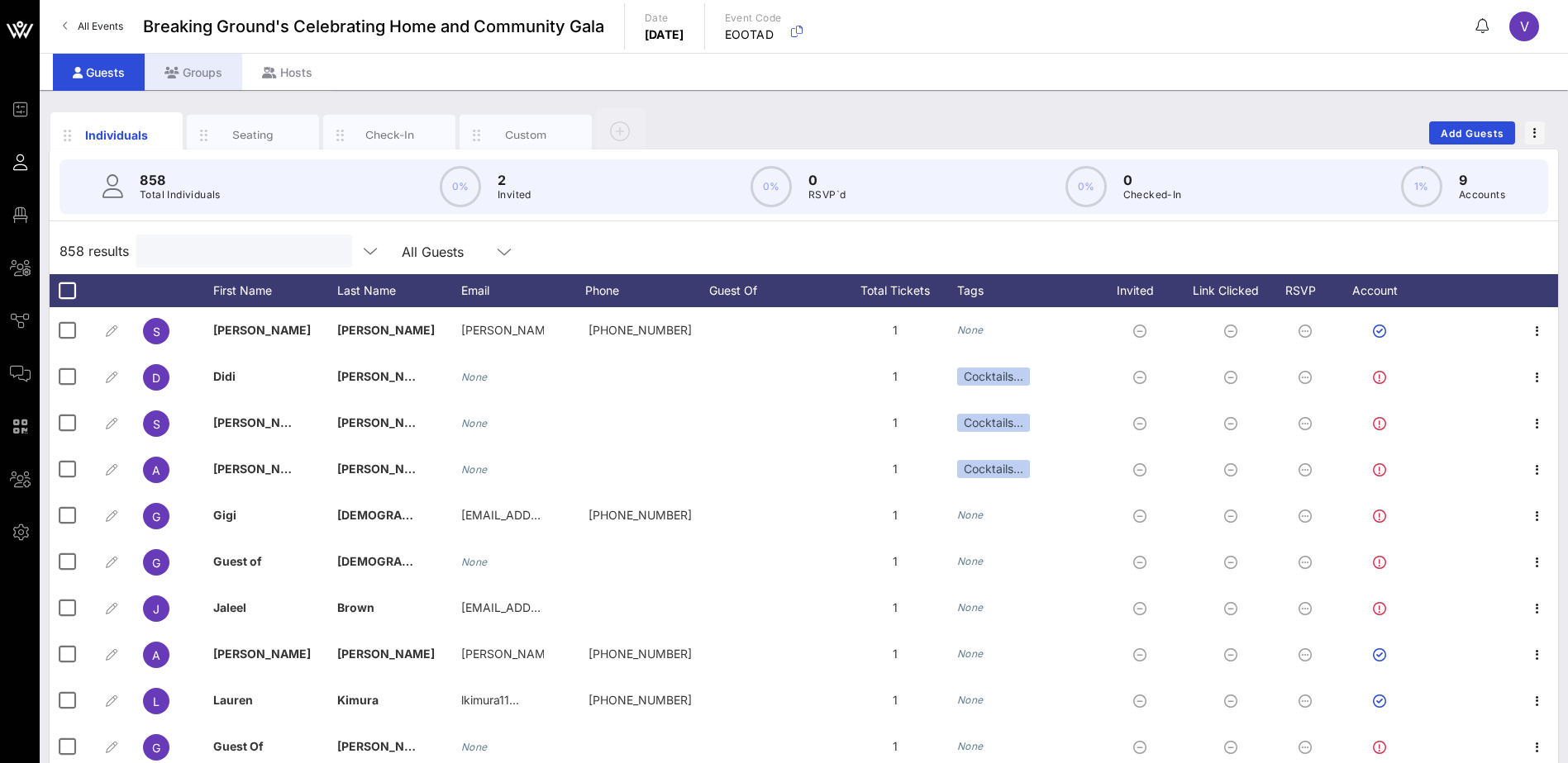
click at [183, 66] on div "Groups" at bounding box center [193, 72] width 97 height 37
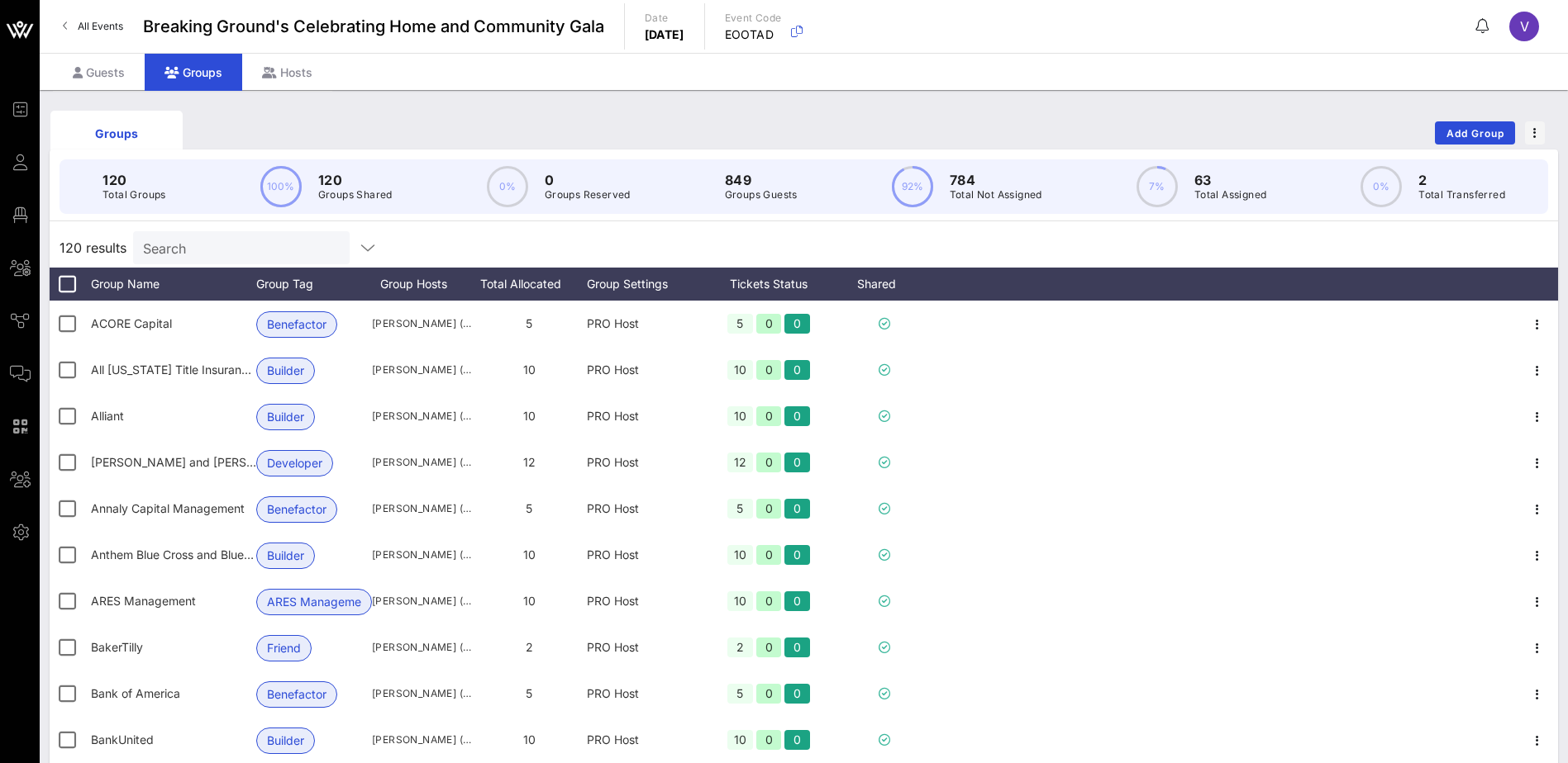
click at [186, 243] on input "Search" at bounding box center [239, 248] width 193 height 22
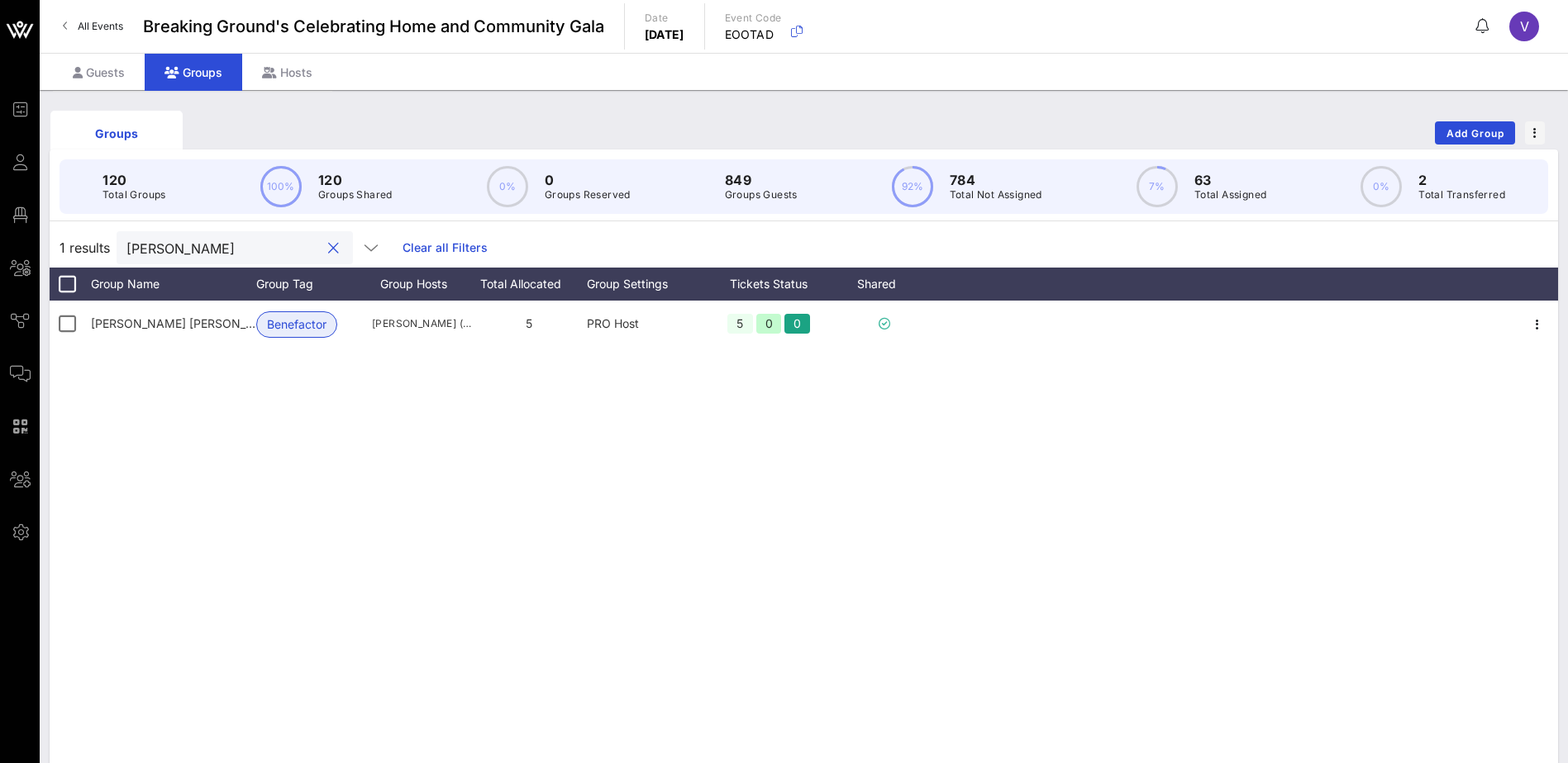
type input "[PERSON_NAME]"
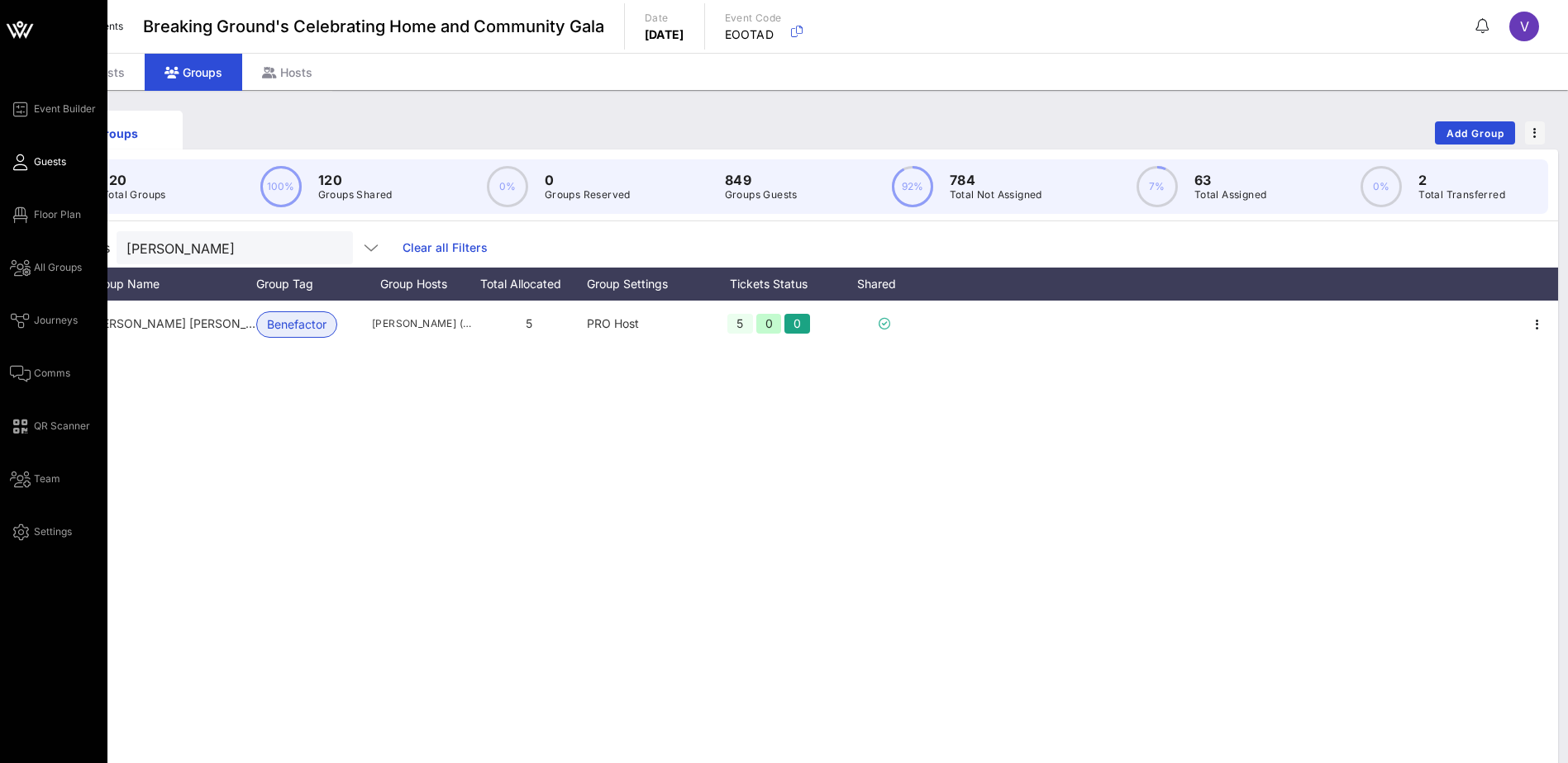
click at [48, 155] on span "Guests" at bounding box center [50, 162] width 32 height 15
